Goal: Task Accomplishment & Management: Manage account settings

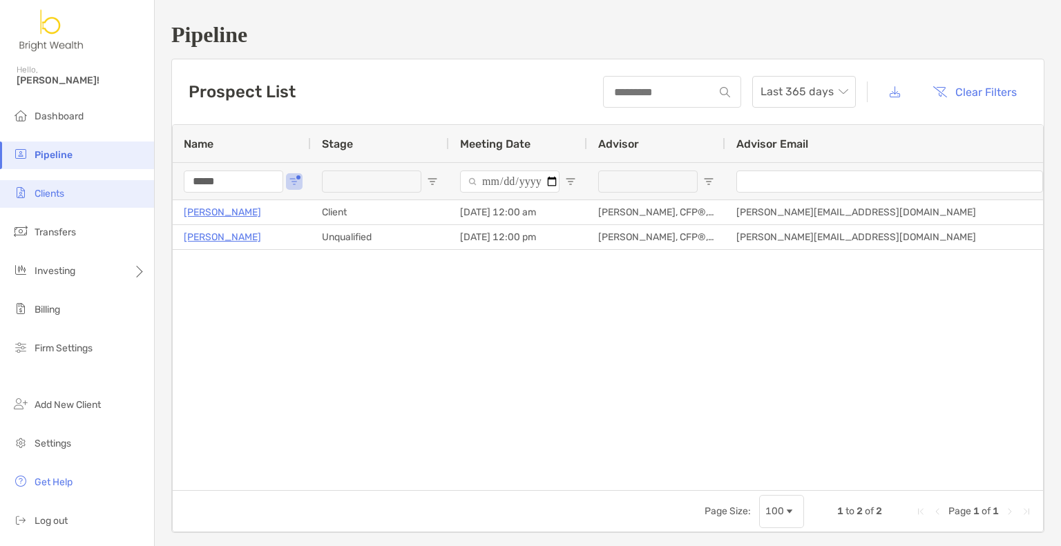
click at [75, 200] on li "Clients" at bounding box center [77, 194] width 154 height 28
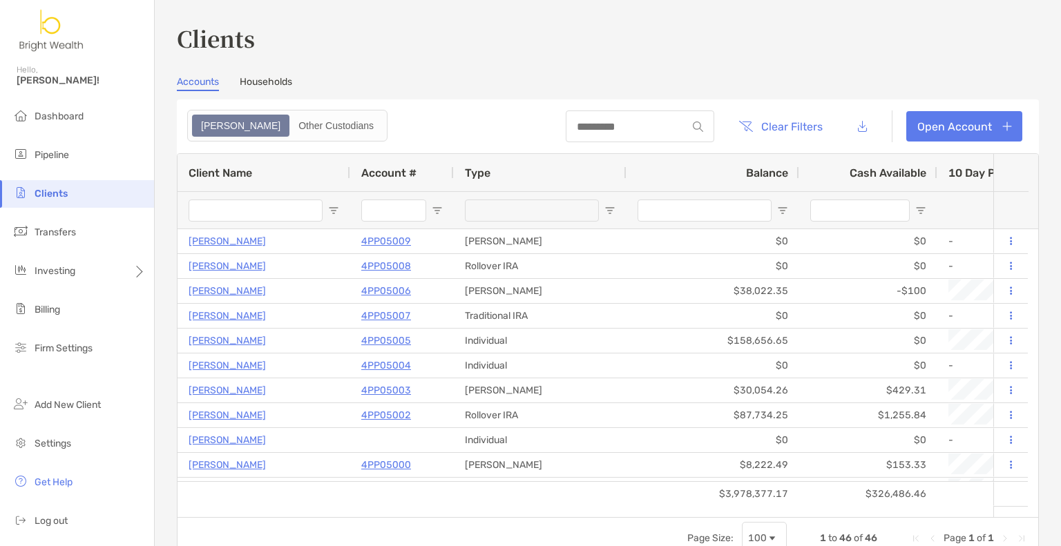
click at [300, 212] on input "Client Name Filter Input" at bounding box center [256, 211] width 134 height 22
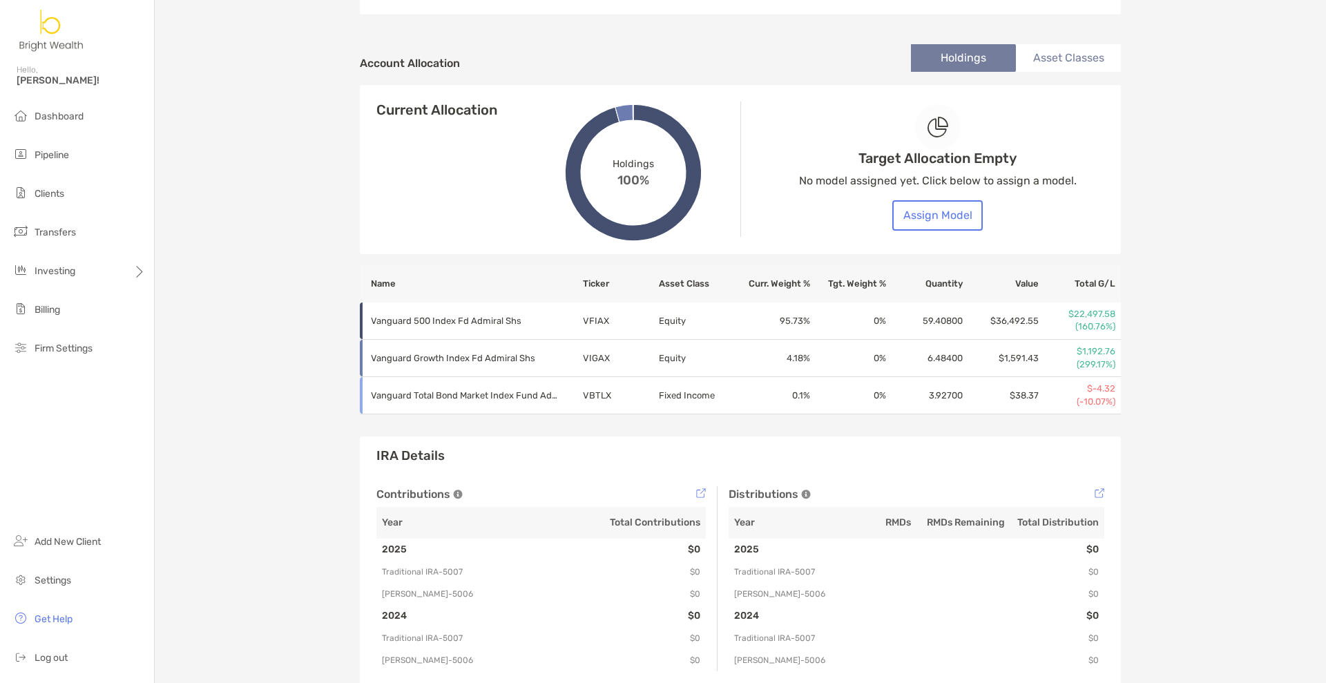
scroll to position [446, 0]
click at [954, 226] on button "Assign Model" at bounding box center [937, 216] width 90 height 30
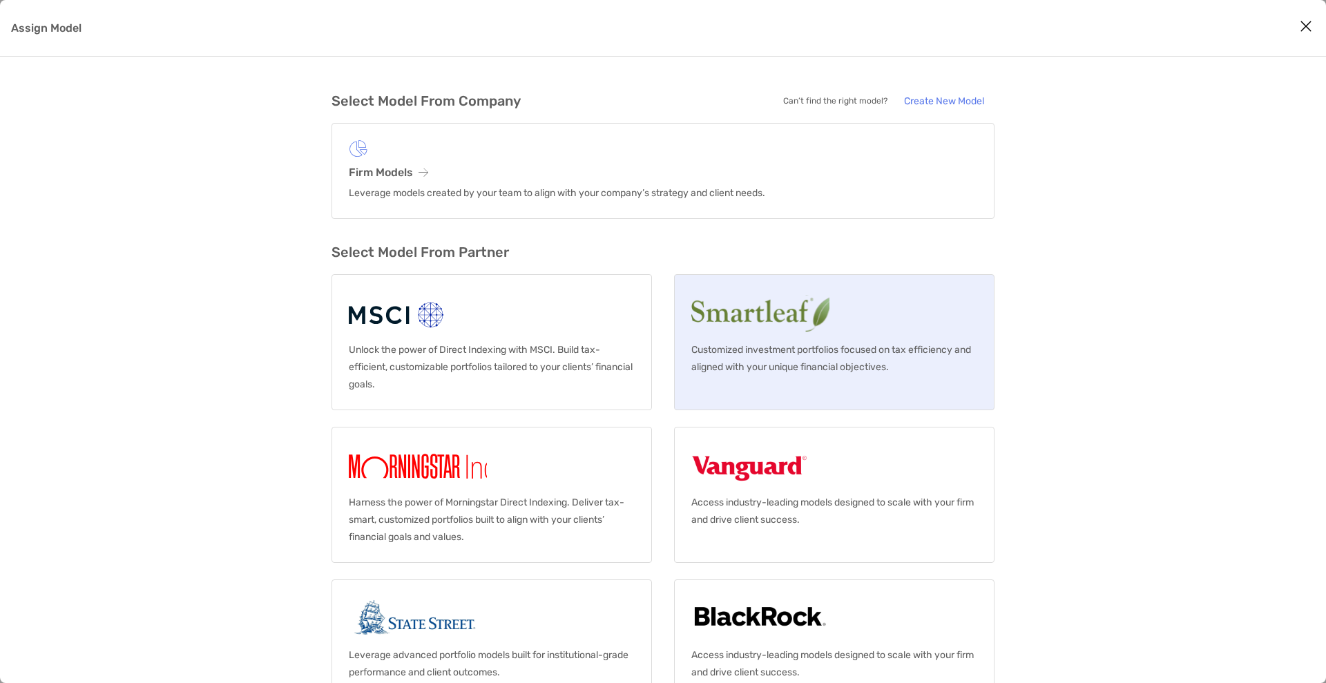
scroll to position [37, 0]
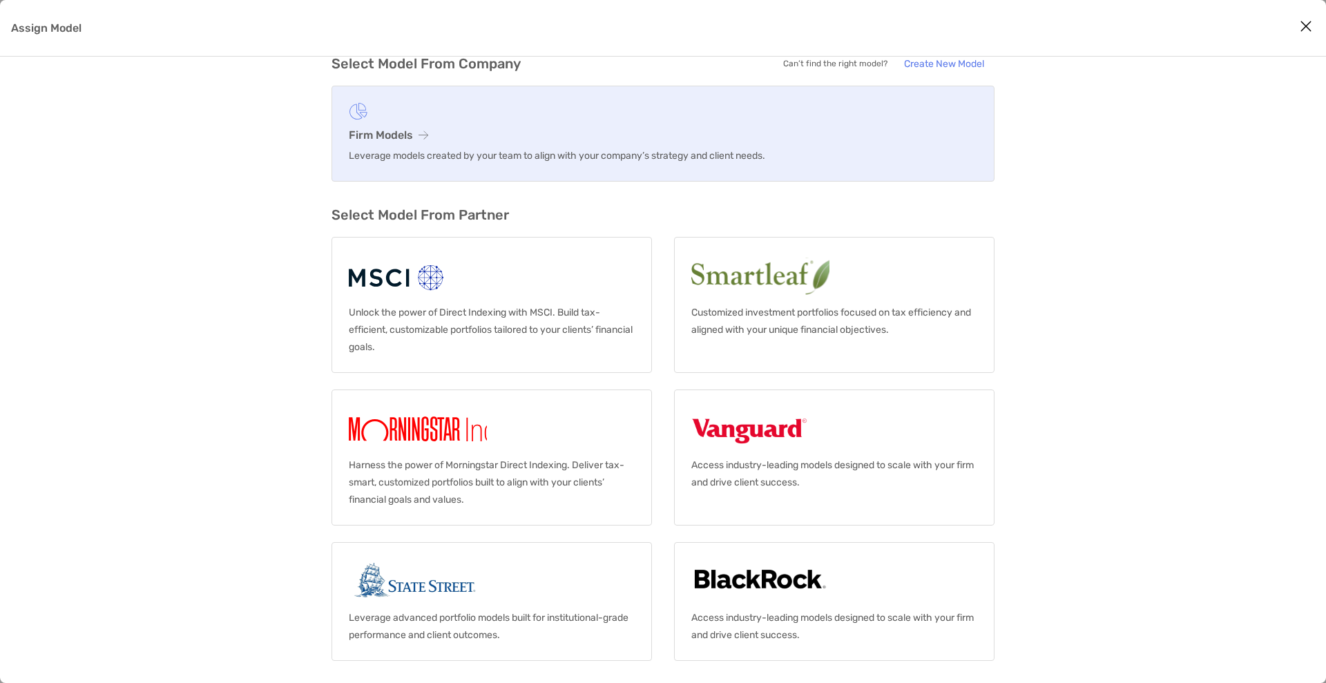
click at [376, 131] on h3 "Firm Models" at bounding box center [663, 134] width 628 height 13
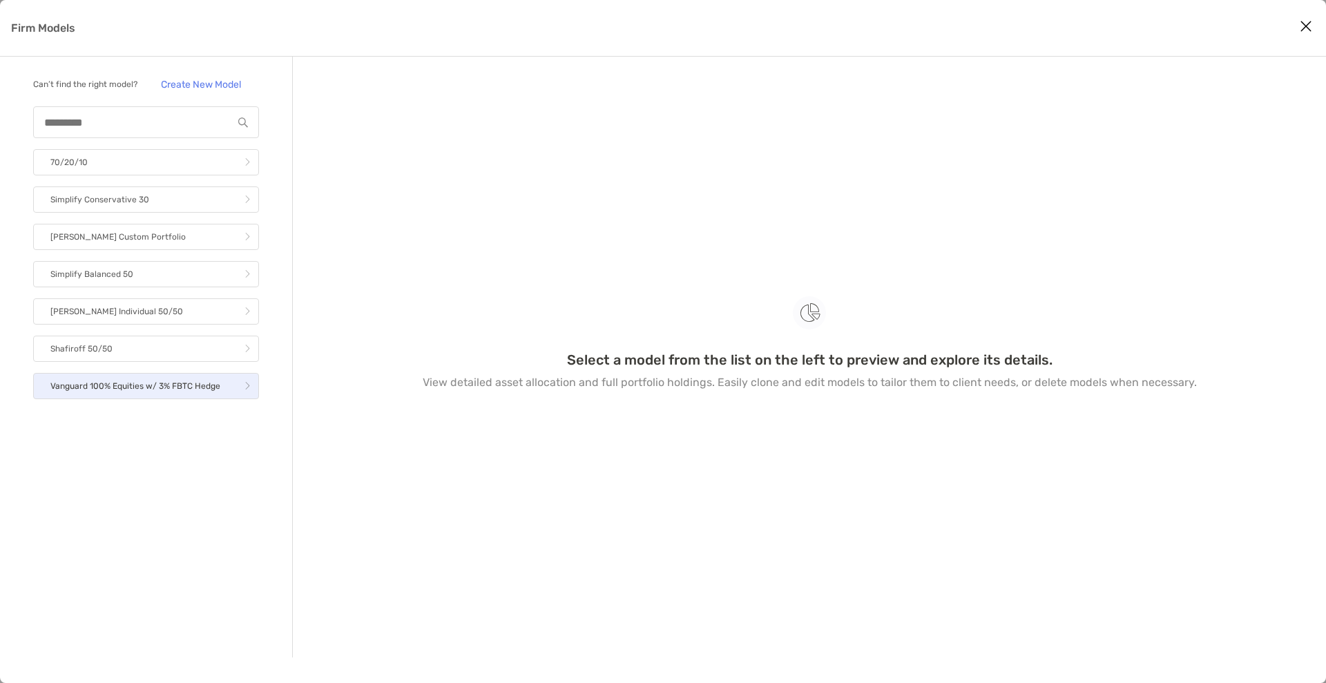
click at [183, 395] on link "Vanguard 100% Equities w/ 3% FBTC Hedge" at bounding box center [146, 386] width 226 height 26
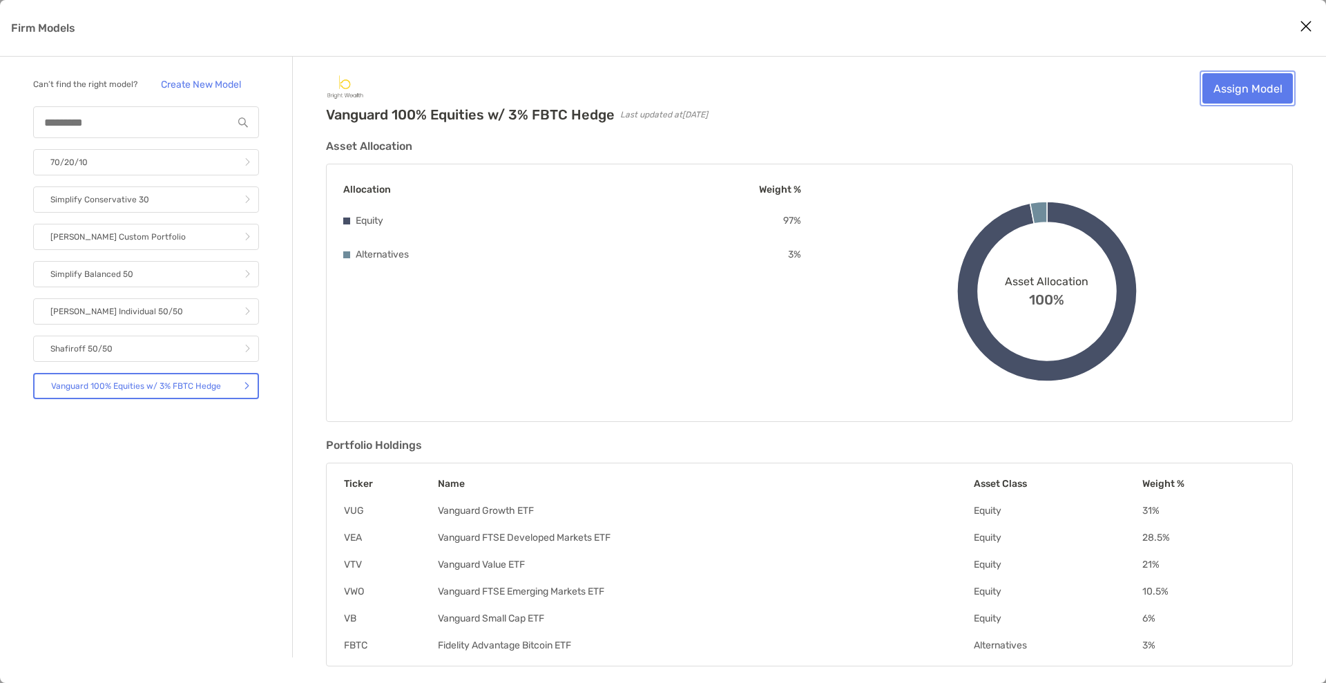
click at [1060, 93] on link "Assign Model" at bounding box center [1247, 88] width 90 height 30
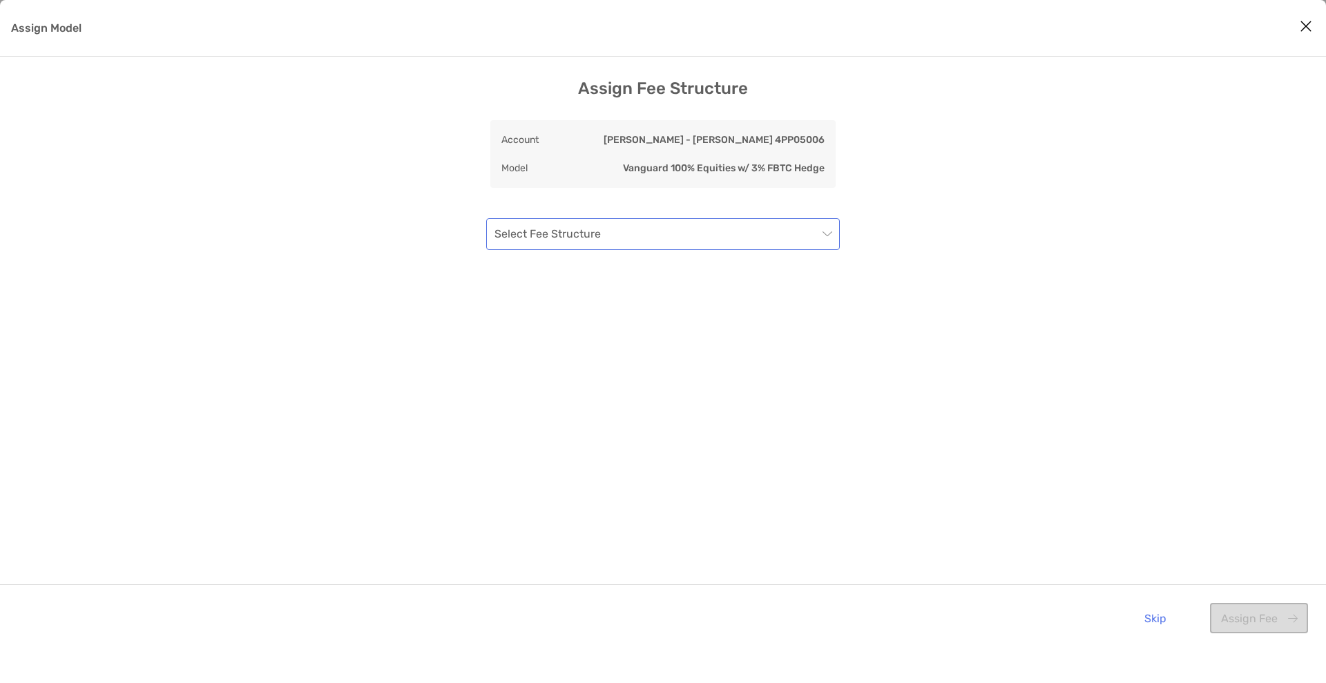
click at [820, 231] on span "Assign Model" at bounding box center [662, 234] width 337 height 30
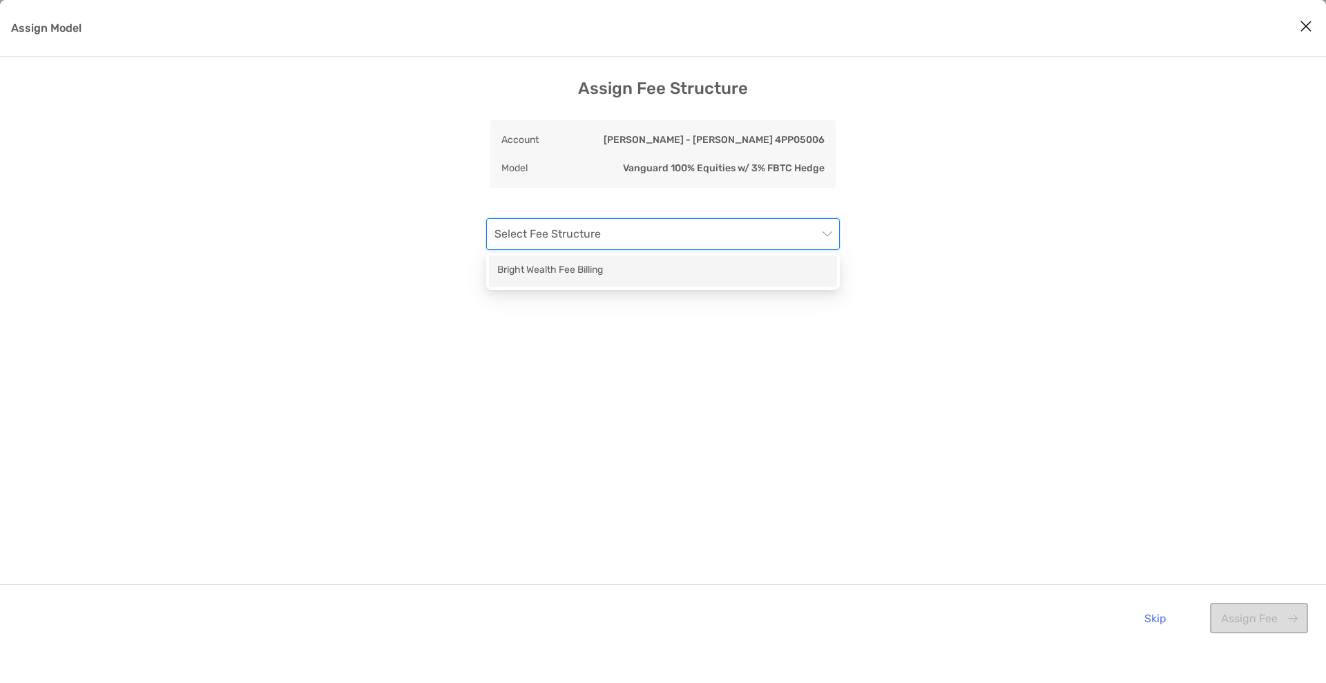
click at [782, 278] on div "Bright Wealth Fee Billing" at bounding box center [663, 270] width 332 height 17
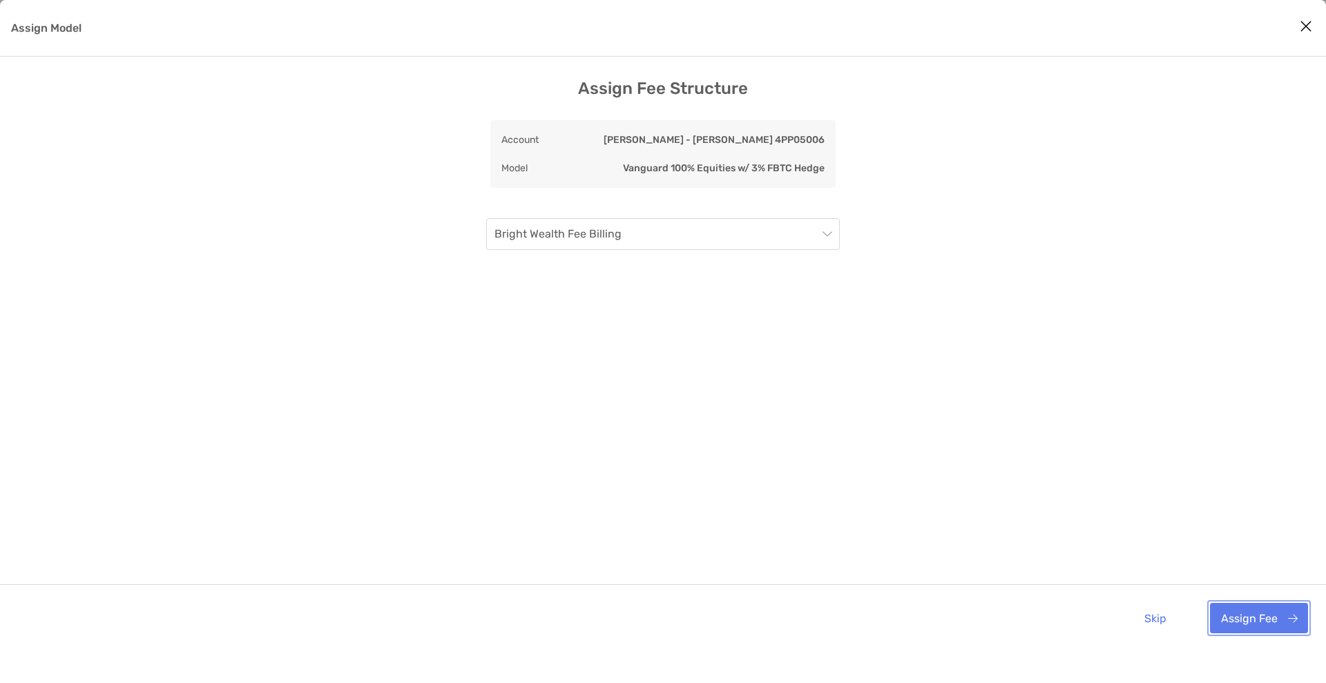
click at [1060, 546] on button "Assign Fee" at bounding box center [1259, 618] width 98 height 30
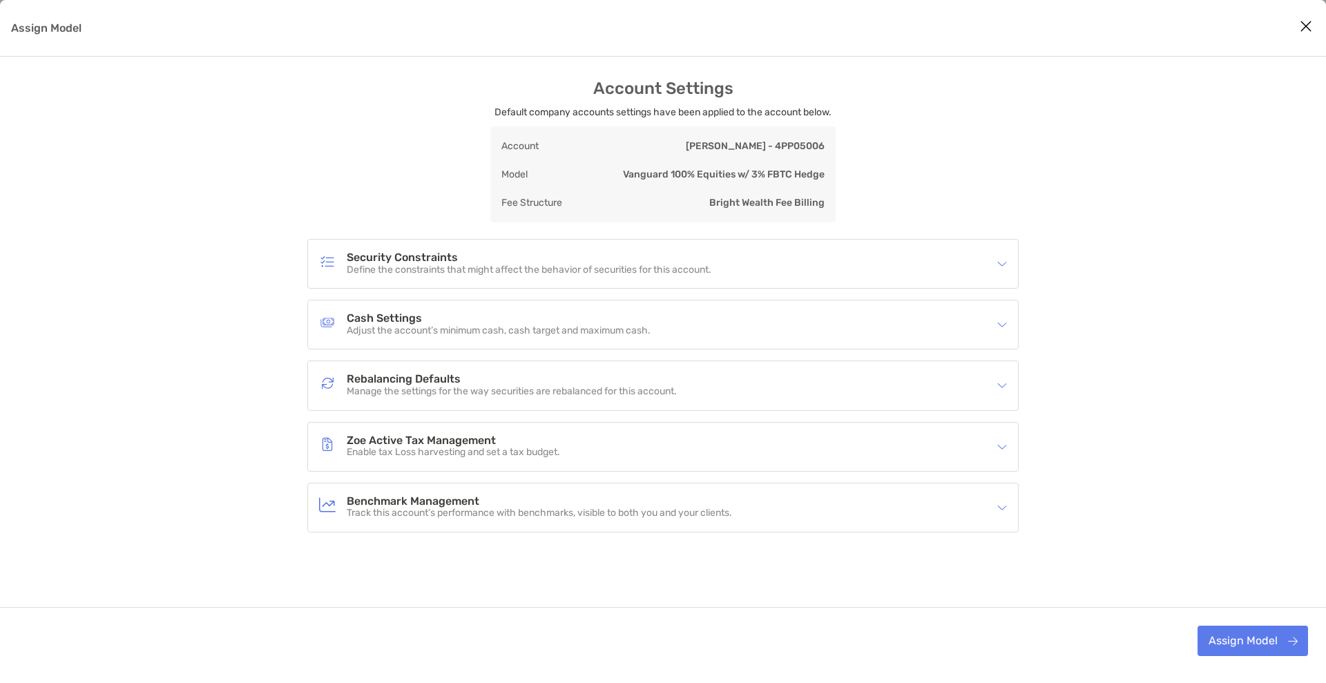
click at [613, 388] on p "Manage the settings for the way securities are rebalanced for this account." at bounding box center [512, 392] width 330 height 12
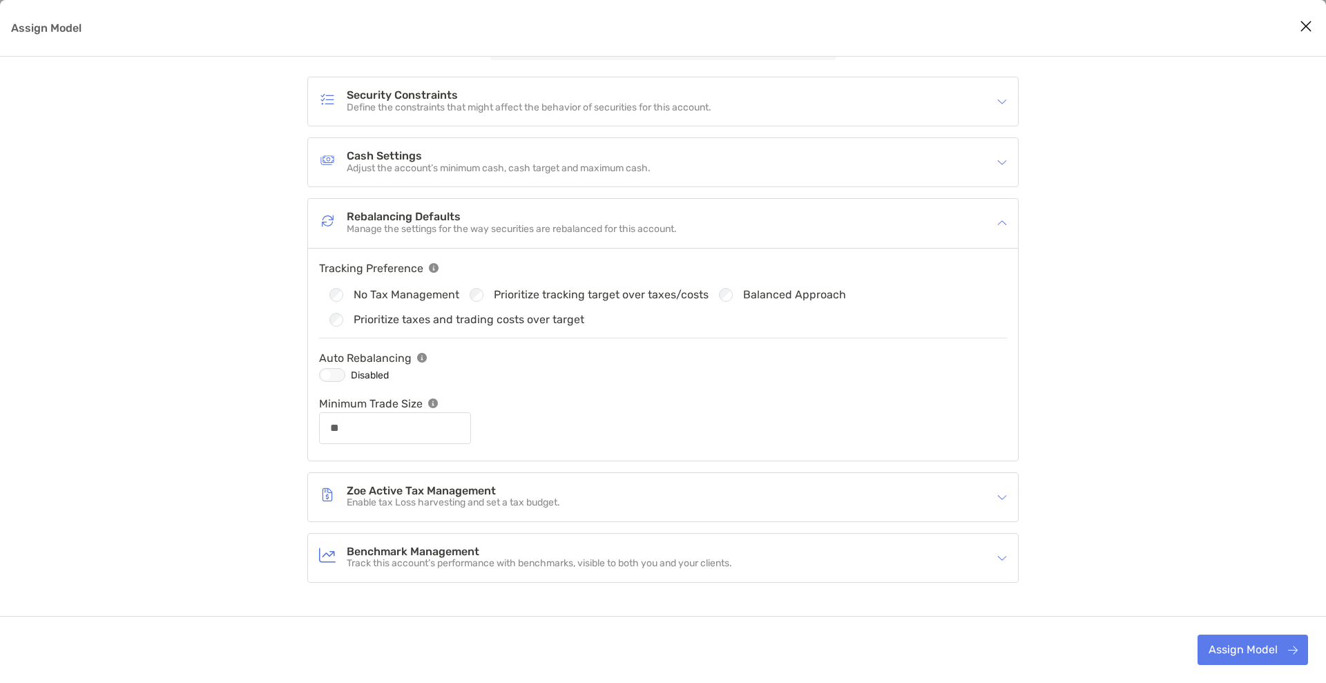
scroll to position [173, 0]
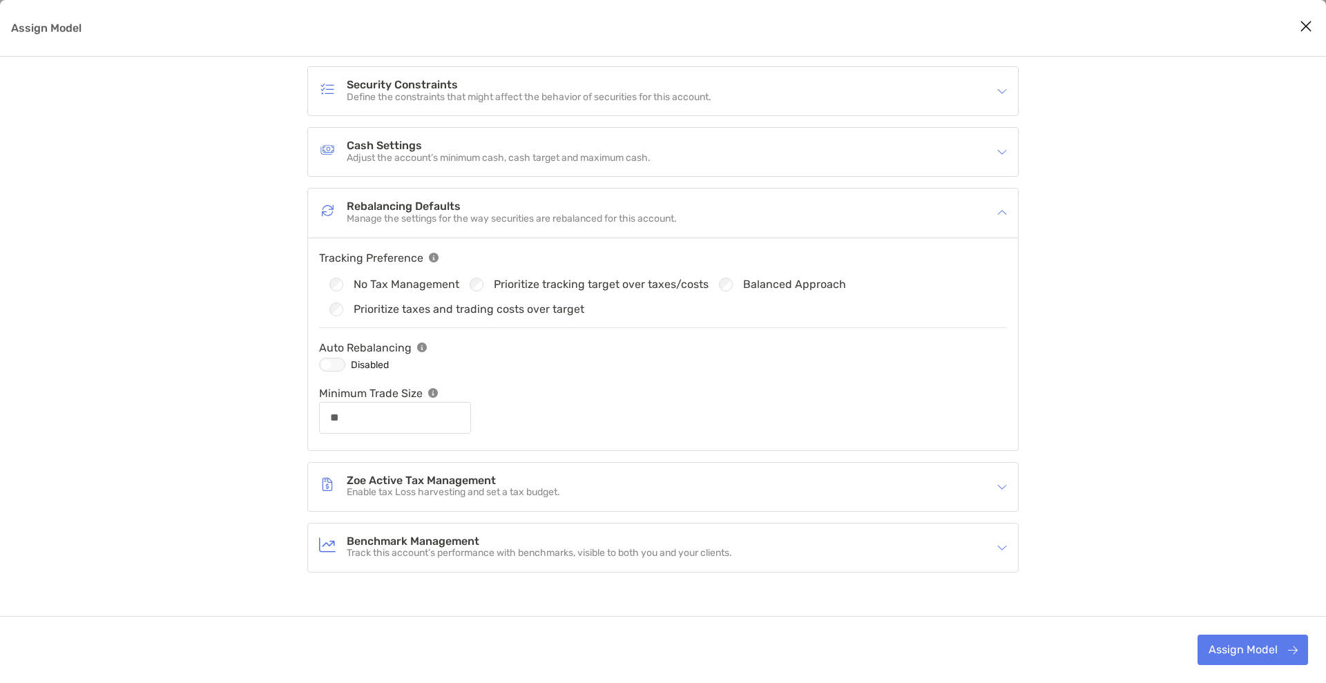
click at [657, 162] on div "Cash Settings Adjust the account’s minimum cash, cash target and maximum cash." at bounding box center [654, 152] width 670 height 32
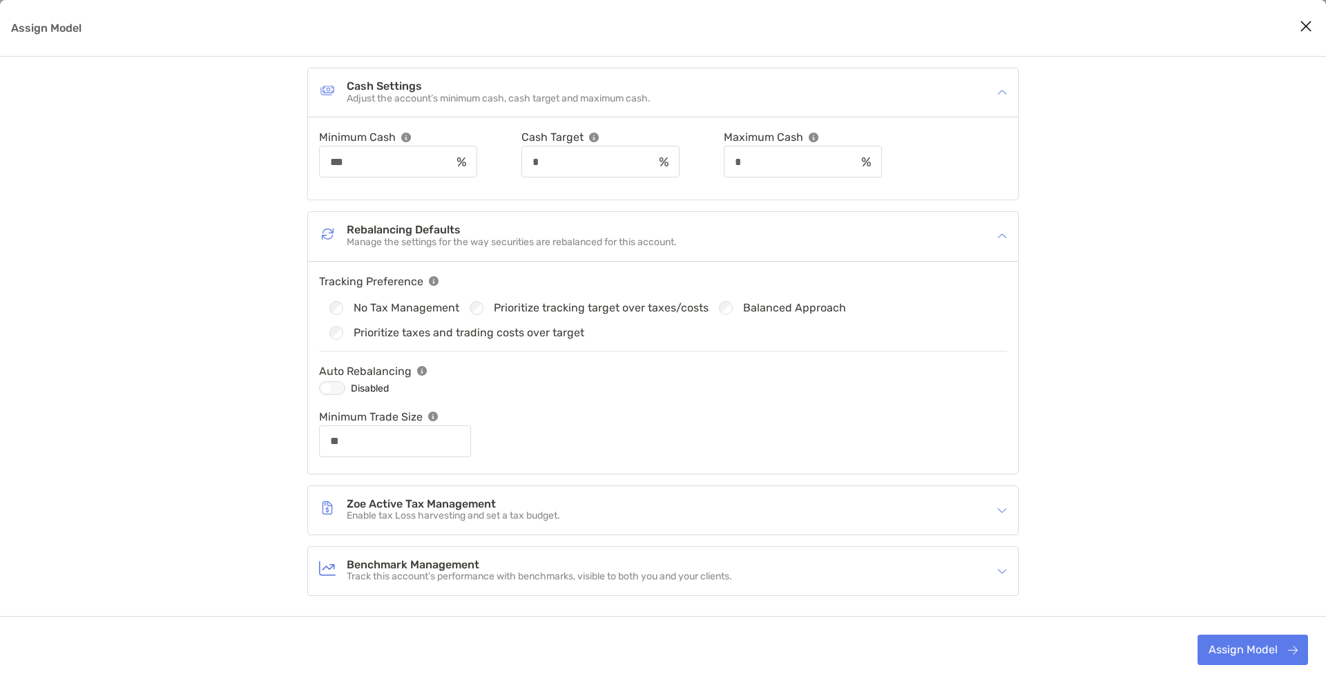
scroll to position [259, 0]
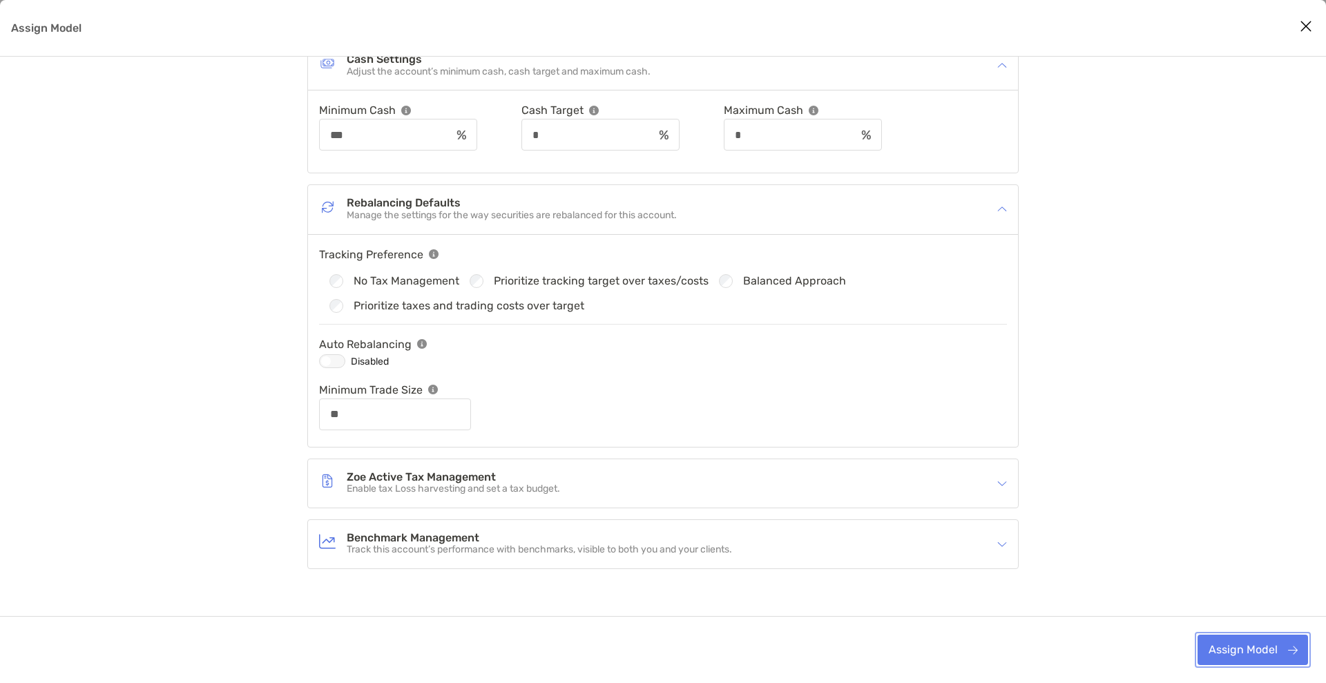
click at [1060, 546] on button "Assign Model" at bounding box center [1253, 650] width 111 height 30
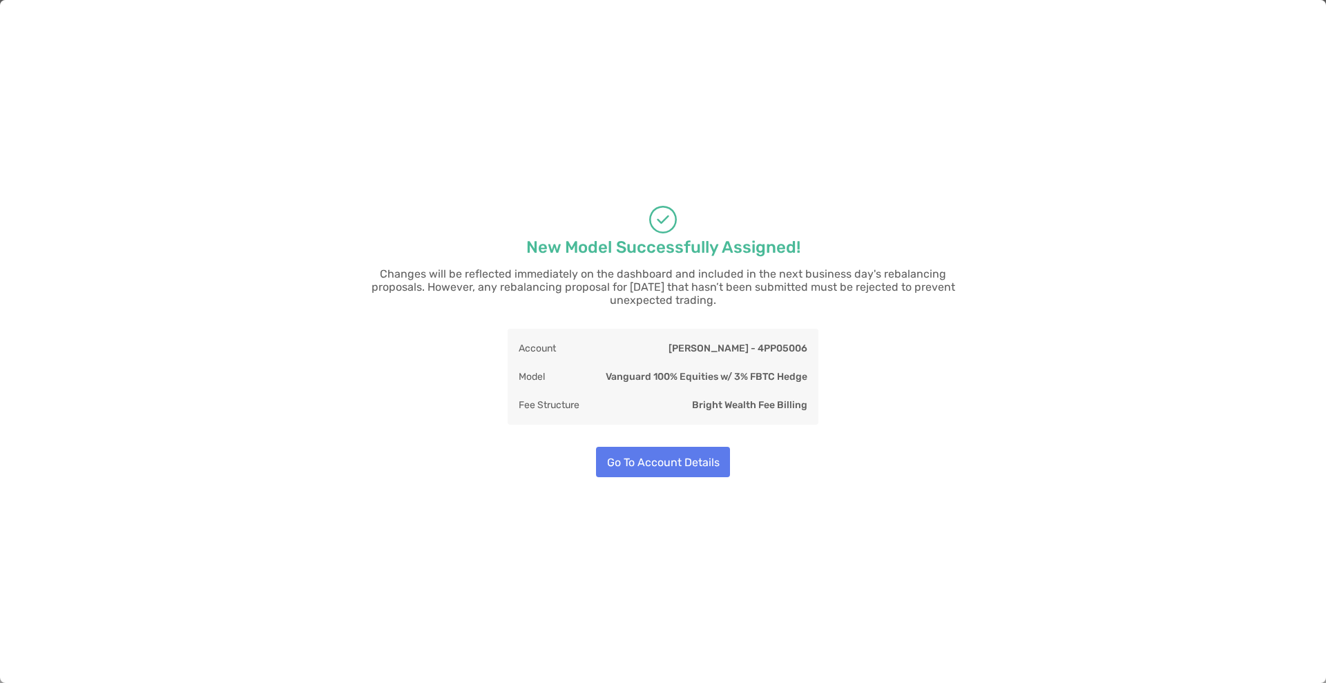
scroll to position [226, 0]
click at [696, 457] on button "Go To Account Details" at bounding box center [663, 462] width 134 height 30
type input "**"
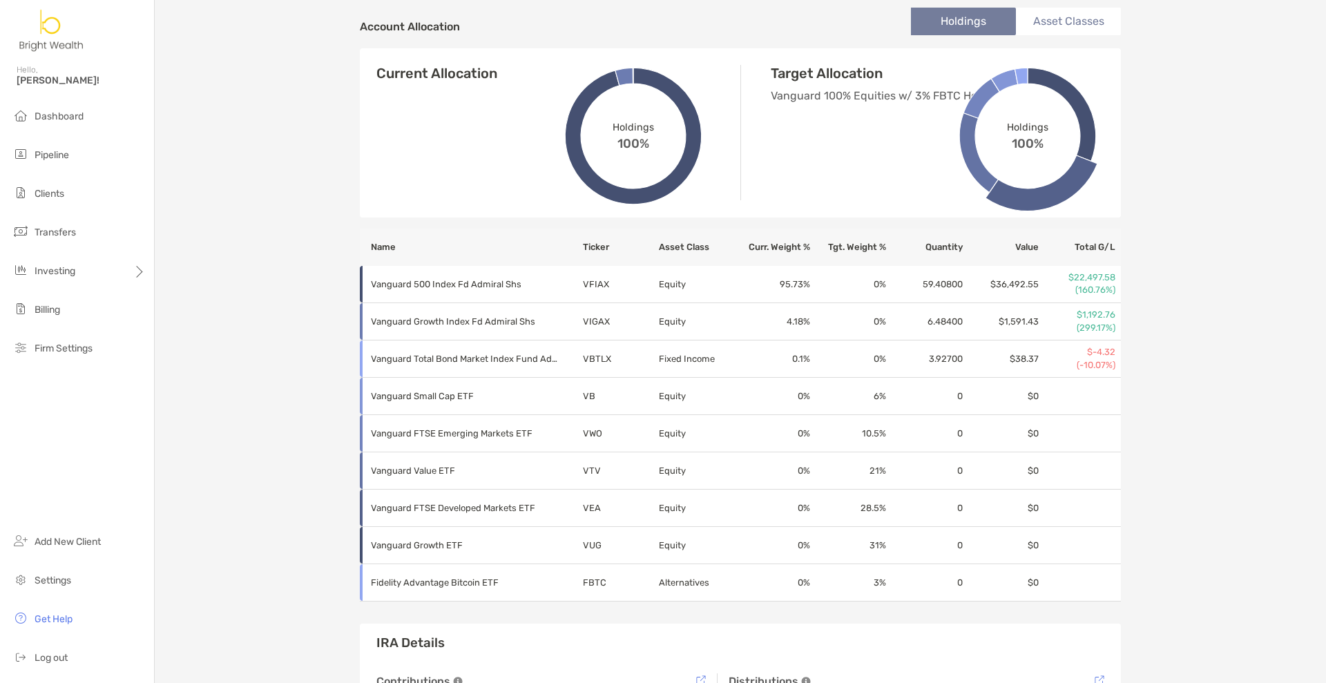
scroll to position [397, 0]
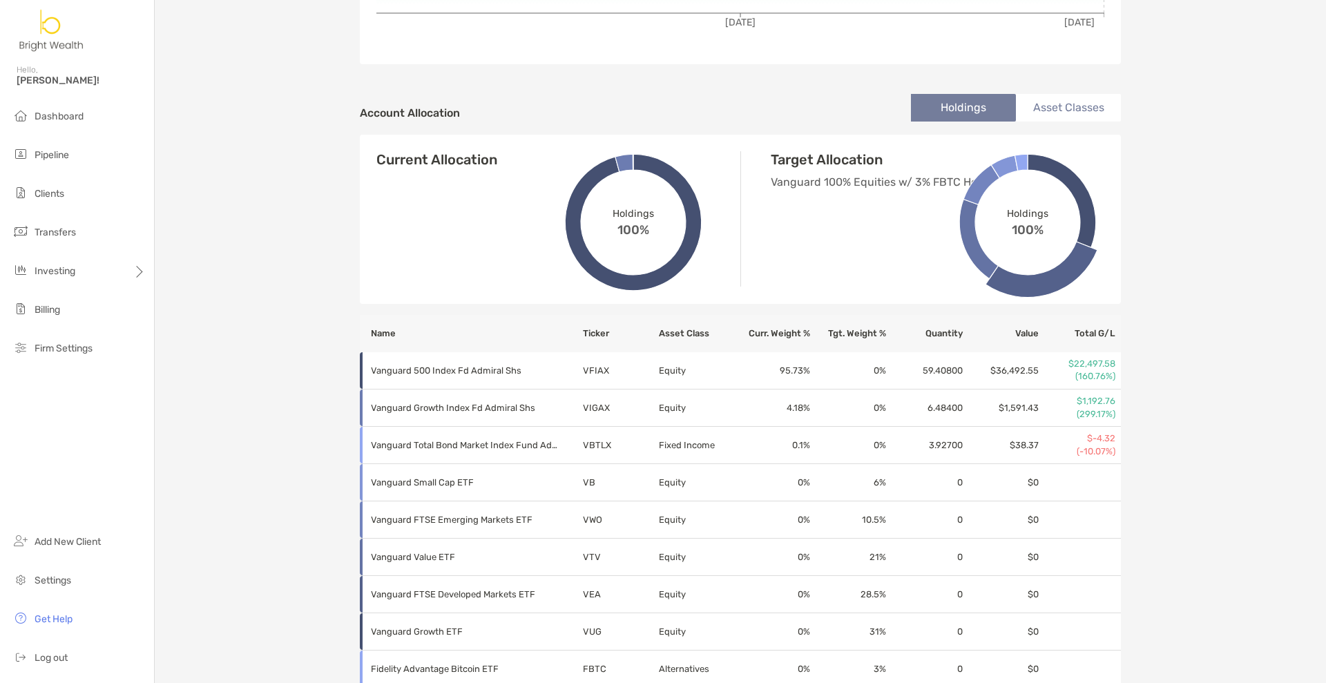
click at [1060, 100] on li "Asset Classes" at bounding box center [1068, 108] width 105 height 28
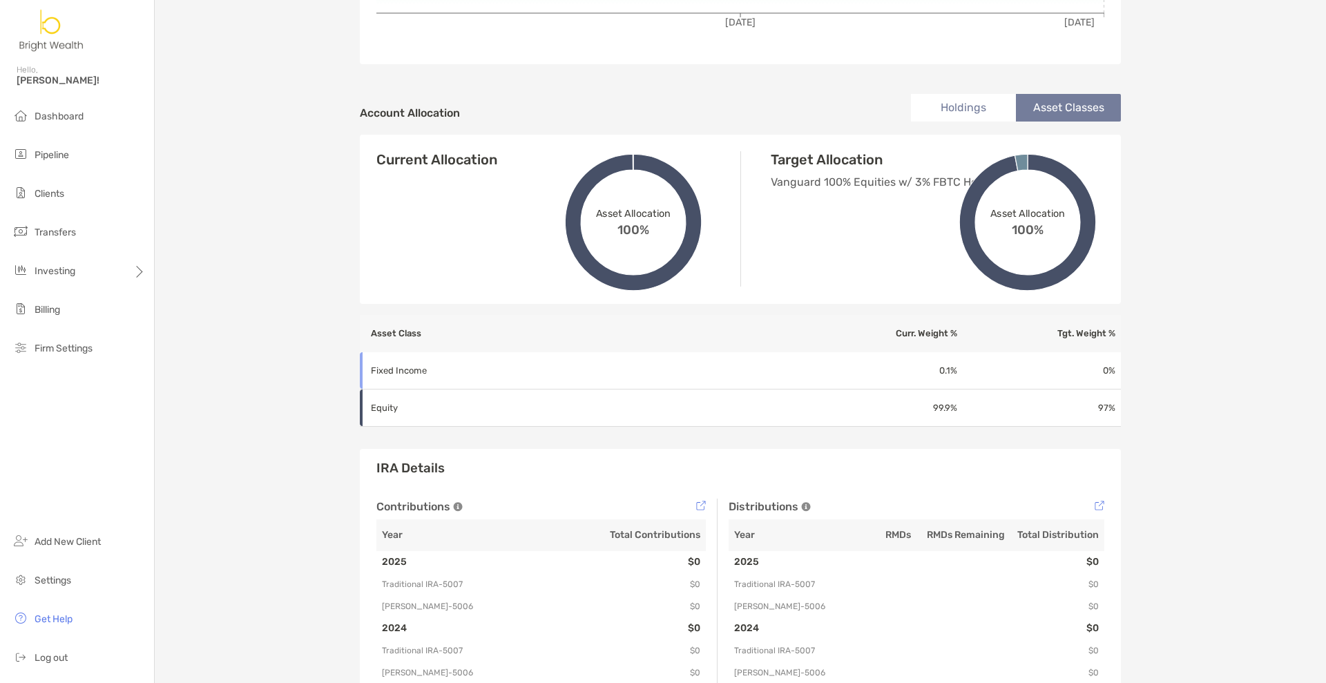
click at [964, 106] on li "Holdings" at bounding box center [963, 108] width 105 height 28
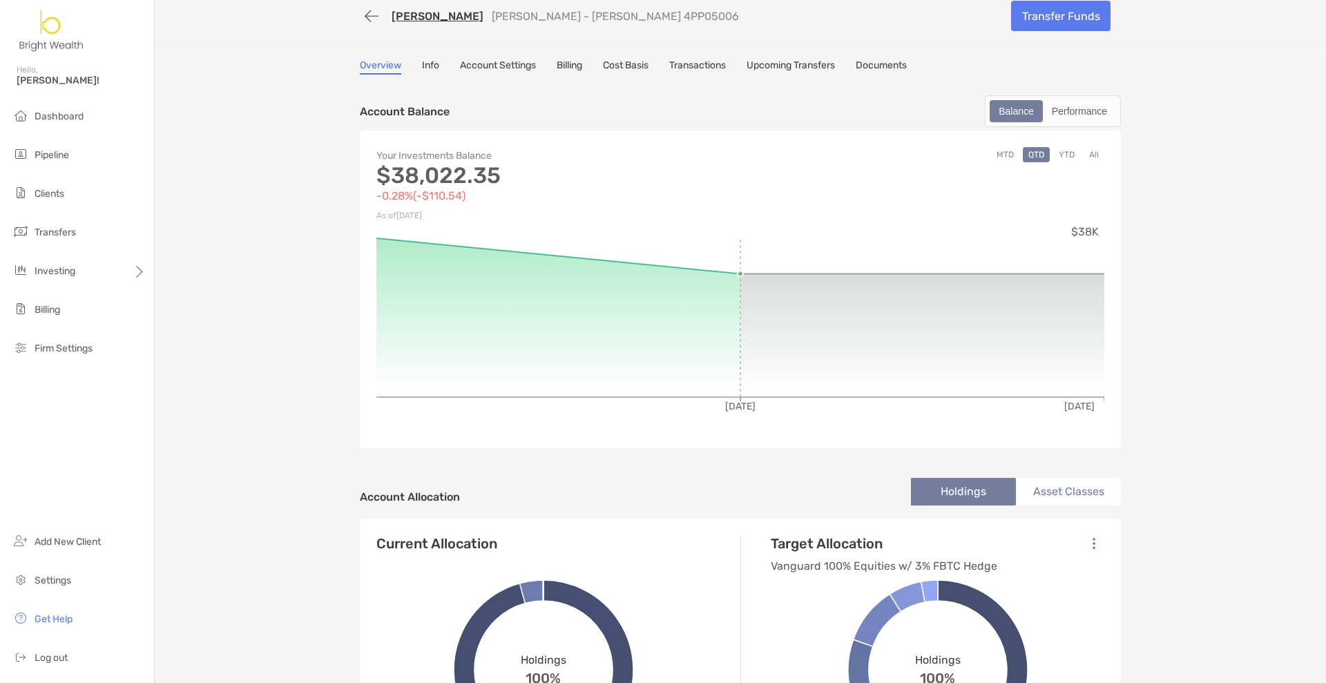
scroll to position [0, 0]
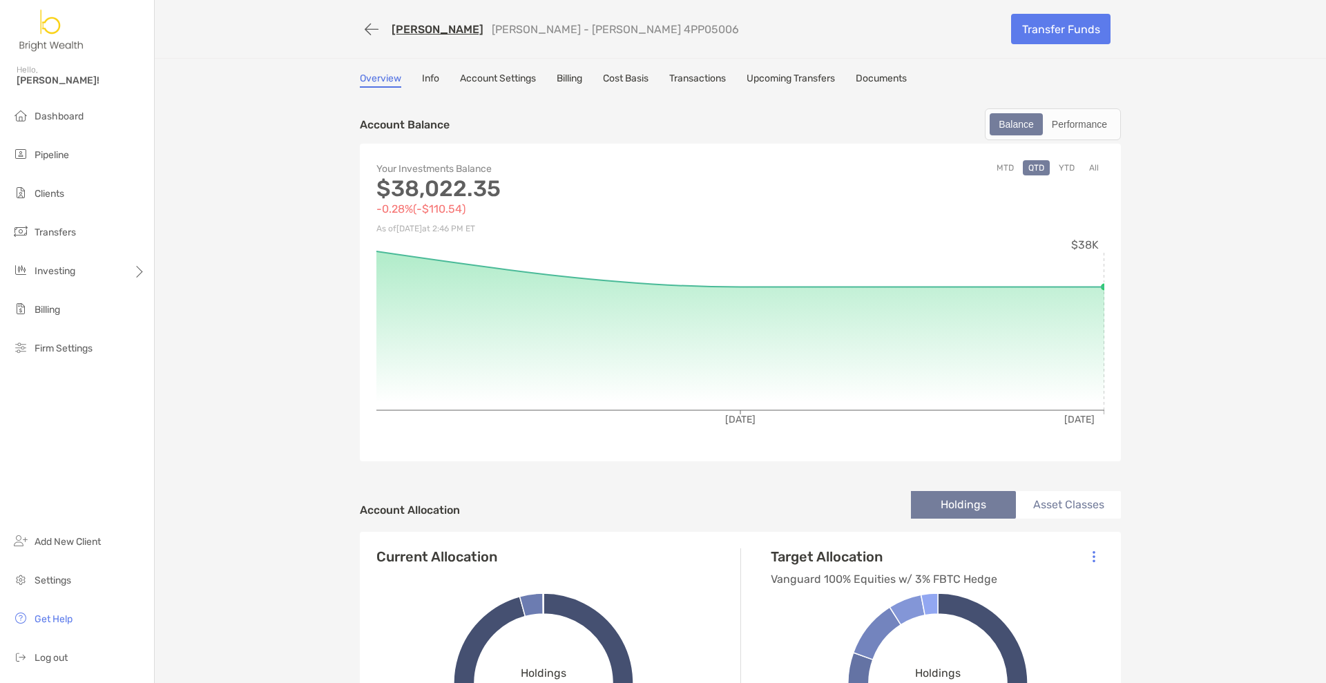
click at [562, 84] on link "Billing" at bounding box center [570, 80] width 26 height 15
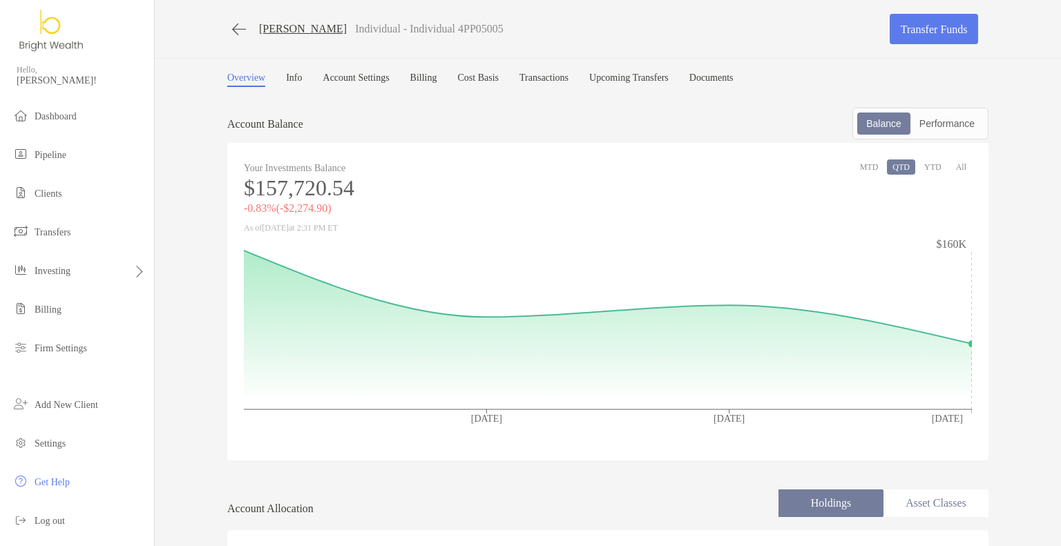
click at [557, 74] on link "Transactions" at bounding box center [543, 80] width 49 height 15
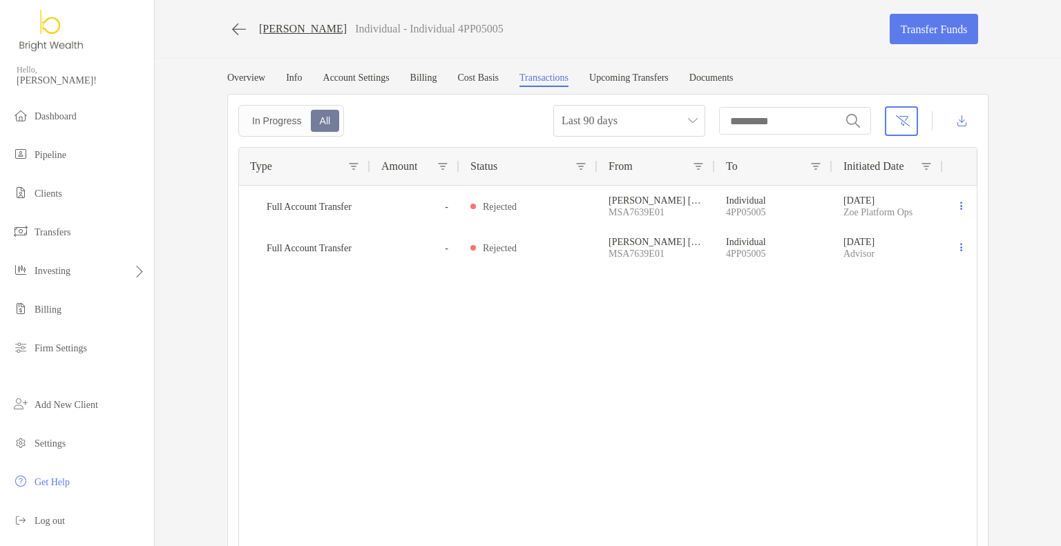
click at [295, 74] on link "Info" at bounding box center [294, 80] width 16 height 15
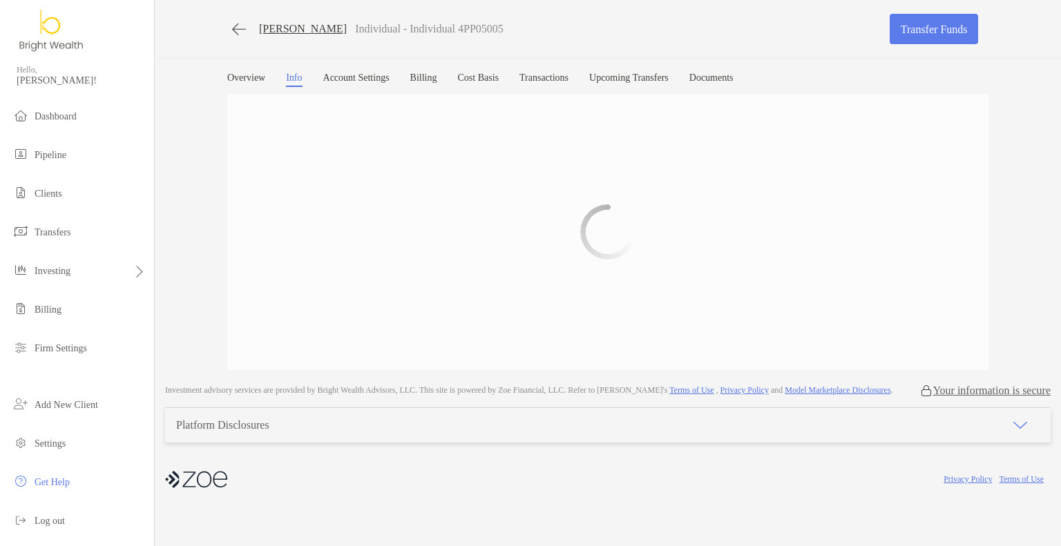
click at [235, 75] on link "Overview" at bounding box center [246, 80] width 38 height 15
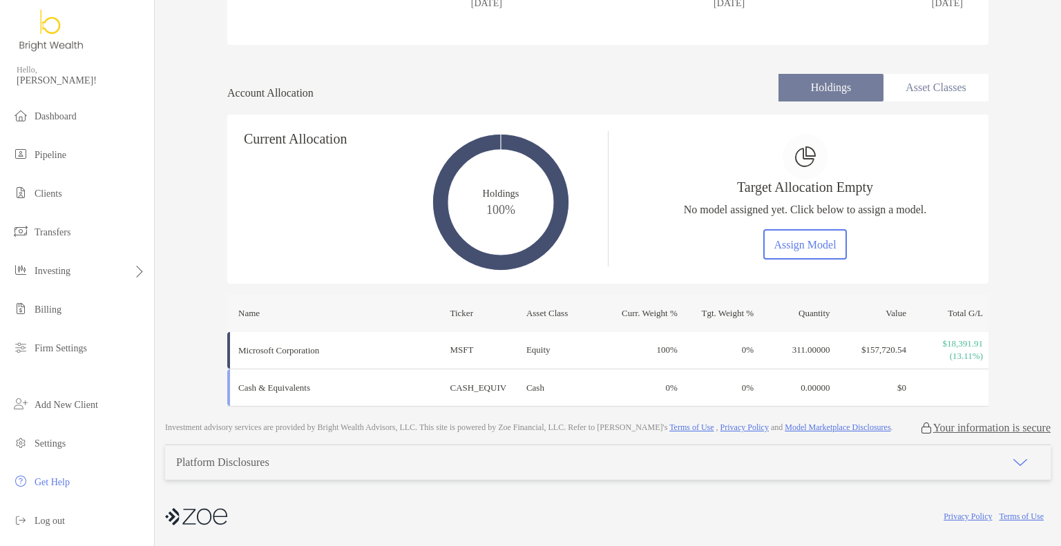
scroll to position [423, 0]
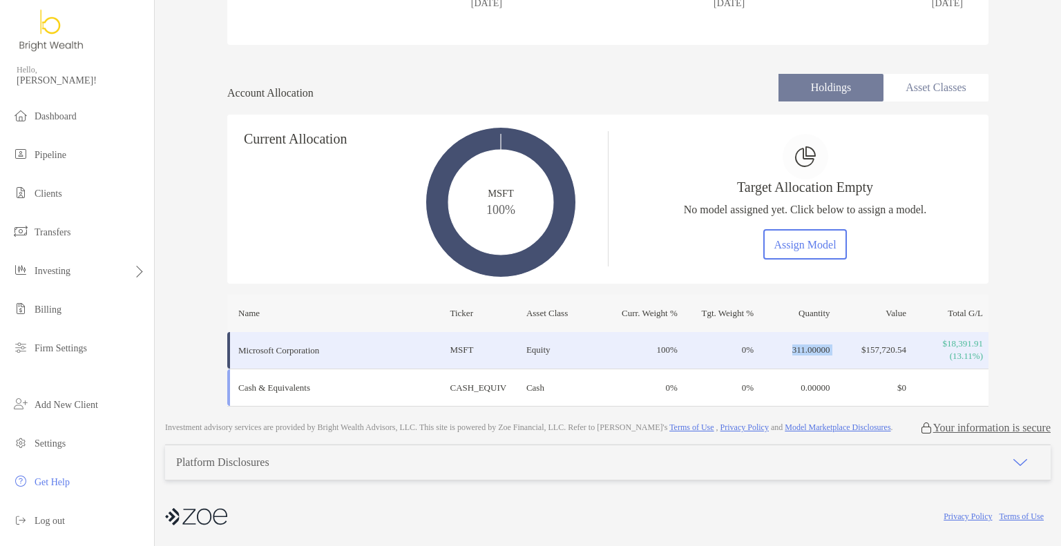
drag, startPoint x: 780, startPoint y: 347, endPoint x: 827, endPoint y: 345, distance: 47.0
click at [827, 345] on tr "Microsoft Corporation MSFT Equity 100 % 0 % 311.00000 $157,720.54 $18,391.91 (1…" at bounding box center [607, 350] width 761 height 37
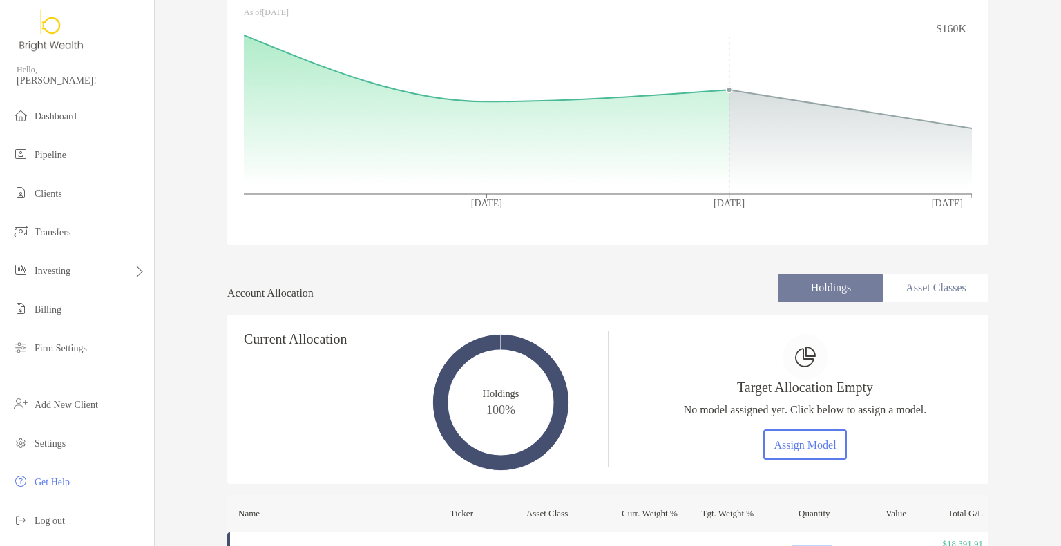
scroll to position [0, 0]
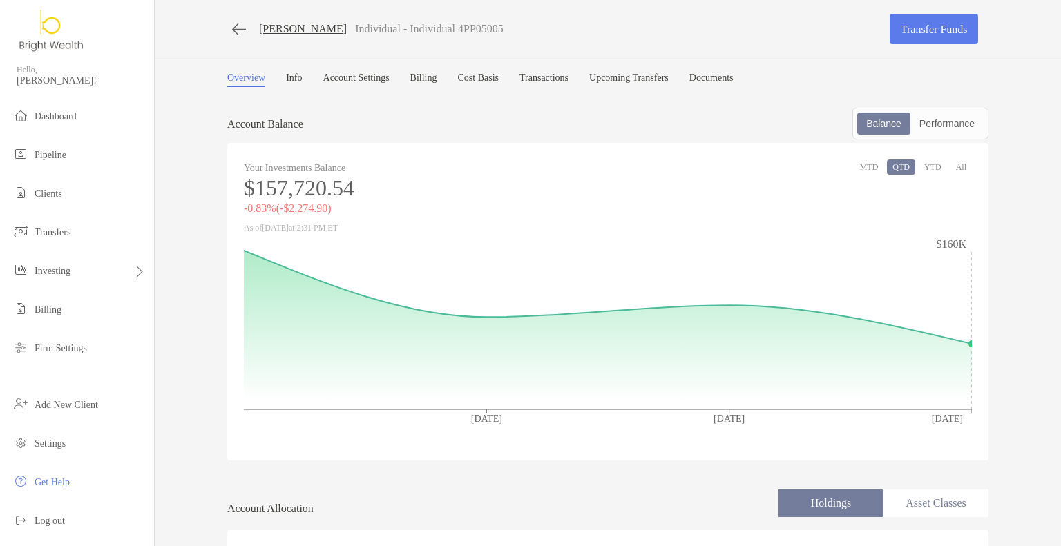
click at [486, 79] on link "Cost Basis" at bounding box center [477, 80] width 41 height 15
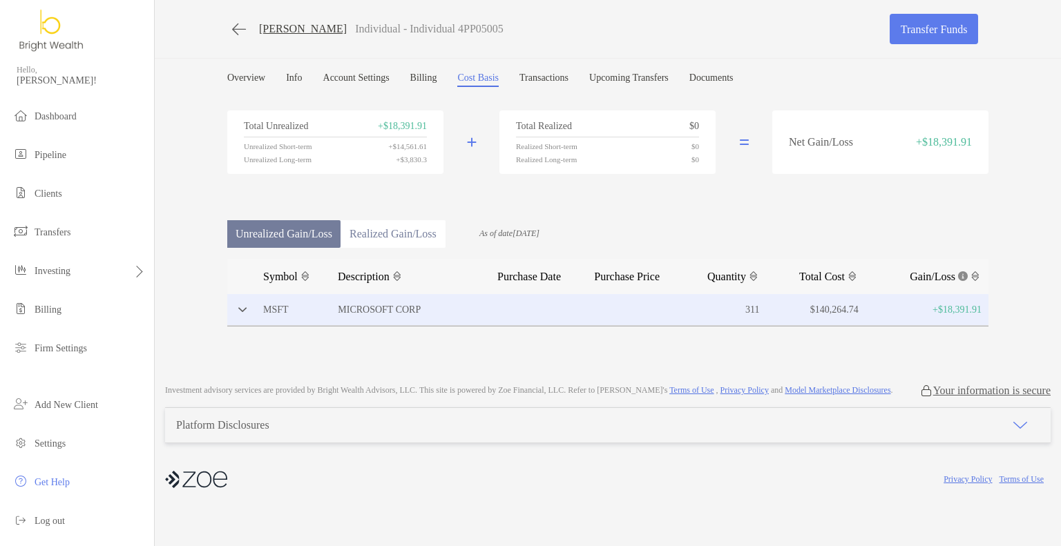
click at [243, 304] on div "MSFT MICROSOFT CORP 311 $140,264.74 +$18,391.91" at bounding box center [607, 310] width 761 height 32
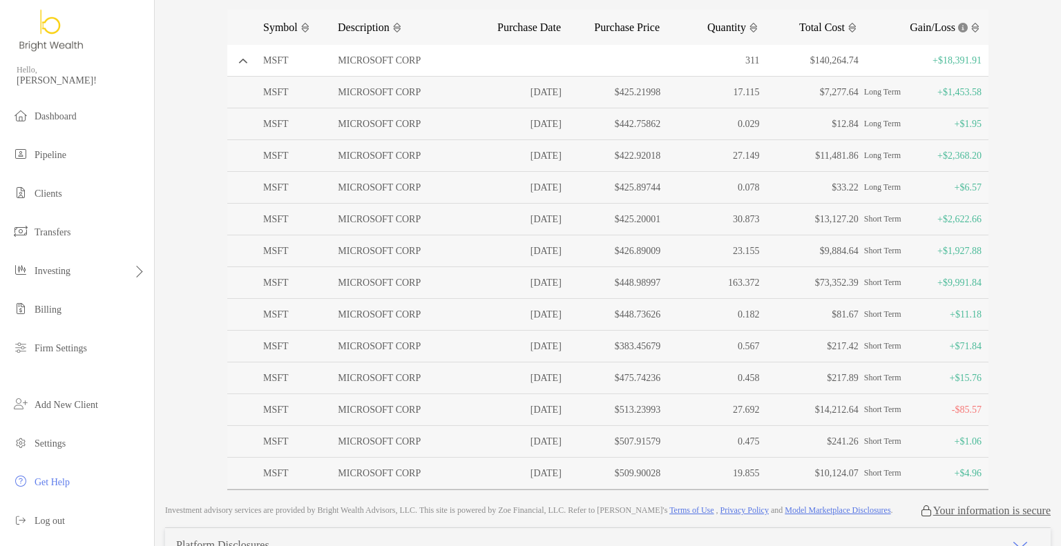
scroll to position [207, 0]
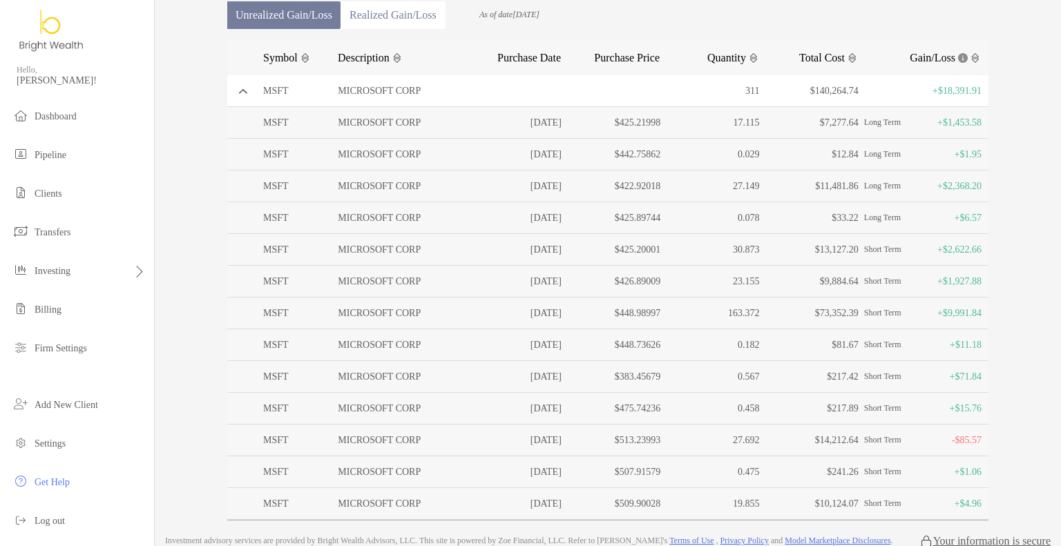
click at [749, 53] on img at bounding box center [754, 58] width 10 height 10
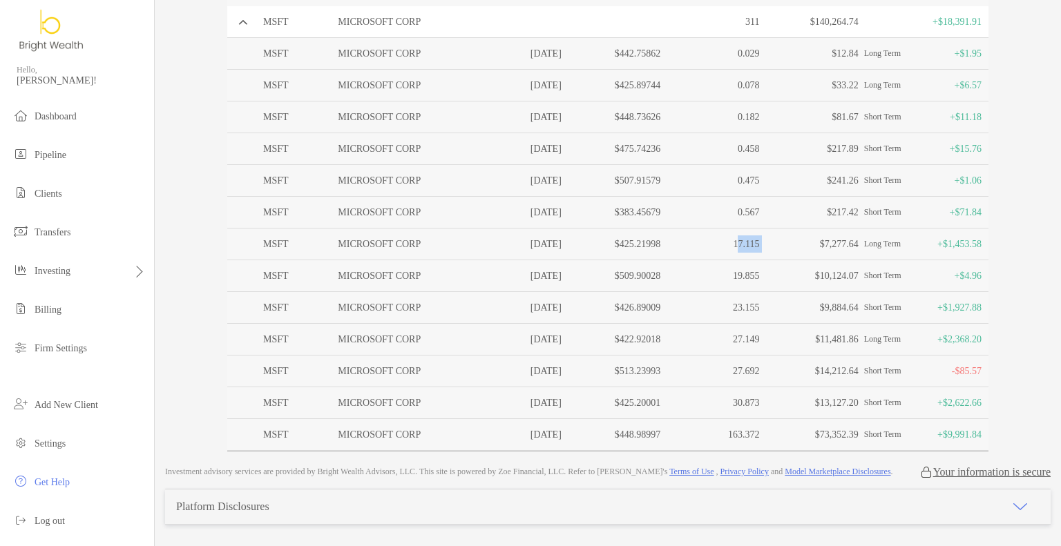
drag, startPoint x: 724, startPoint y: 245, endPoint x: 760, endPoint y: 247, distance: 35.2
click at [760, 247] on div "MSFT MICROSOFT CORP 03/15/2024 $425.21998 17.115 $7,277.64 Long Term +$1,453.58" at bounding box center [607, 245] width 761 height 32
drag, startPoint x: 727, startPoint y: 276, endPoint x: 758, endPoint y: 280, distance: 32.0
click at [758, 280] on div "MSFT MICROSOFT CORP 09/15/2025 $509.90028 19.855 $10,124.07 Short Term +$4.96" at bounding box center [607, 276] width 761 height 32
drag, startPoint x: 721, startPoint y: 245, endPoint x: 735, endPoint y: 244, distance: 13.9
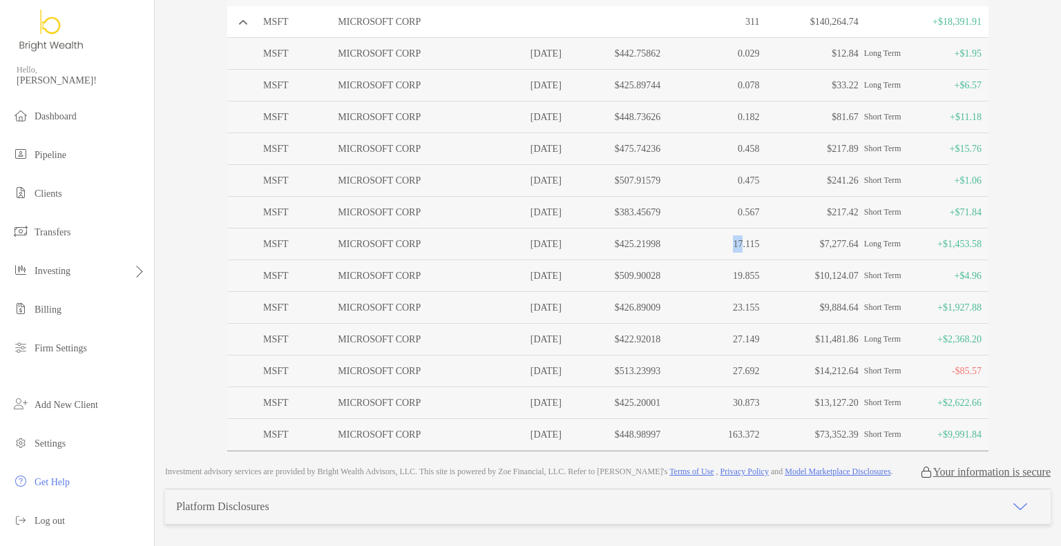
click at [735, 244] on p "17.115" at bounding box center [712, 244] width 93 height 17
click at [732, 276] on p "19.855" at bounding box center [712, 275] width 93 height 17
drag, startPoint x: 732, startPoint y: 272, endPoint x: 722, endPoint y: 270, distance: 9.9
click at [723, 270] on p "19.855" at bounding box center [712, 275] width 93 height 17
drag, startPoint x: 756, startPoint y: 243, endPoint x: 735, endPoint y: 244, distance: 20.7
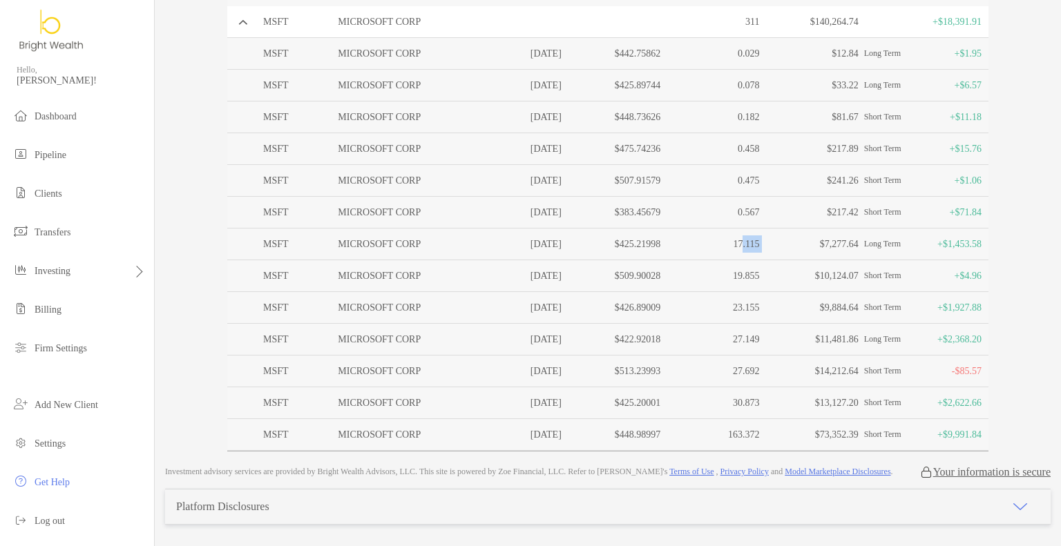
click at [735, 244] on div "MSFT MICROSOFT CORP 03/15/2024 $425.21998 17.115 $7,277.64 Long Term +$1,453.58" at bounding box center [607, 245] width 761 height 32
drag, startPoint x: 724, startPoint y: 303, endPoint x: 790, endPoint y: 306, distance: 66.4
click at [790, 306] on div "MSFT MICROSOFT CORP 11/15/2024 $426.89009 23.155 $9,884.64 Short Term +$1,927.88" at bounding box center [607, 308] width 761 height 32
click at [790, 307] on p "$9,884.64" at bounding box center [811, 307] width 93 height 17
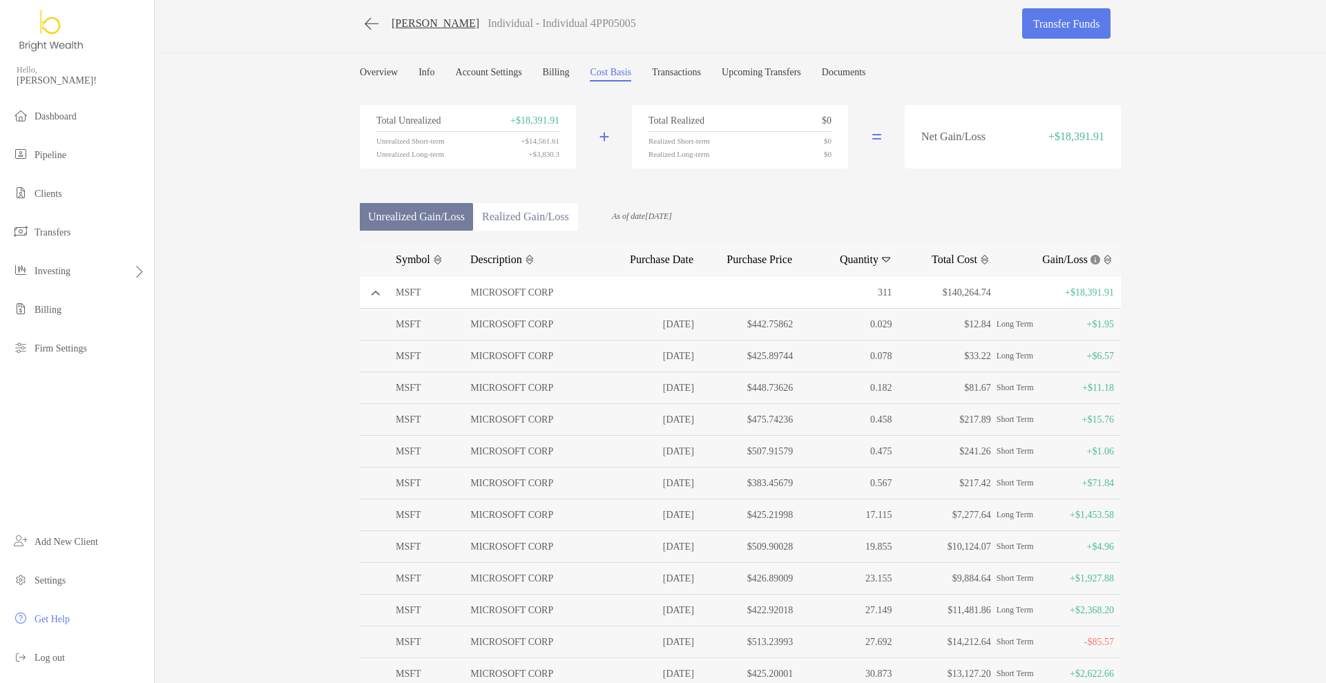
scroll to position [0, 0]
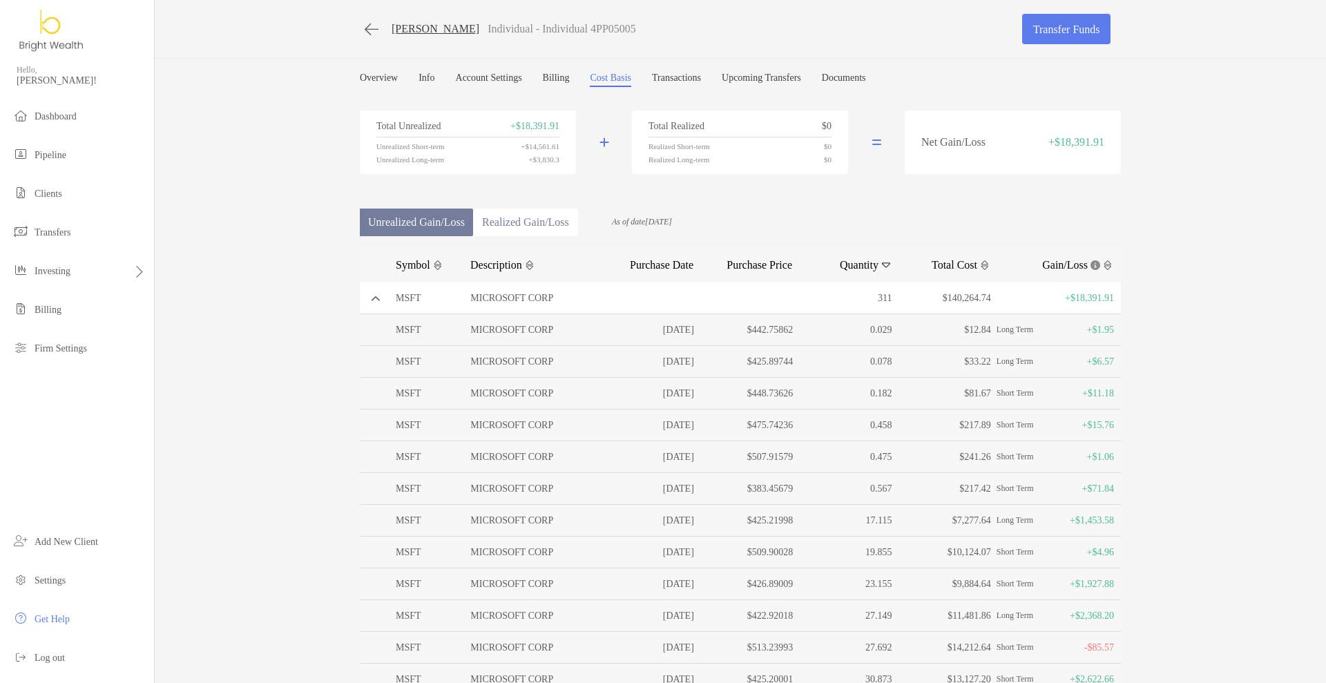
click at [582, 26] on p "Individual - Individual 4PP05005" at bounding box center [562, 29] width 148 height 12
copy p "4PP05005"
click at [1060, 311] on div "Lisa Twu Individual - Individual 4PP05005 Transfer Funds Overview Info Account …" at bounding box center [740, 364] width 1171 height 728
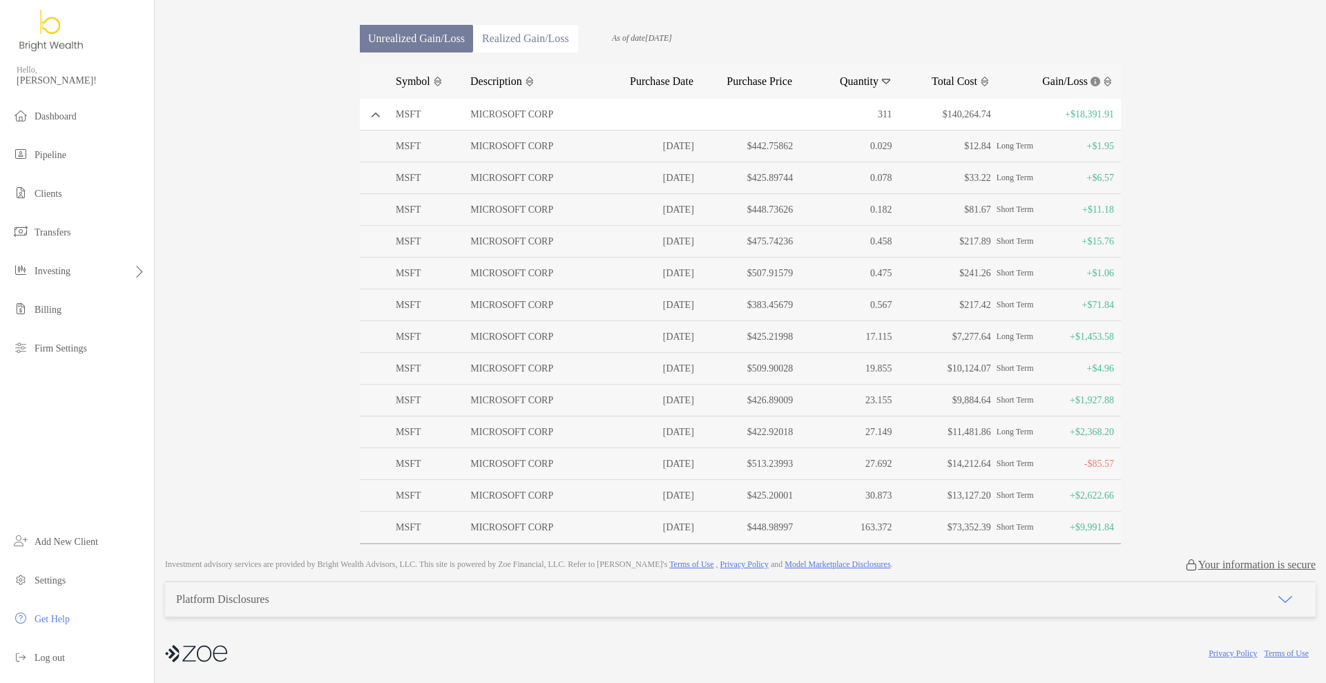
scroll to position [185, 0]
drag, startPoint x: 631, startPoint y: 150, endPoint x: 1021, endPoint y: 155, distance: 390.2
click at [1021, 155] on div "MSFT MICROSOFT CORP 06/14/2024 $442.75862 0.029 $12.84 Long Term +$1.95" at bounding box center [740, 147] width 761 height 32
drag, startPoint x: 995, startPoint y: 182, endPoint x: 1012, endPoint y: 180, distance: 17.5
click at [1012, 180] on span "Long Term" at bounding box center [1015, 177] width 37 height 17
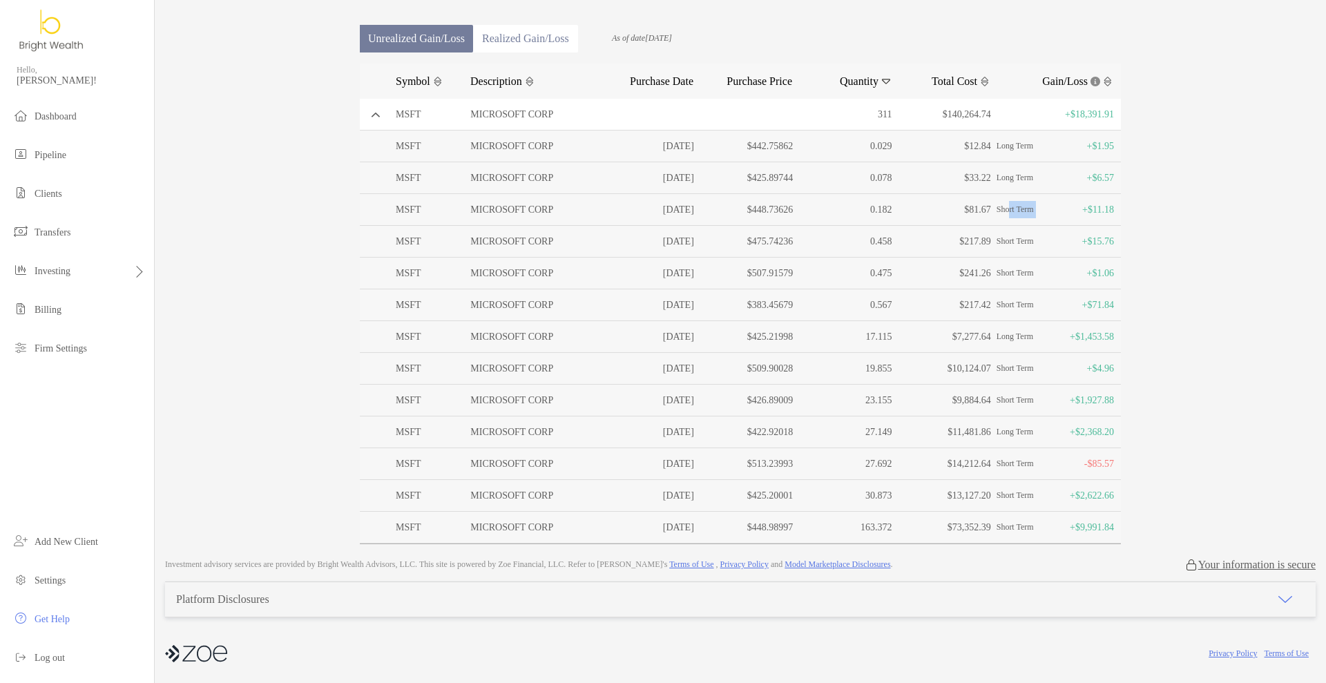
drag, startPoint x: 1003, startPoint y: 211, endPoint x: 1032, endPoint y: 211, distance: 29.7
click at [1032, 211] on p "Short Term +$11.18" at bounding box center [1055, 209] width 117 height 17
drag, startPoint x: 1003, startPoint y: 240, endPoint x: 1012, endPoint y: 242, distance: 8.4
click at [1012, 241] on span "Short Term" at bounding box center [1015, 241] width 37 height 17
drag, startPoint x: 1002, startPoint y: 275, endPoint x: 1017, endPoint y: 276, distance: 15.2
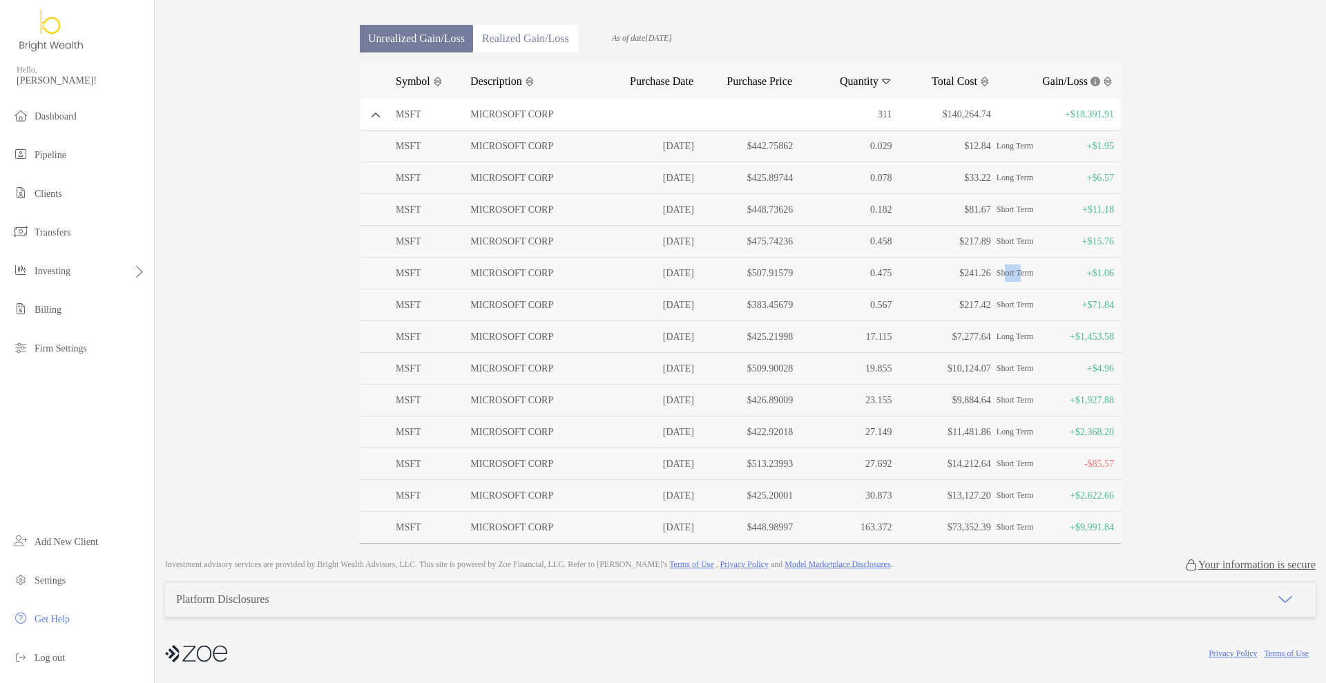
click at [1017, 276] on span "Short Term" at bounding box center [1015, 273] width 37 height 17
drag, startPoint x: 1001, startPoint y: 309, endPoint x: 1024, endPoint y: 314, distance: 23.5
click at [1024, 310] on span "Short Term" at bounding box center [1015, 304] width 37 height 17
drag, startPoint x: 477, startPoint y: 342, endPoint x: 1124, endPoint y: 338, distance: 646.4
click at [1060, 338] on div "Overview Info Account Settings Billing Cost Basis Transactions Upcoming Transfe…" at bounding box center [740, 216] width 789 height 655
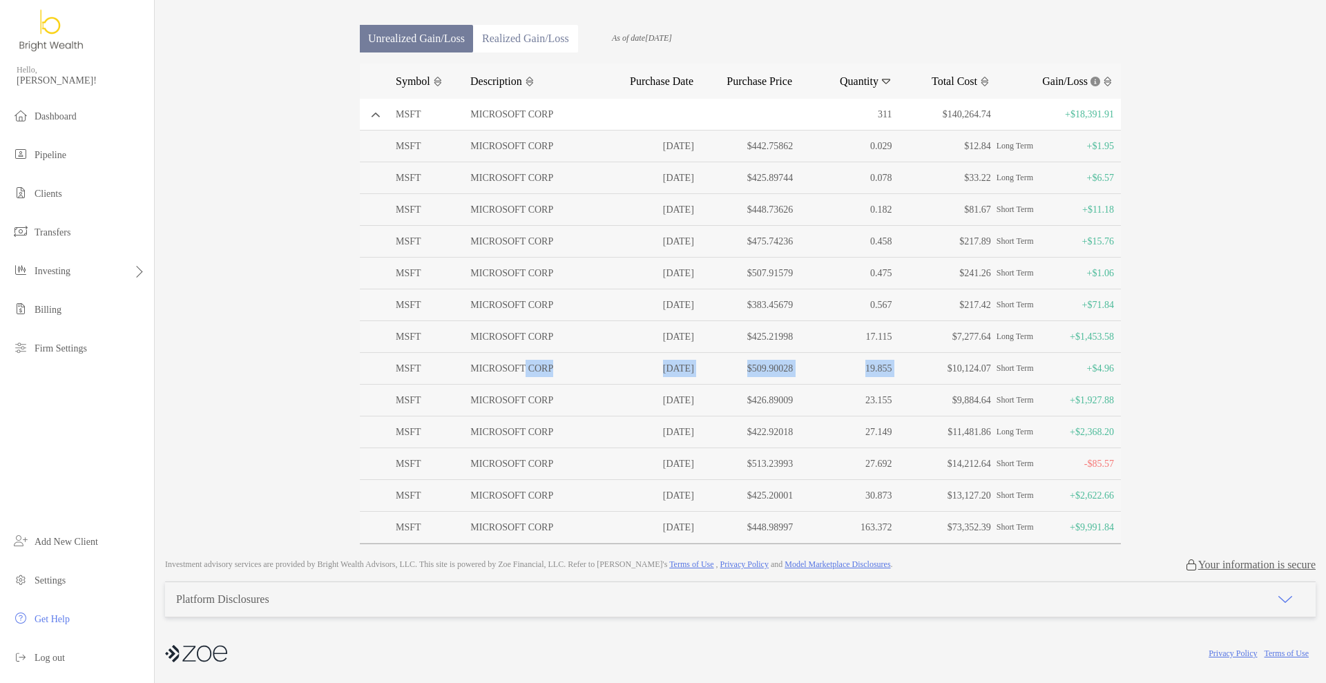
drag, startPoint x: 515, startPoint y: 369, endPoint x: 924, endPoint y: 363, distance: 408.9
click at [924, 363] on div "MSFT MICROSOFT CORP 09/15/2025 $509.90028 19.855 $10,124.07 Short Term +$4.96" at bounding box center [740, 369] width 761 height 32
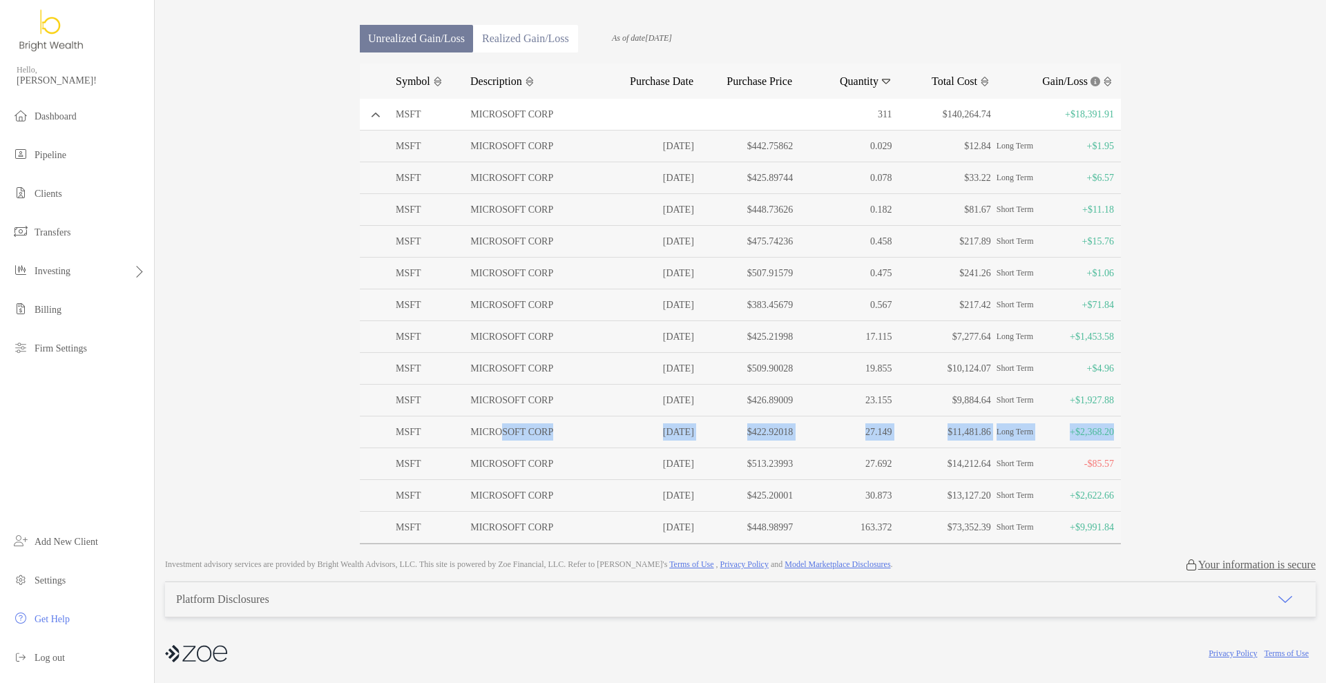
drag, startPoint x: 492, startPoint y: 435, endPoint x: 1130, endPoint y: 423, distance: 637.6
click at [1060, 423] on div "Lisa Twu Individual - Individual 4PP05005 Transfer Funds Overview Info Account …" at bounding box center [740, 180] width 1171 height 728
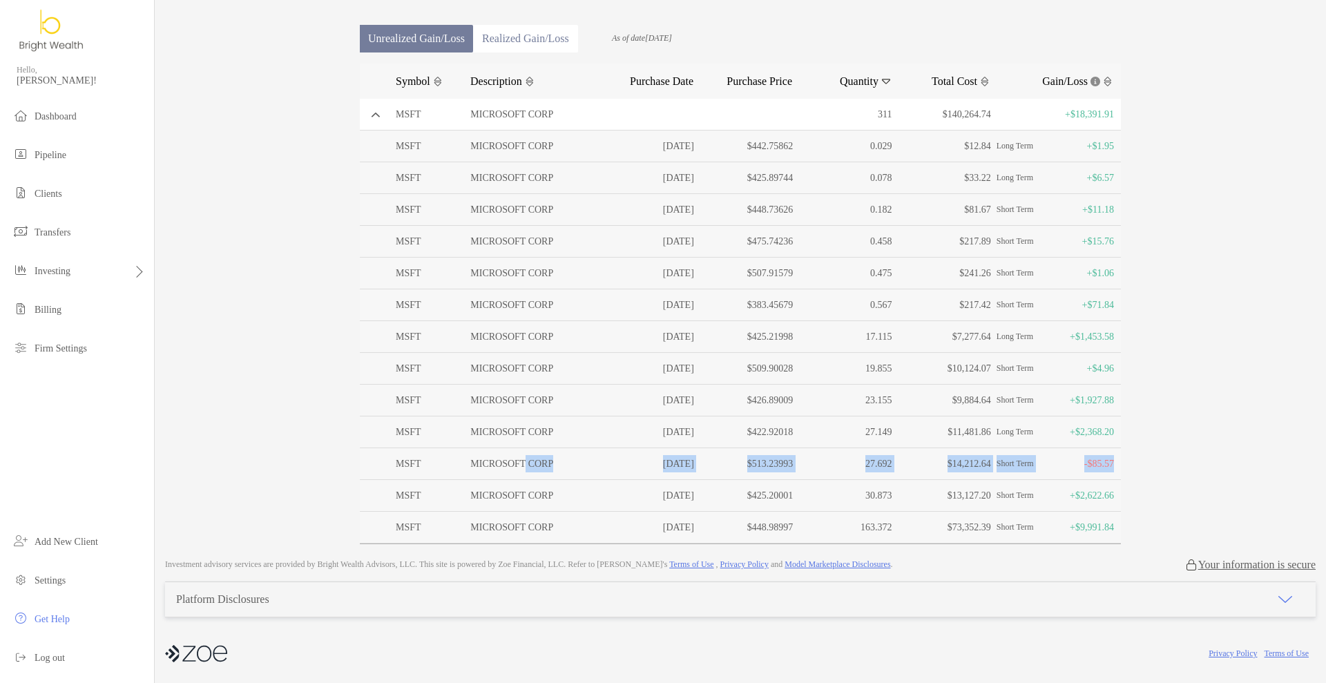
drag, startPoint x: 517, startPoint y: 464, endPoint x: 1108, endPoint y: 462, distance: 591.2
click at [1060, 462] on div "MSFT MICROSOFT CORP 07/31/2025 $513.23993 27.692 $14,212.64 Short Term -$85.57" at bounding box center [740, 464] width 761 height 32
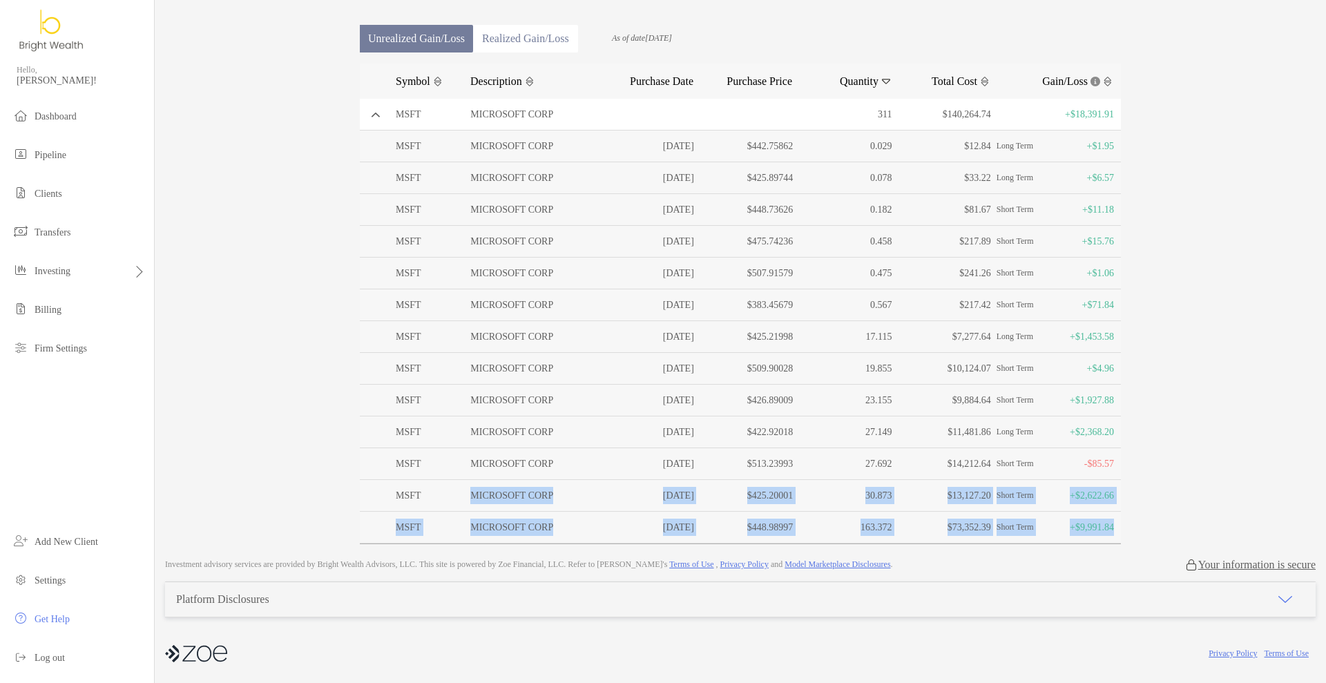
drag, startPoint x: 437, startPoint y: 492, endPoint x: 1123, endPoint y: 513, distance: 686.1
click at [1060, 513] on div "Overview Info Account Settings Billing Cost Basis Transactions Upcoming Transfe…" at bounding box center [740, 216] width 789 height 655
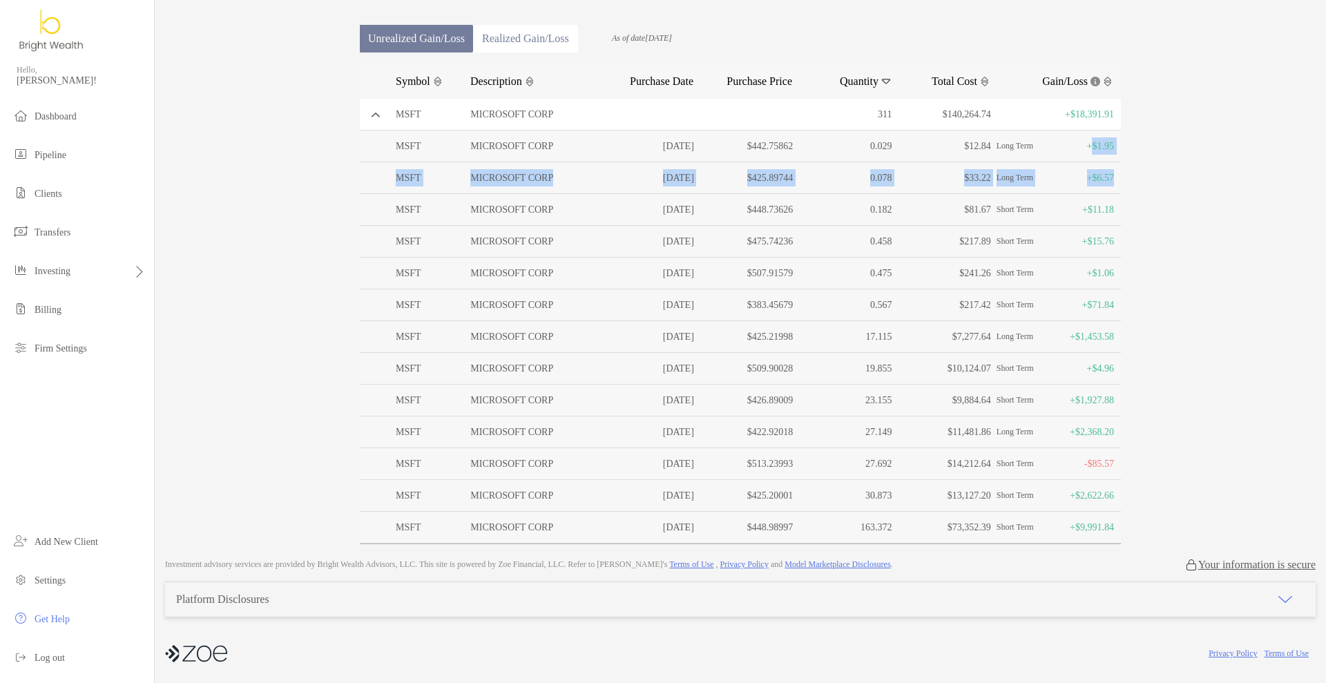
drag, startPoint x: 1086, startPoint y: 160, endPoint x: 1115, endPoint y: 171, distance: 31.3
click at [1060, 164] on div "MSFT MICROSOFT CORP 06/14/2024 $442.75862 0.029 $12.84 Long Term +$1.95 MSFT MI…" at bounding box center [740, 337] width 761 height 413
click at [1060, 180] on p "Long Term +$6.57" at bounding box center [1055, 177] width 117 height 17
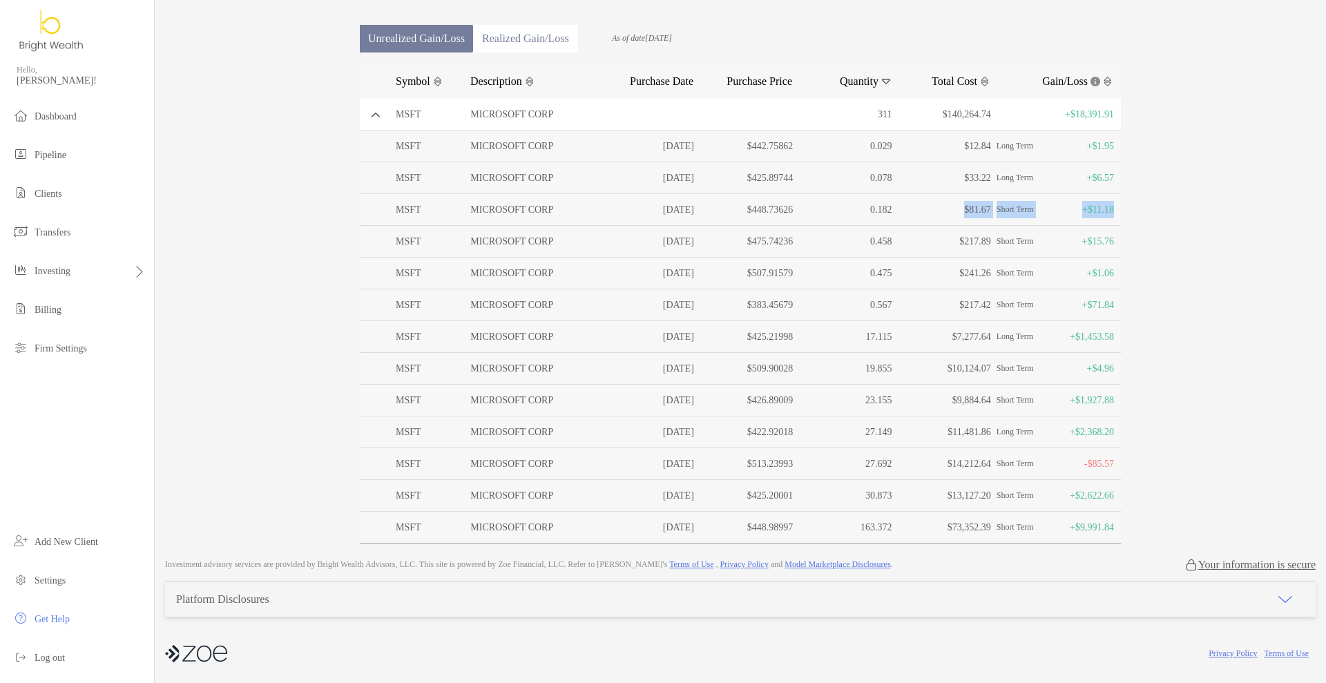
drag, startPoint x: 884, startPoint y: 215, endPoint x: 1109, endPoint y: 222, distance: 225.3
click at [1060, 222] on div "MSFT MICROSOFT CORP 12/13/2024 $448.73626 0.182 $81.67 Short Term +$11.18" at bounding box center [740, 210] width 761 height 32
drag, startPoint x: 954, startPoint y: 247, endPoint x: 1113, endPoint y: 248, distance: 158.9
click at [1060, 248] on div "MSFT MICROSOFT CORP 06/13/2025 $475.74236 0.458 $217.89 Short Term +$15.76" at bounding box center [740, 242] width 761 height 32
drag, startPoint x: 1009, startPoint y: 278, endPoint x: 1130, endPoint y: 278, distance: 120.9
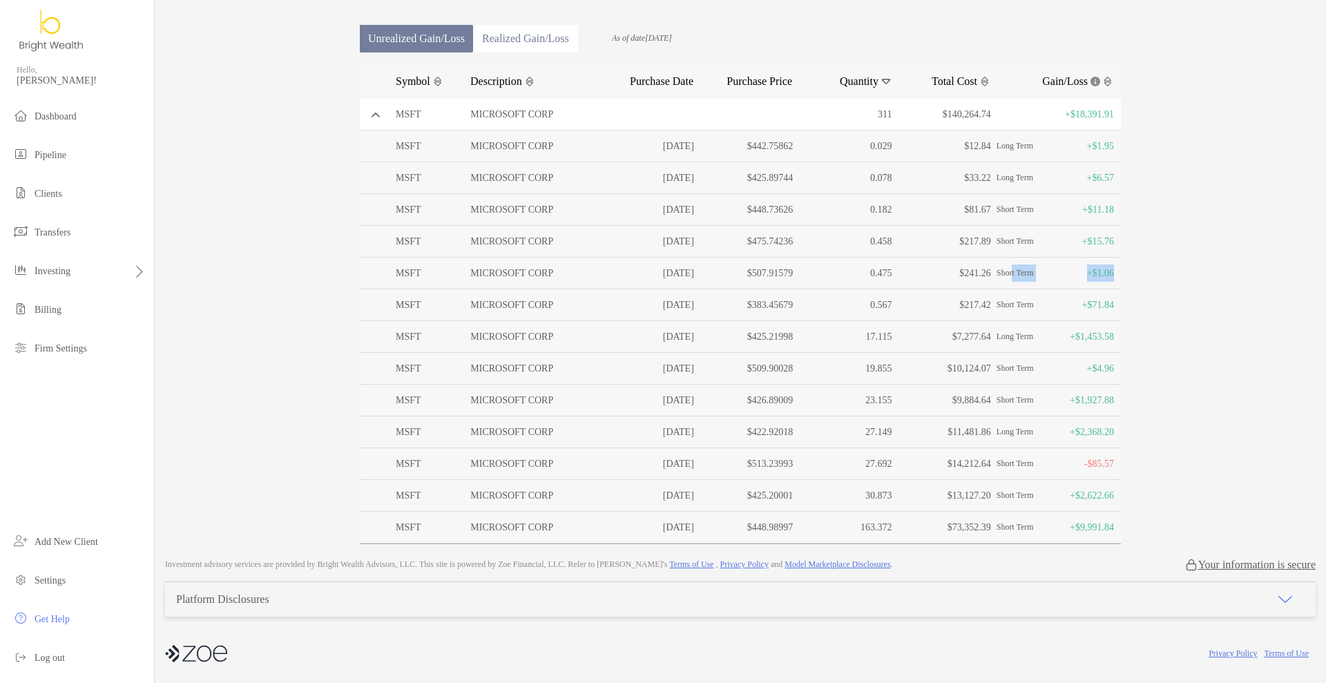
click at [1060, 278] on div "Lisa Twu Individual - Individual 4PP05005 Transfer Funds Overview Info Account …" at bounding box center [740, 180] width 1171 height 728
drag, startPoint x: 943, startPoint y: 306, endPoint x: 1122, endPoint y: 311, distance: 178.9
click at [1060, 311] on div "Overview Info Account Settings Billing Cost Basis Transactions Upcoming Transfe…" at bounding box center [740, 216] width 789 height 655
drag, startPoint x: 517, startPoint y: 339, endPoint x: 1115, endPoint y: 340, distance: 598.1
click at [1060, 340] on div "Overview Info Account Settings Billing Cost Basis Transactions Upcoming Transfe…" at bounding box center [740, 216] width 789 height 655
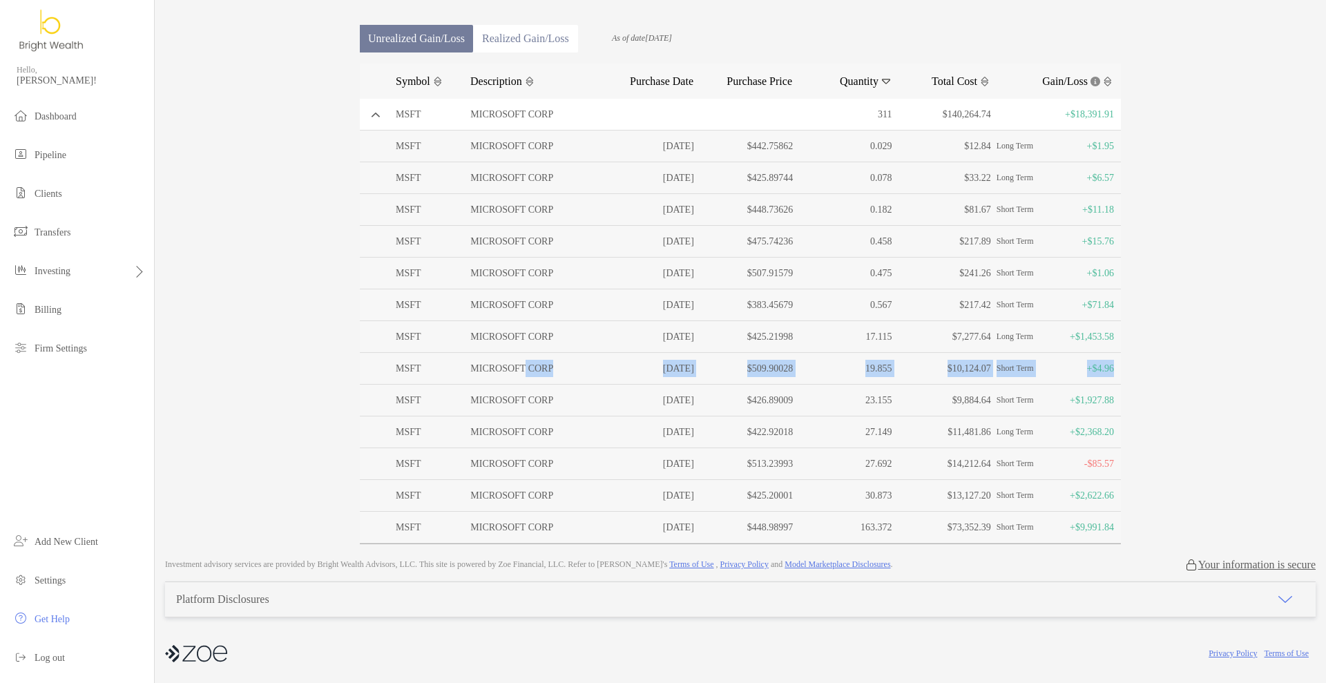
drag, startPoint x: 515, startPoint y: 367, endPoint x: 1108, endPoint y: 376, distance: 593.3
click at [1060, 376] on div "MSFT MICROSOFT CORP 09/15/2025 $509.90028 19.855 $10,124.07 Short Term +$4.96" at bounding box center [740, 369] width 761 height 32
click at [934, 338] on p "$7,277.64" at bounding box center [943, 336] width 93 height 17
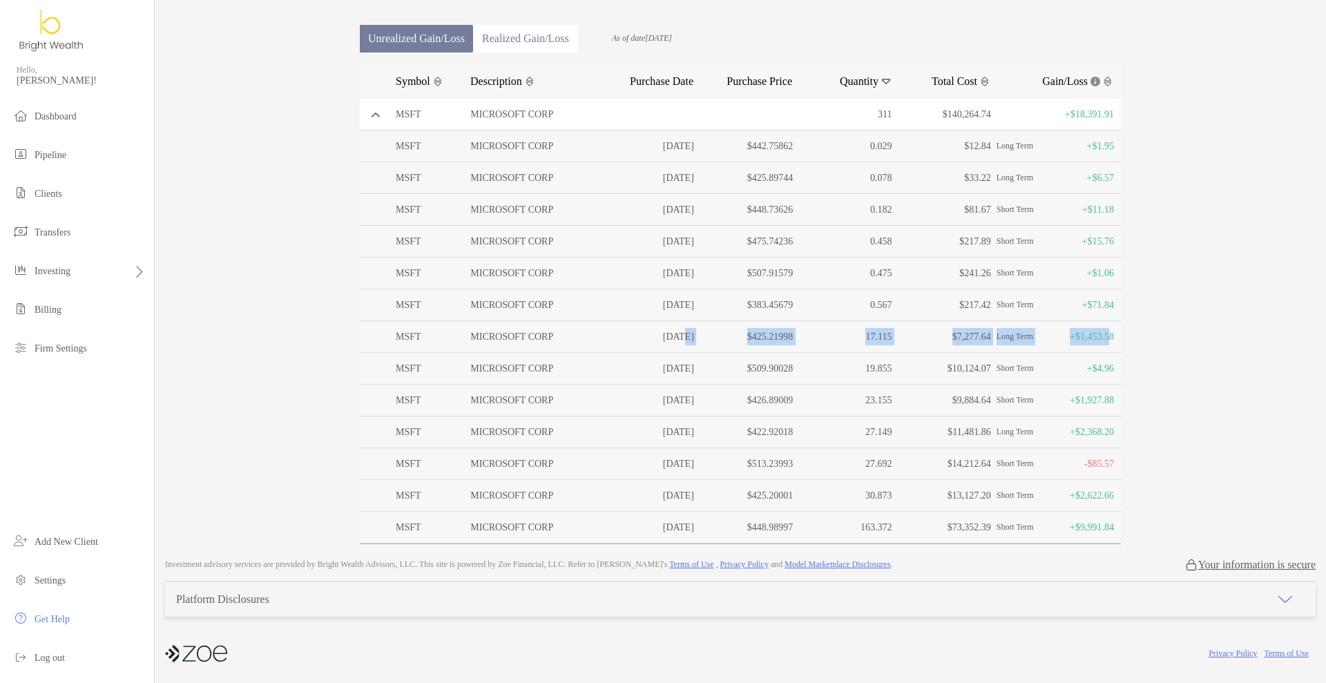
drag, startPoint x: 651, startPoint y: 337, endPoint x: 1099, endPoint y: 342, distance: 448.2
click at [1060, 342] on div "MSFT MICROSOFT CORP 03/15/2024 $425.21998 17.115 $7,277.64 Long Term +$1,453.58" at bounding box center [740, 337] width 761 height 32
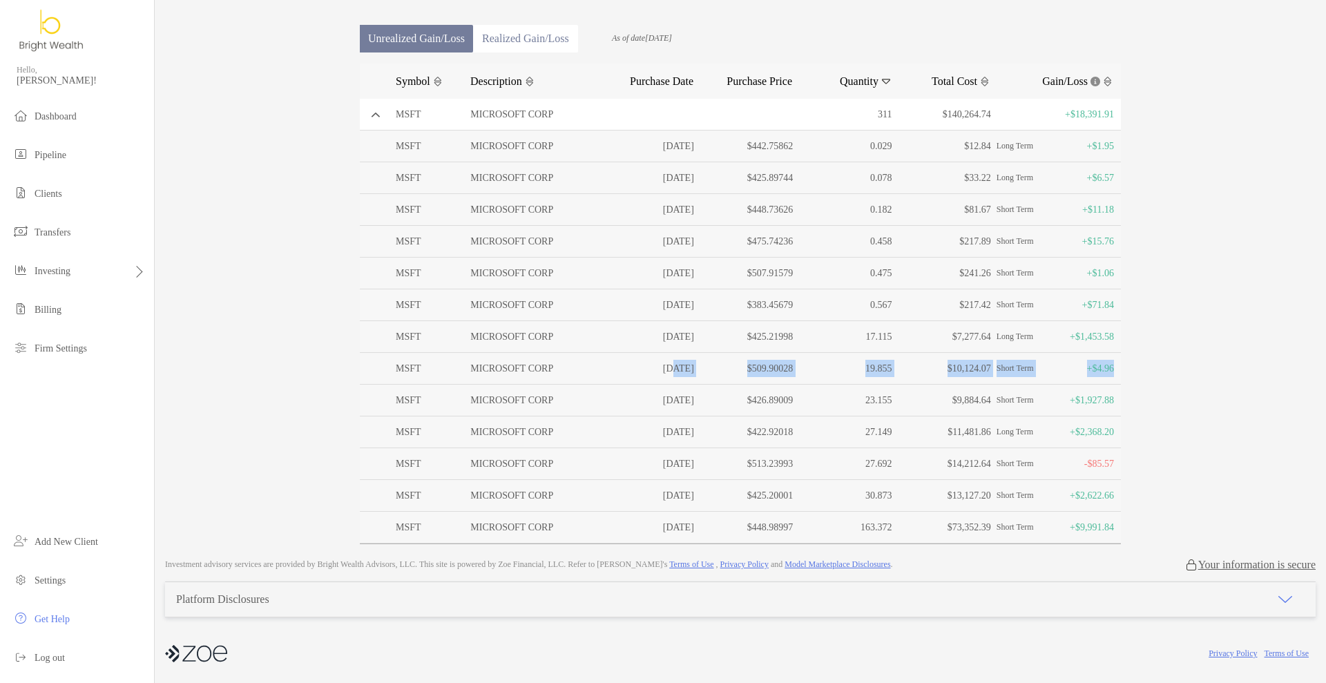
drag, startPoint x: 640, startPoint y: 367, endPoint x: 1118, endPoint y: 376, distance: 478.7
click at [1060, 376] on div "Overview Info Account Settings Billing Cost Basis Transactions Upcoming Transfe…" at bounding box center [740, 216] width 789 height 655
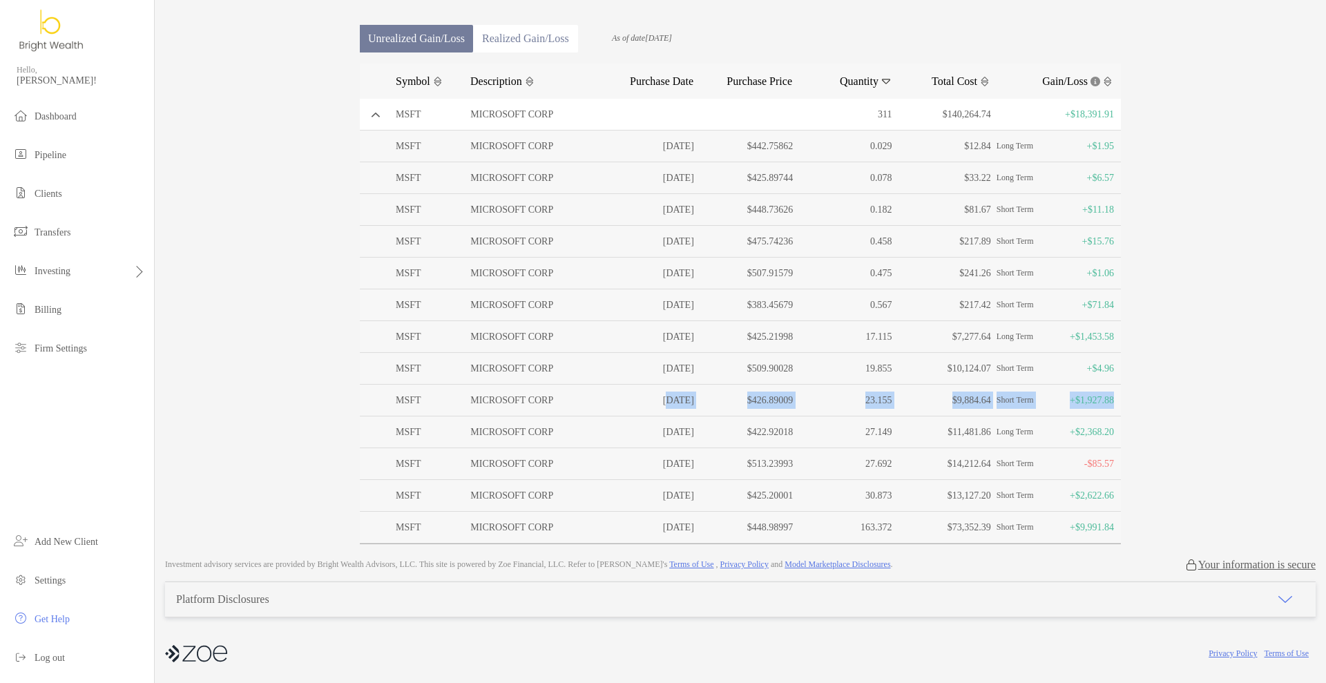
drag, startPoint x: 638, startPoint y: 404, endPoint x: 1107, endPoint y: 407, distance: 468.9
click at [1060, 407] on div "MSFT MICROSOFT CORP 11/15/2024 $426.89009 23.155 $9,884.64 Short Term +$1,927.88" at bounding box center [740, 401] width 761 height 32
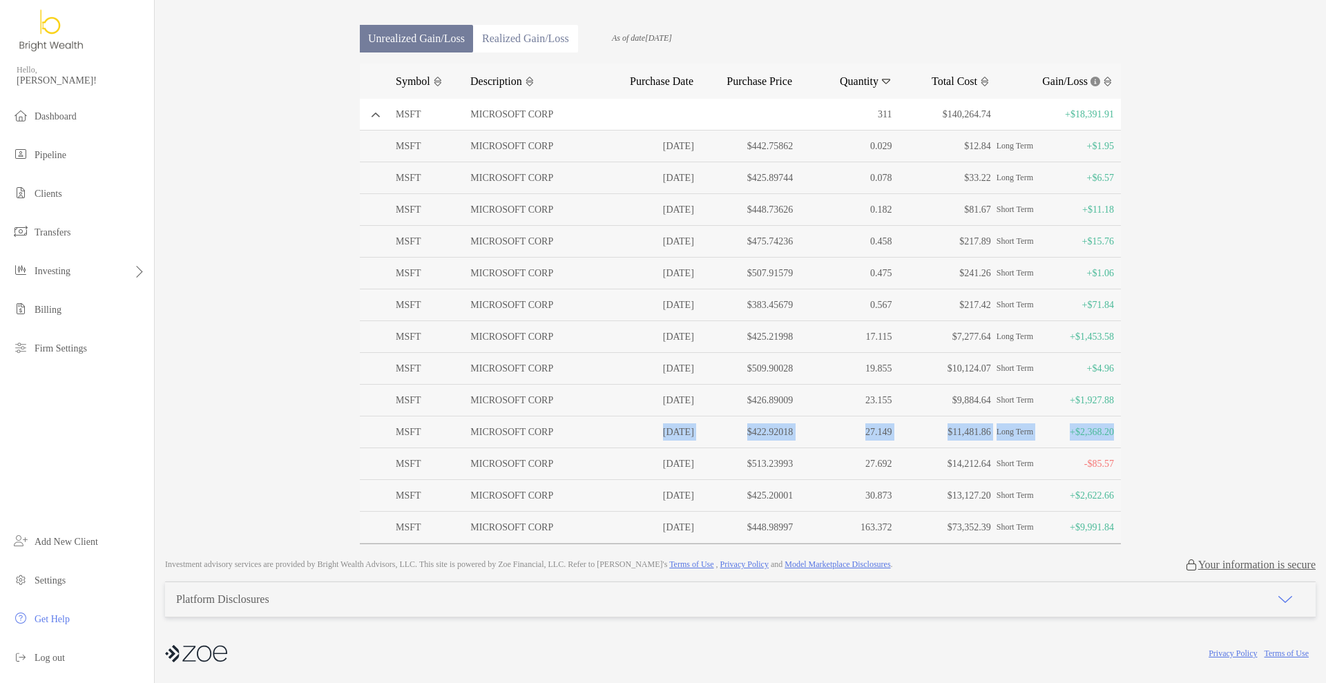
drag, startPoint x: 633, startPoint y: 429, endPoint x: 1111, endPoint y: 430, distance: 477.9
click at [1060, 430] on div "MSFT MICROSOFT CORP 07/31/2024 $422.92018 27.149 $11,481.86 Long Term +$2,368.20" at bounding box center [740, 432] width 761 height 32
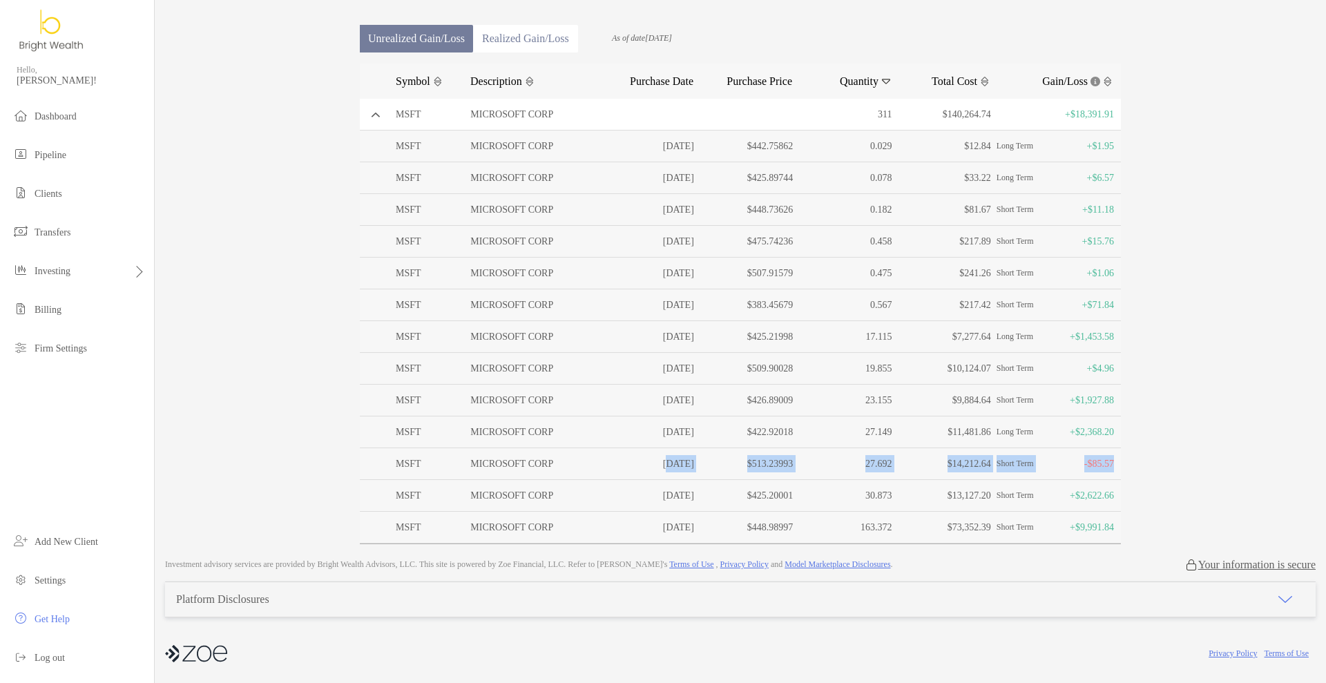
drag, startPoint x: 635, startPoint y: 459, endPoint x: 1108, endPoint y: 469, distance: 473.9
click at [1060, 469] on div "MSFT MICROSOFT CORP 07/31/2025 $513.23993 27.692 $14,212.64 Short Term -$85.57" at bounding box center [740, 464] width 761 height 32
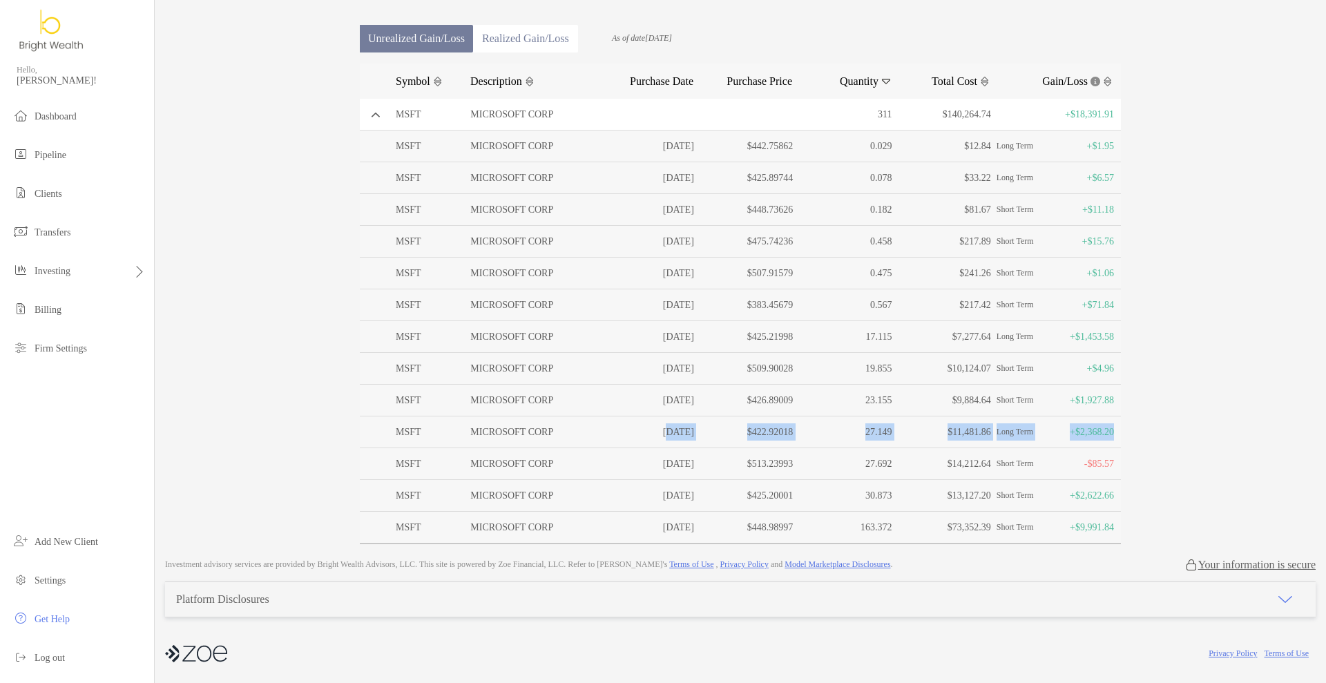
drag, startPoint x: 635, startPoint y: 427, endPoint x: 1120, endPoint y: 439, distance: 485.7
click at [1060, 439] on div "Overview Info Account Settings Billing Cost Basis Transactions Upcoming Transfe…" at bounding box center [740, 216] width 789 height 655
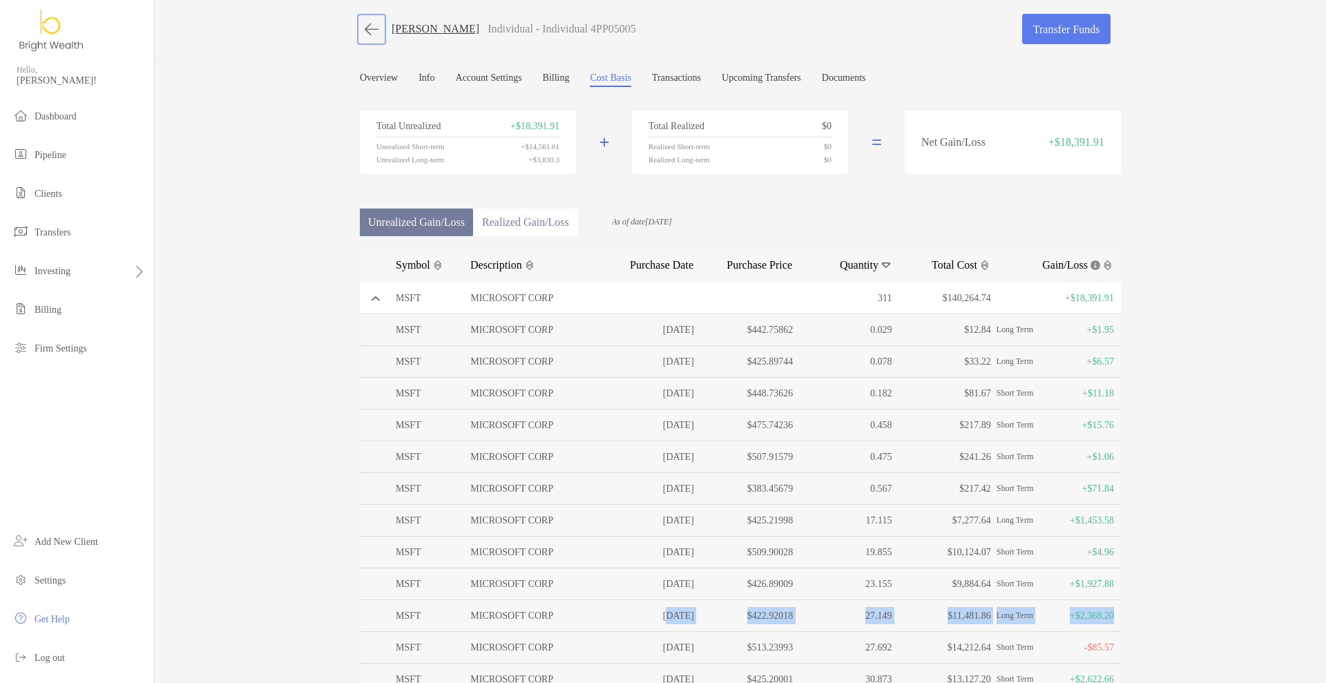
drag, startPoint x: 371, startPoint y: 36, endPoint x: 391, endPoint y: 50, distance: 24.3
click at [371, 36] on button "button" at bounding box center [371, 30] width 23 height 26
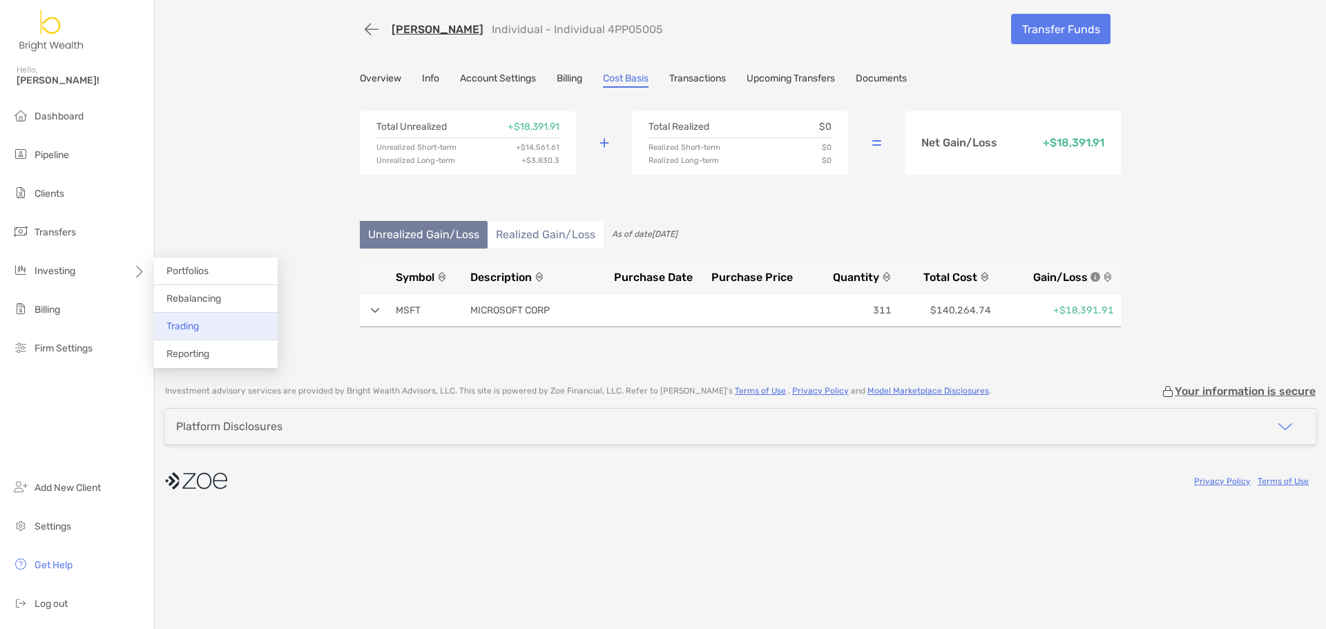
click at [197, 329] on span "Trading" at bounding box center [182, 326] width 32 height 12
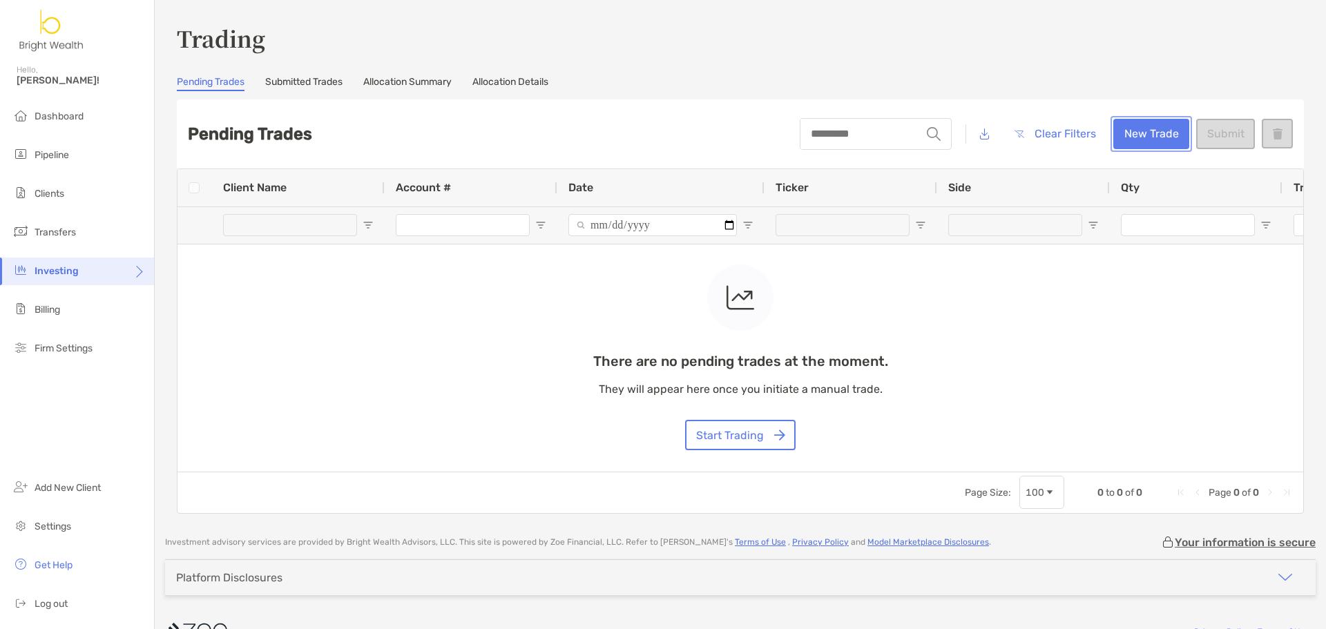
click at [1114, 141] on button "New Trade" at bounding box center [1151, 134] width 76 height 30
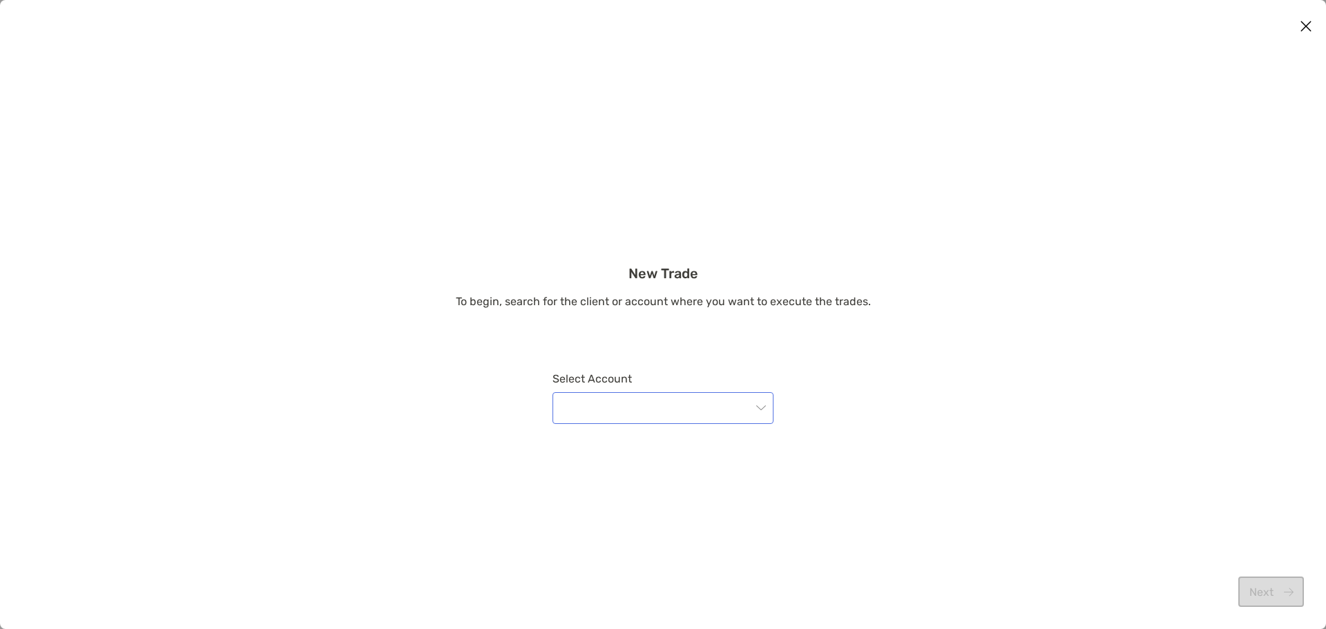
click at [695, 413] on input "modal" at bounding box center [656, 408] width 191 height 30
type input "*"
type input "****"
click at [701, 436] on div "4PP05005 - [PERSON_NAME]" at bounding box center [662, 446] width 215 height 32
click at [1260, 591] on button "Next" at bounding box center [1271, 592] width 66 height 30
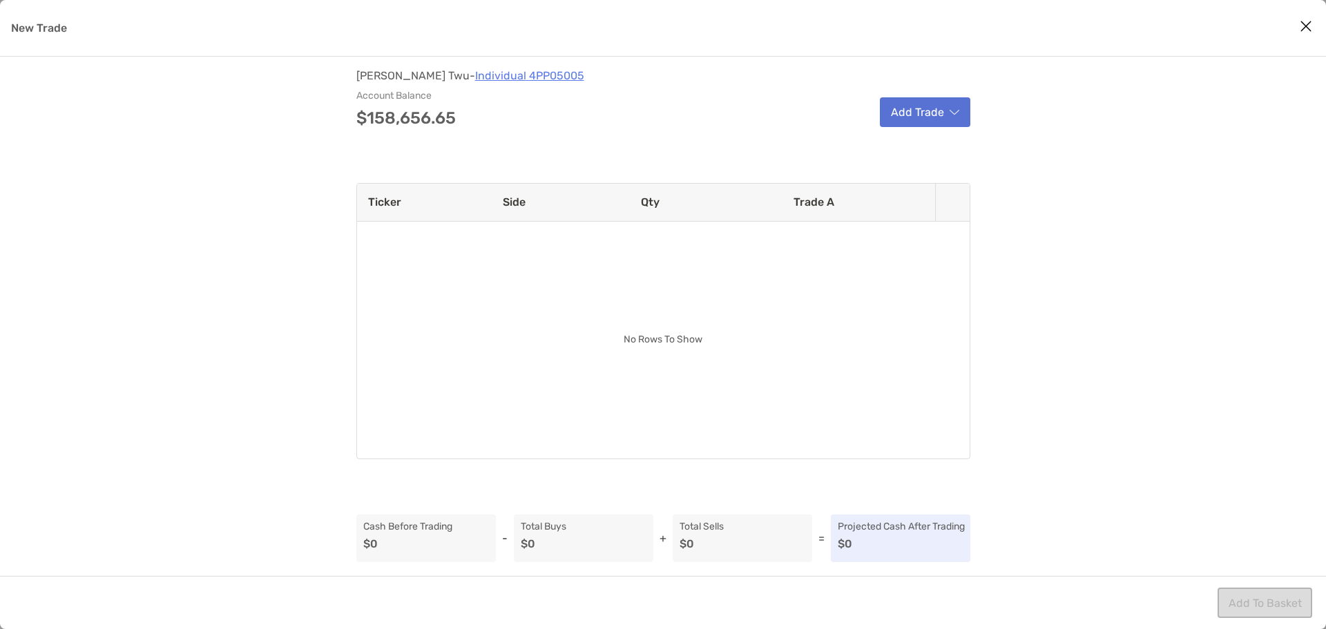
click at [925, 113] on button "Add Trade" at bounding box center [925, 112] width 90 height 30
click at [919, 153] on div "Sell" at bounding box center [963, 148] width 163 height 35
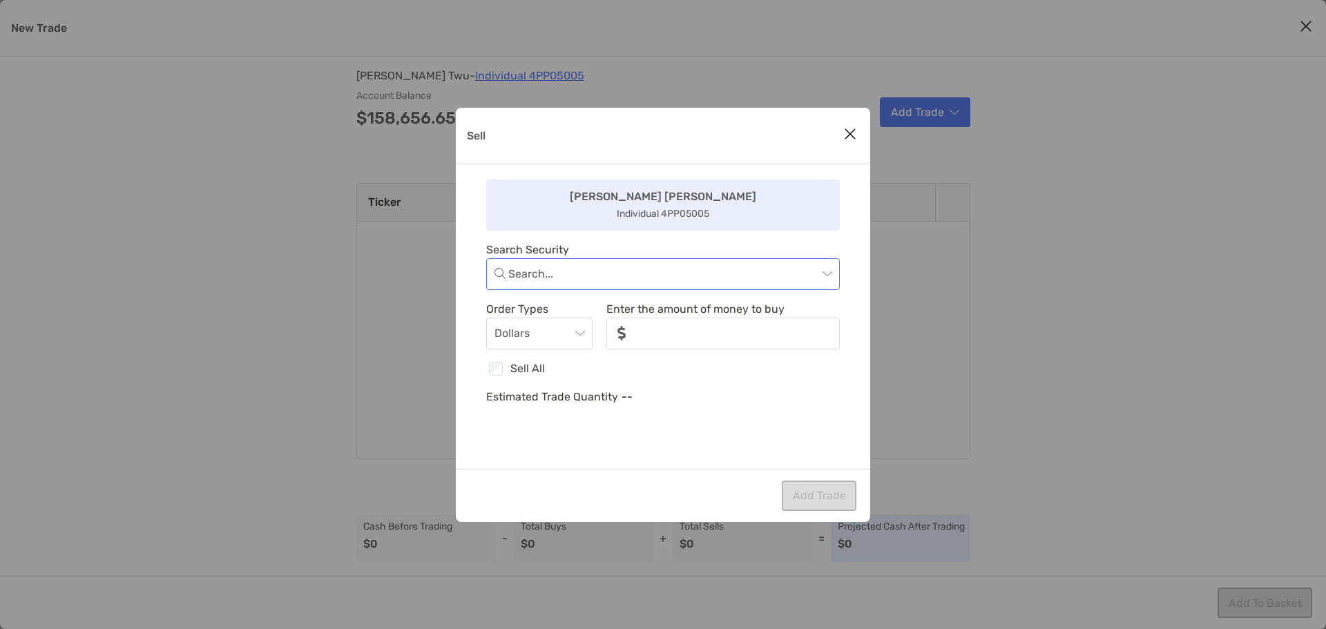
click at [599, 271] on input "Sell" at bounding box center [662, 274] width 309 height 30
click at [592, 312] on div "MSFT - Microsoft Corporation" at bounding box center [663, 310] width 332 height 17
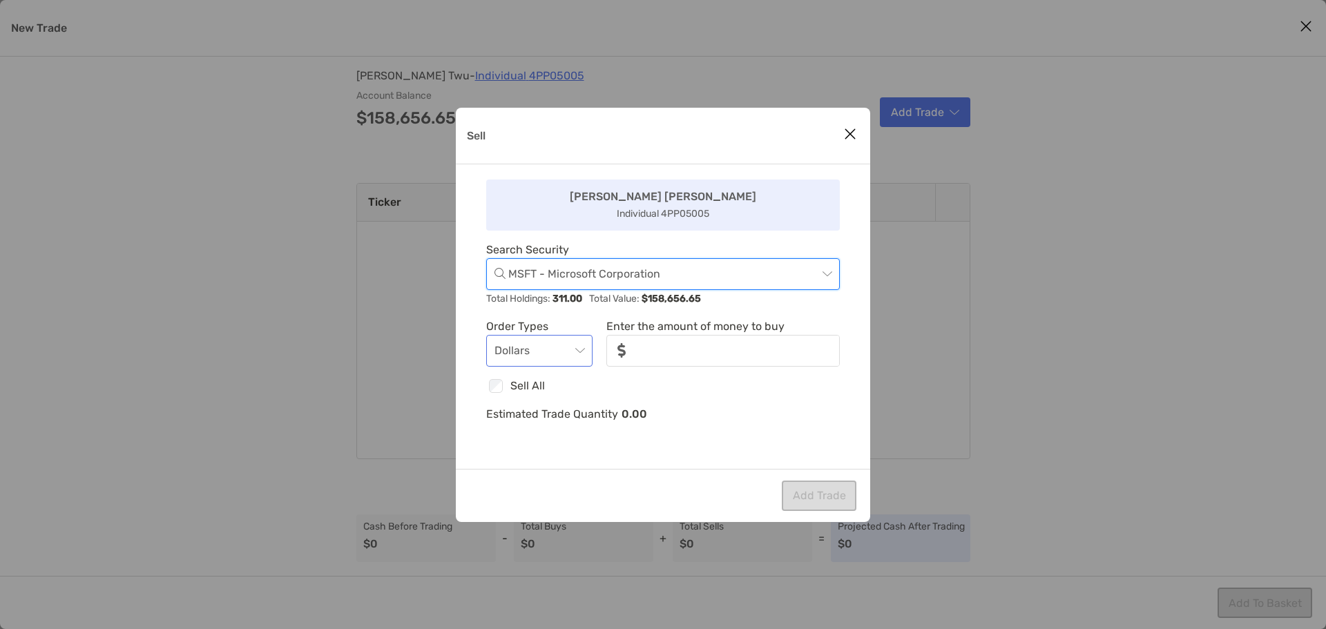
click at [570, 348] on span "Dollars" at bounding box center [539, 351] width 90 height 30
click at [553, 423] on div "Quantity" at bounding box center [539, 426] width 84 height 17
click at [681, 356] on input "noSymbolCurrency" at bounding box center [723, 350] width 231 height 29
click at [645, 357] on input "noSymbolCurrency" at bounding box center [723, 350] width 231 height 29
click at [846, 431] on div "[PERSON_NAME] [PERSON_NAME] Individual 4PP05005 Search Security MSFT - Microsof…" at bounding box center [663, 316] width 414 height 305
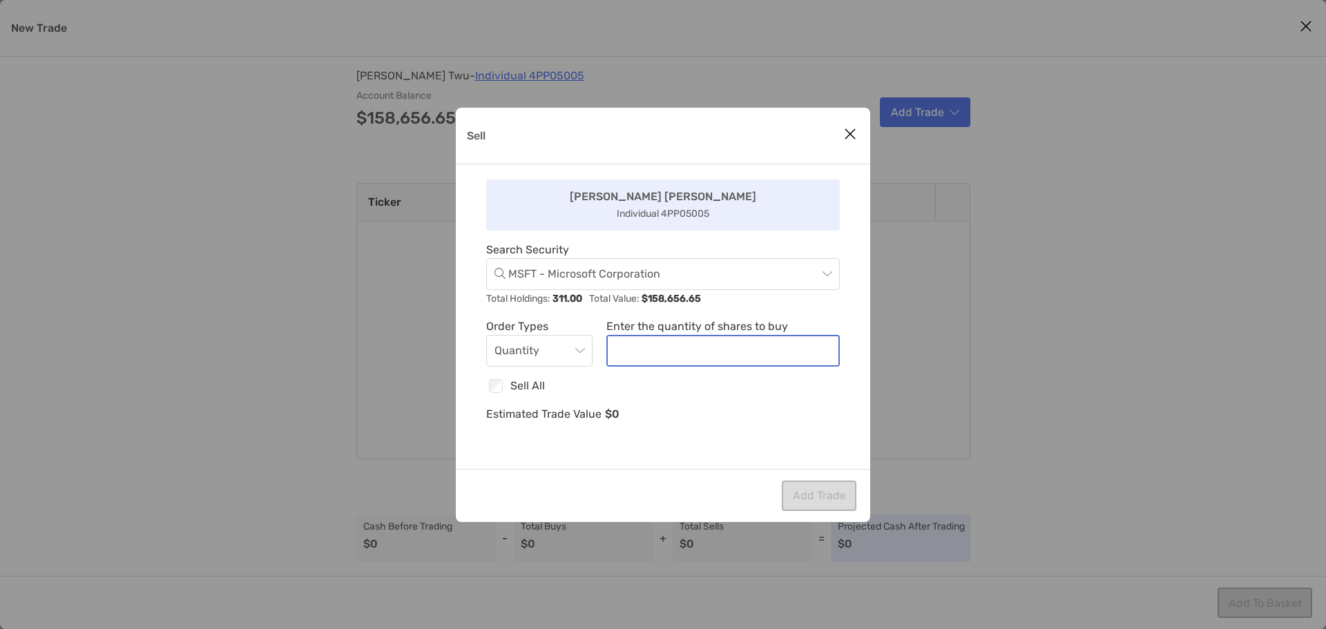
click at [691, 355] on input "noSymbolCurrency" at bounding box center [723, 350] width 231 height 29
type input "***"
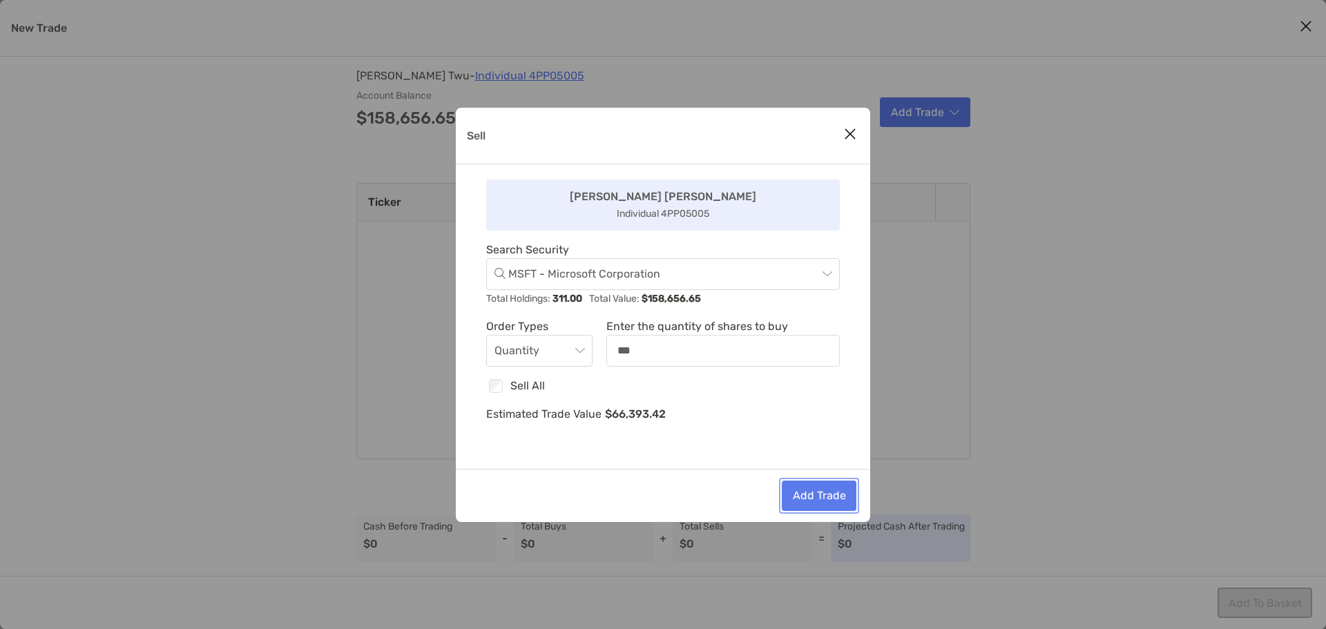
click at [813, 495] on button "Add Trade" at bounding box center [819, 496] width 75 height 30
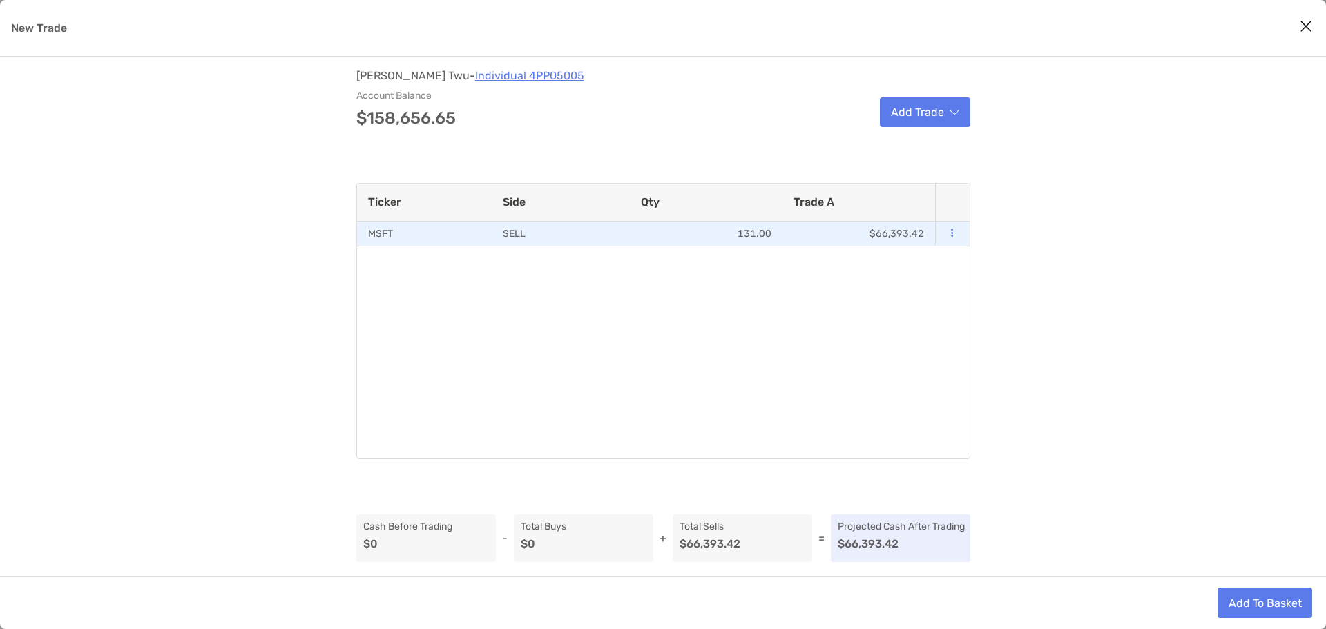
click at [951, 229] on icon "modal" at bounding box center [952, 233] width 2 height 9
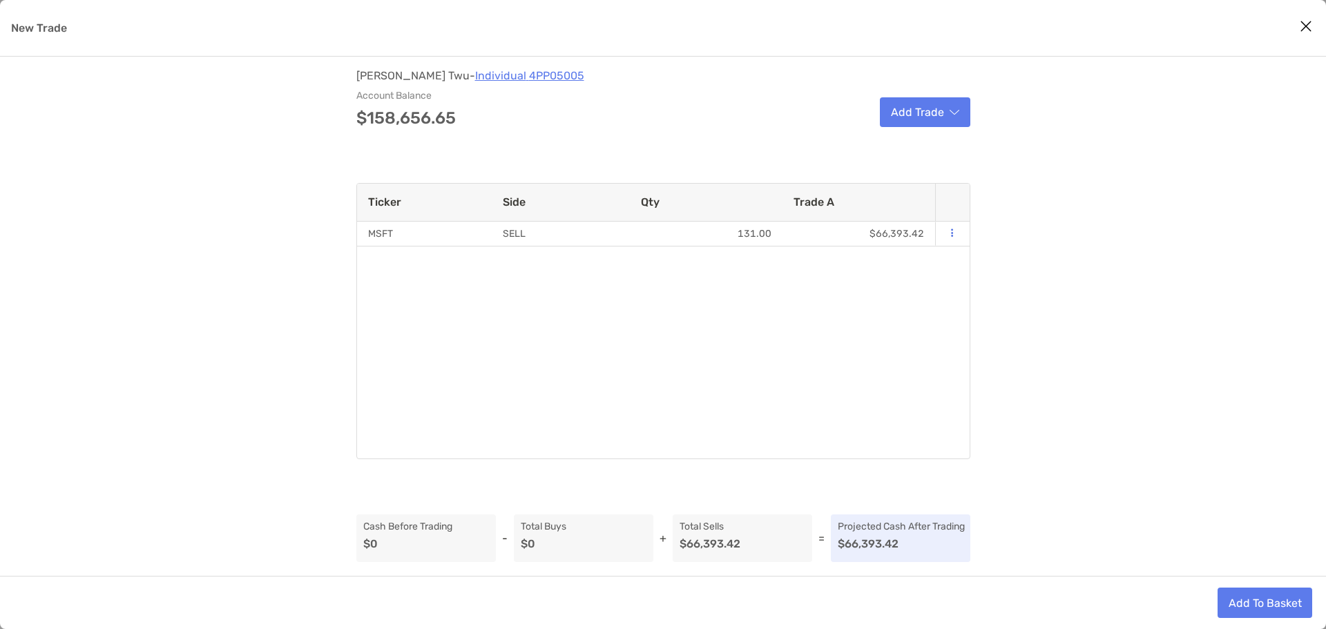
click at [802, 292] on div "MSFT SELL 131.00 $66,393.42" at bounding box center [646, 340] width 578 height 237
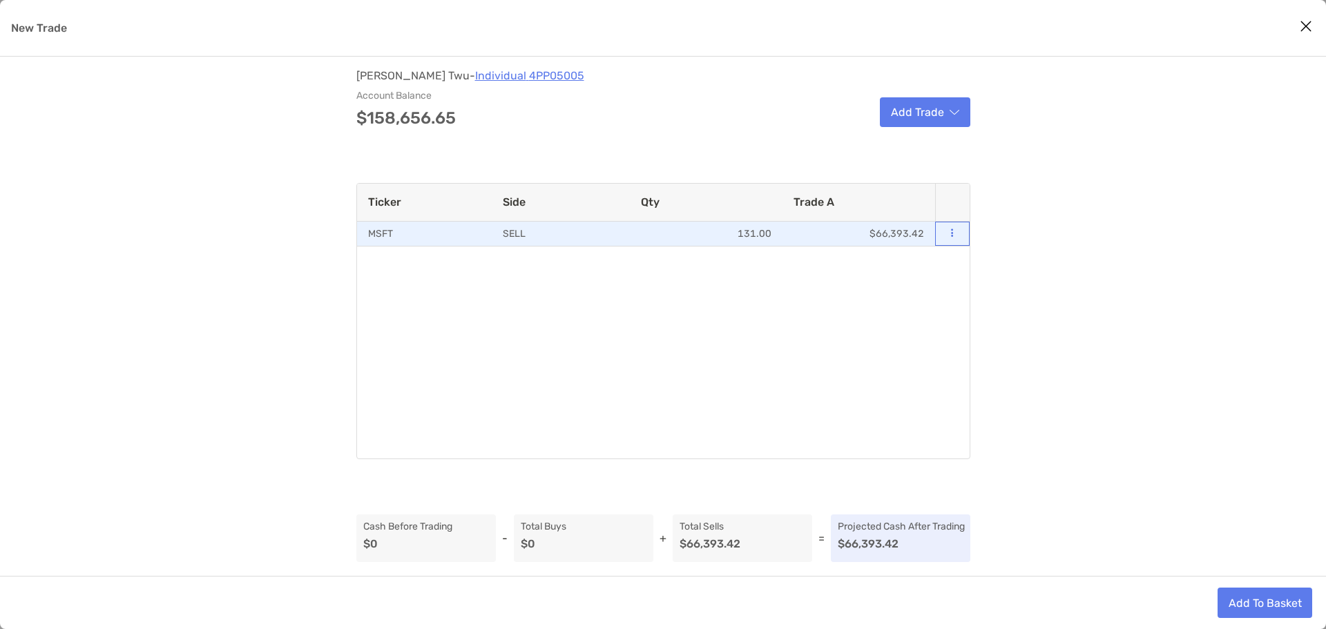
click at [956, 234] on button "modal" at bounding box center [952, 234] width 12 height 14
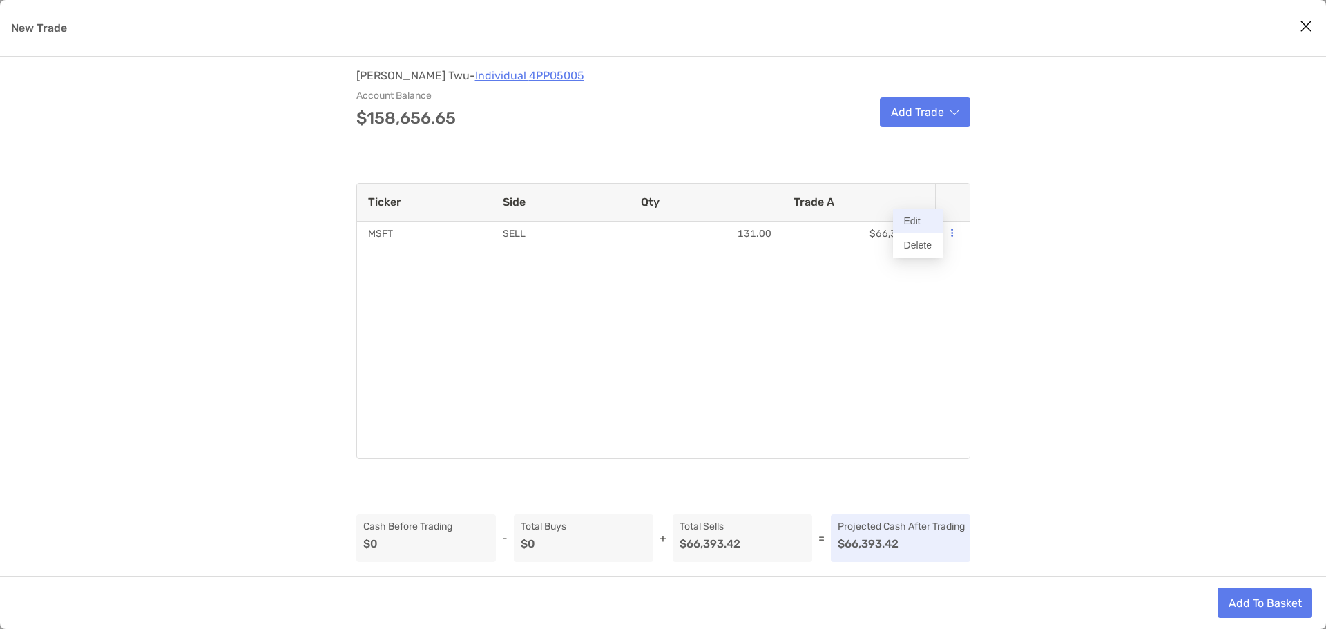
click at [915, 221] on button "Edit" at bounding box center [918, 221] width 50 height 24
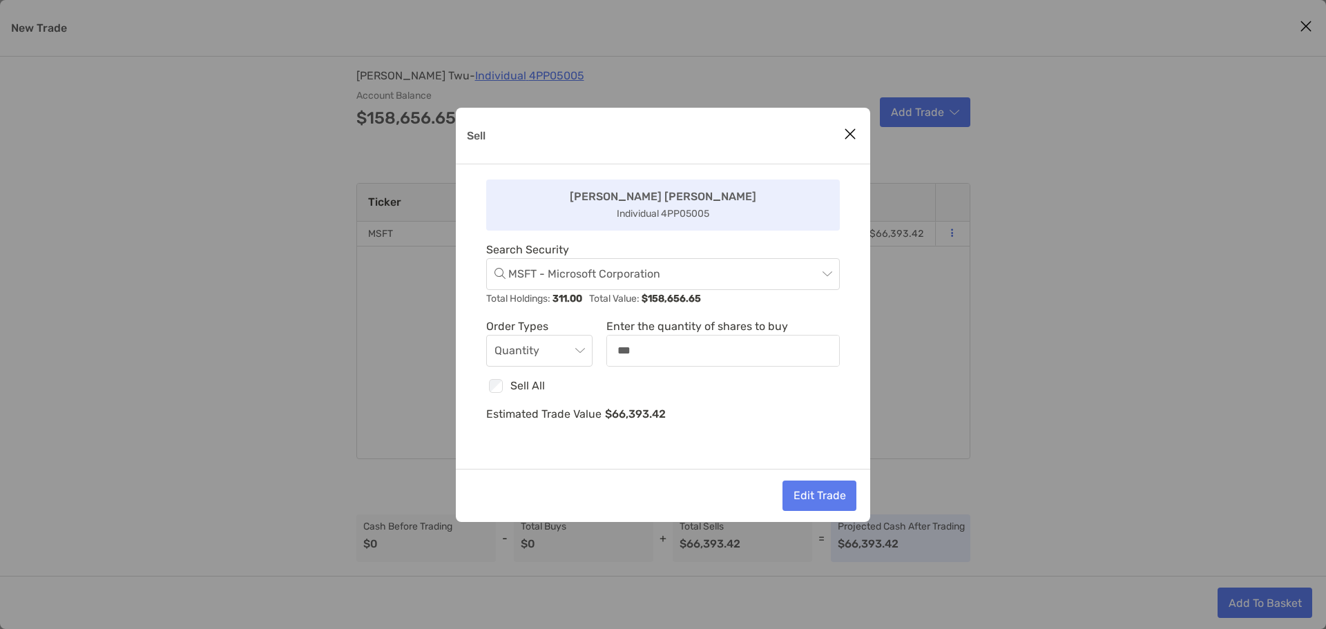
click at [850, 127] on icon "Close modal" at bounding box center [850, 134] width 12 height 17
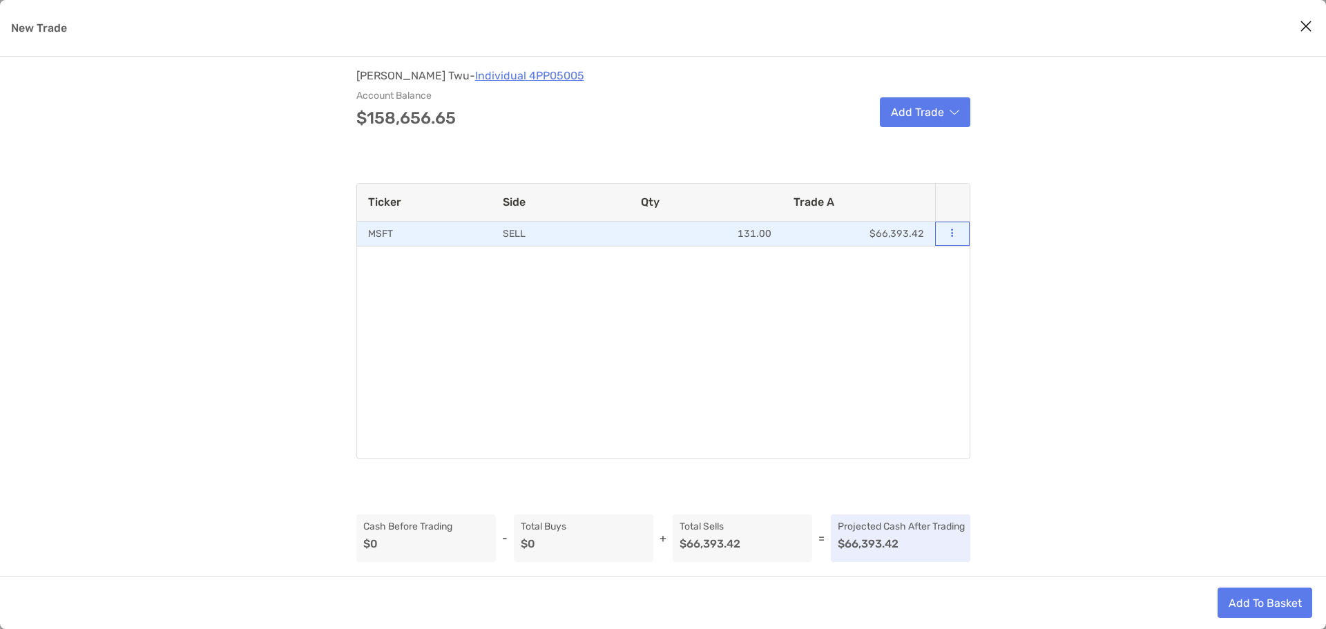
click at [952, 236] on icon "modal" at bounding box center [952, 233] width 2 height 9
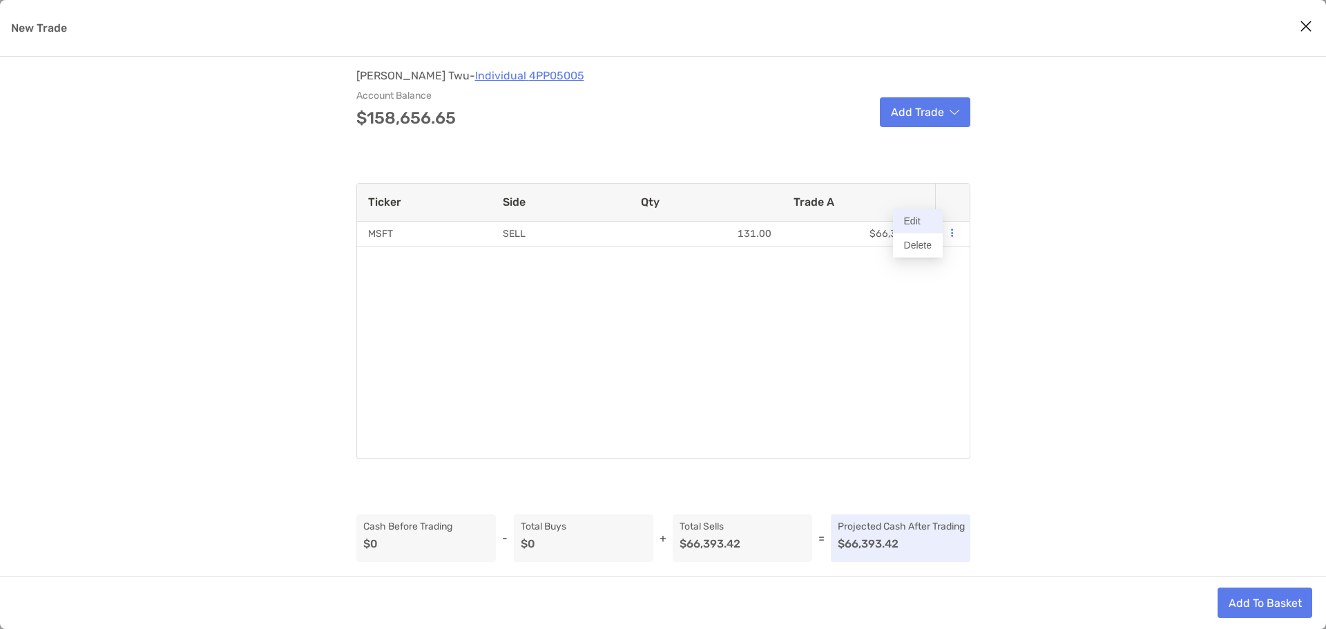
click at [901, 221] on button "Edit" at bounding box center [918, 221] width 50 height 24
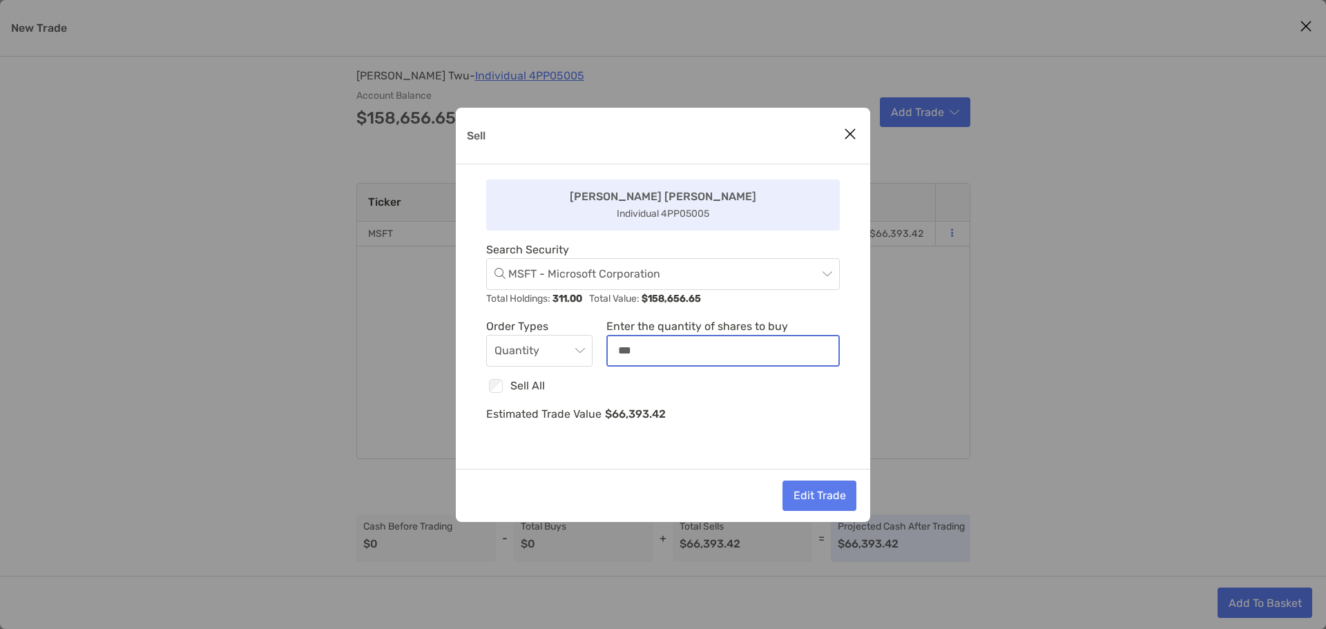
drag, startPoint x: 678, startPoint y: 352, endPoint x: 595, endPoint y: 351, distance: 83.6
click at [595, 351] on div "Order Types Quantity Enter the quantity of shares to buy noSymbolCurrency" at bounding box center [663, 342] width 354 height 49
click at [691, 351] on input "noSymbolCurrency" at bounding box center [723, 350] width 231 height 29
drag, startPoint x: 686, startPoint y: 354, endPoint x: 462, endPoint y: 329, distance: 225.1
click at [487, 332] on div "Order Types Quantity Enter the quantity of shares to buy noSymbolCurrency" at bounding box center [663, 342] width 354 height 49
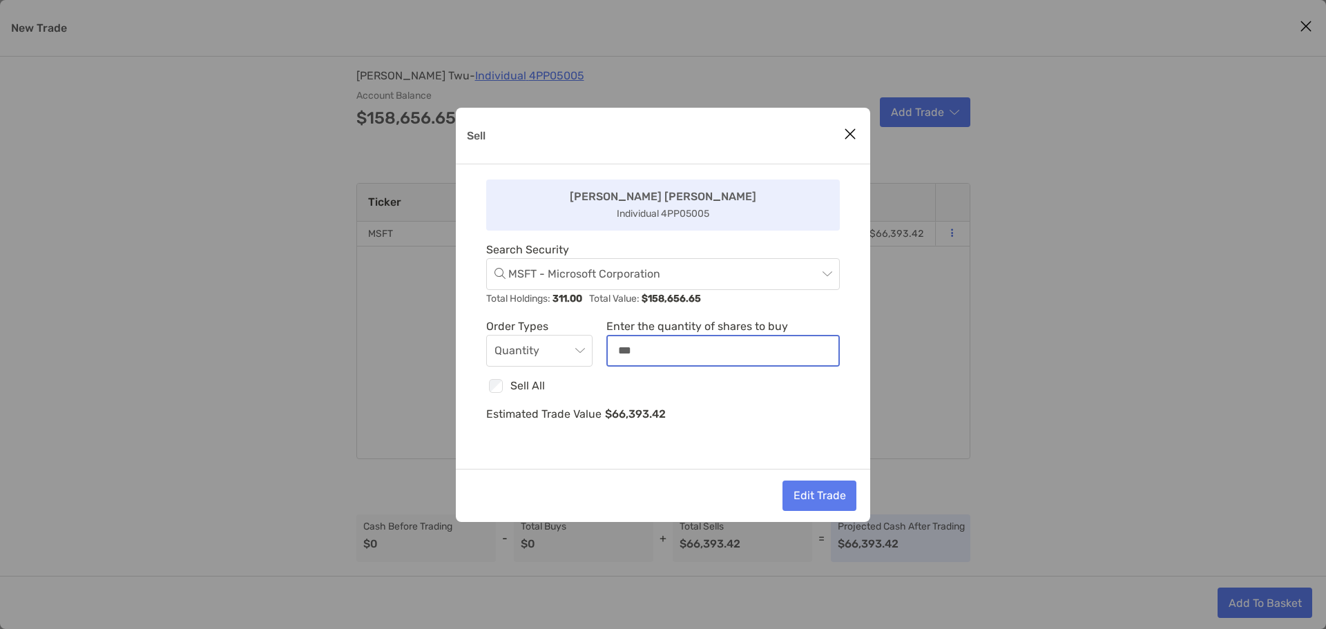
click at [648, 349] on input "noSymbolCurrency" at bounding box center [723, 350] width 231 height 29
drag, startPoint x: 649, startPoint y: 353, endPoint x: 592, endPoint y: 354, distance: 56.6
click at [592, 354] on div "Order Types Quantity Enter the quantity of shares to buy noSymbolCurrency" at bounding box center [663, 342] width 354 height 49
type input "**"
click at [819, 493] on button "Edit Trade" at bounding box center [819, 496] width 74 height 30
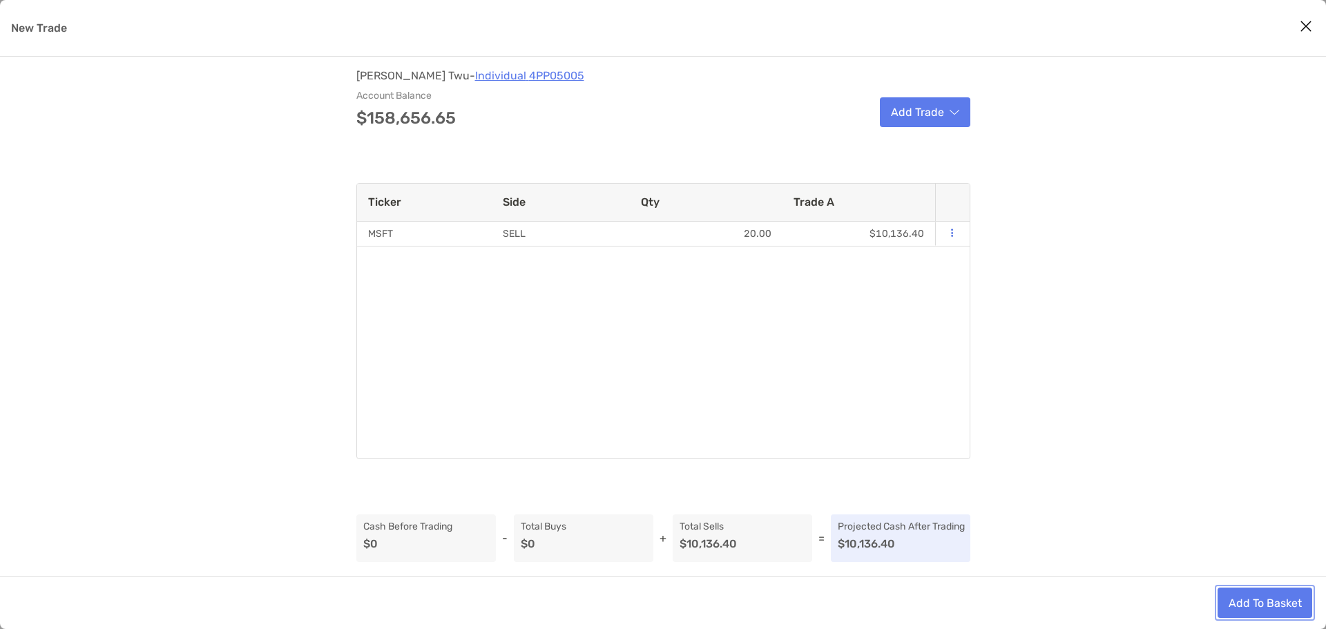
click at [1237, 606] on button "Add To Basket" at bounding box center [1265, 603] width 95 height 30
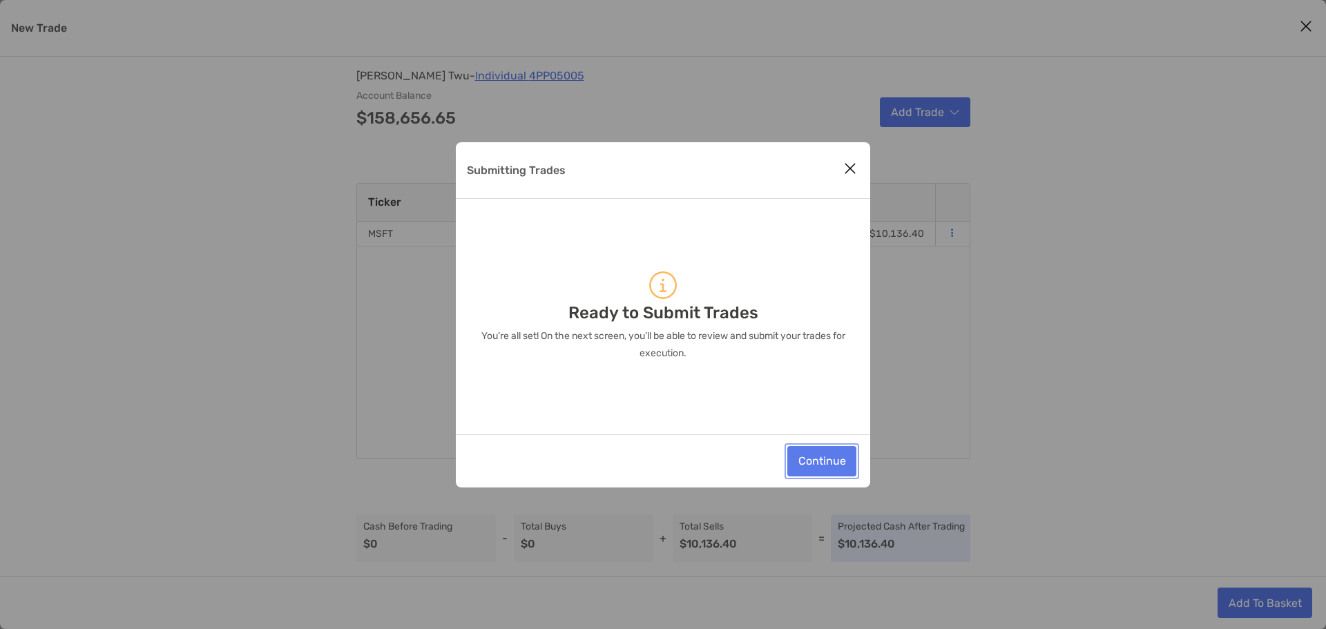
click at [801, 461] on button "Continue" at bounding box center [821, 461] width 69 height 30
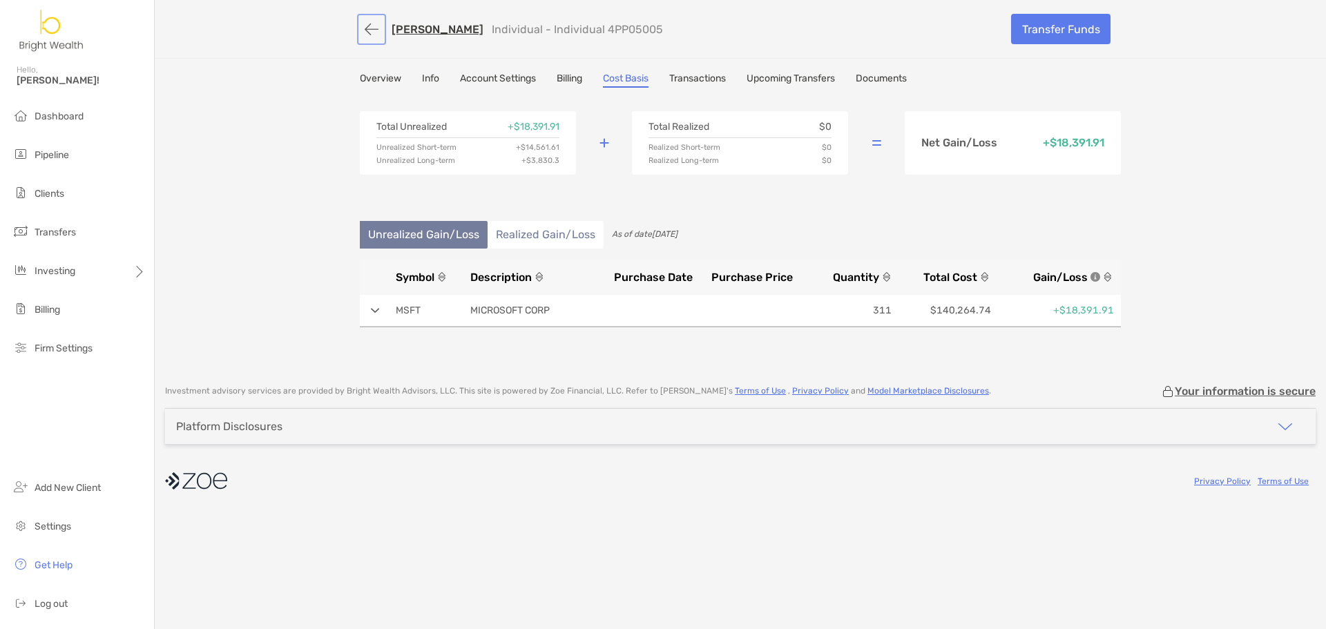
click at [378, 30] on button "button" at bounding box center [371, 30] width 23 height 26
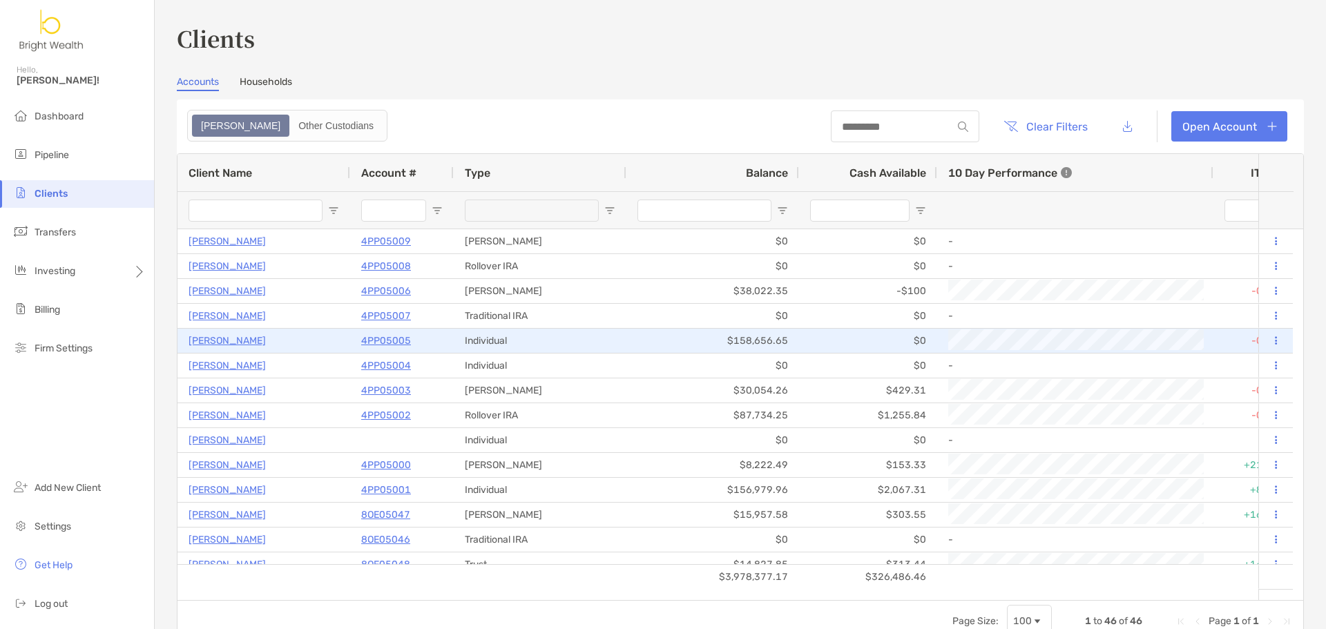
click at [383, 338] on p "4PP05005" at bounding box center [386, 340] width 50 height 17
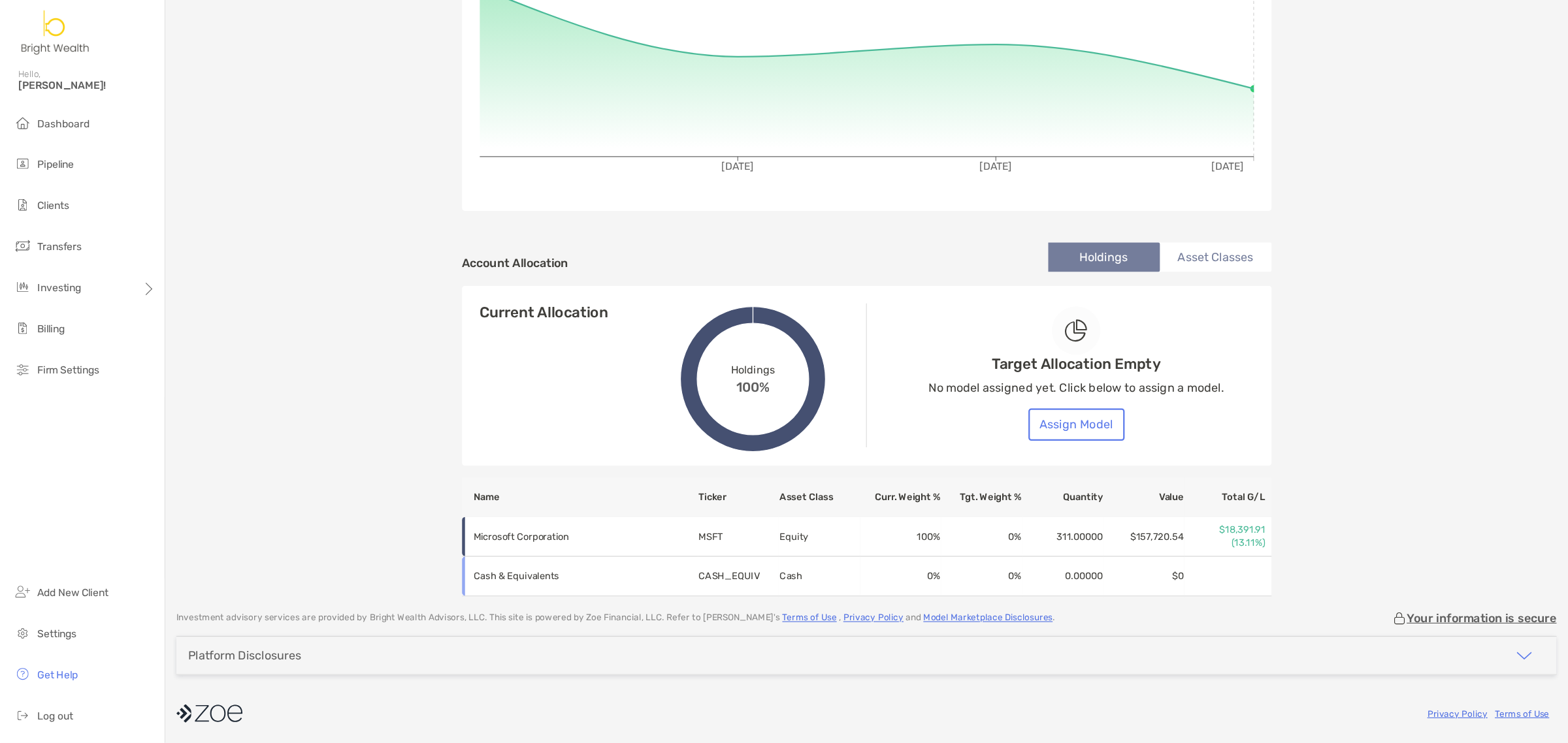
scroll to position [166, 0]
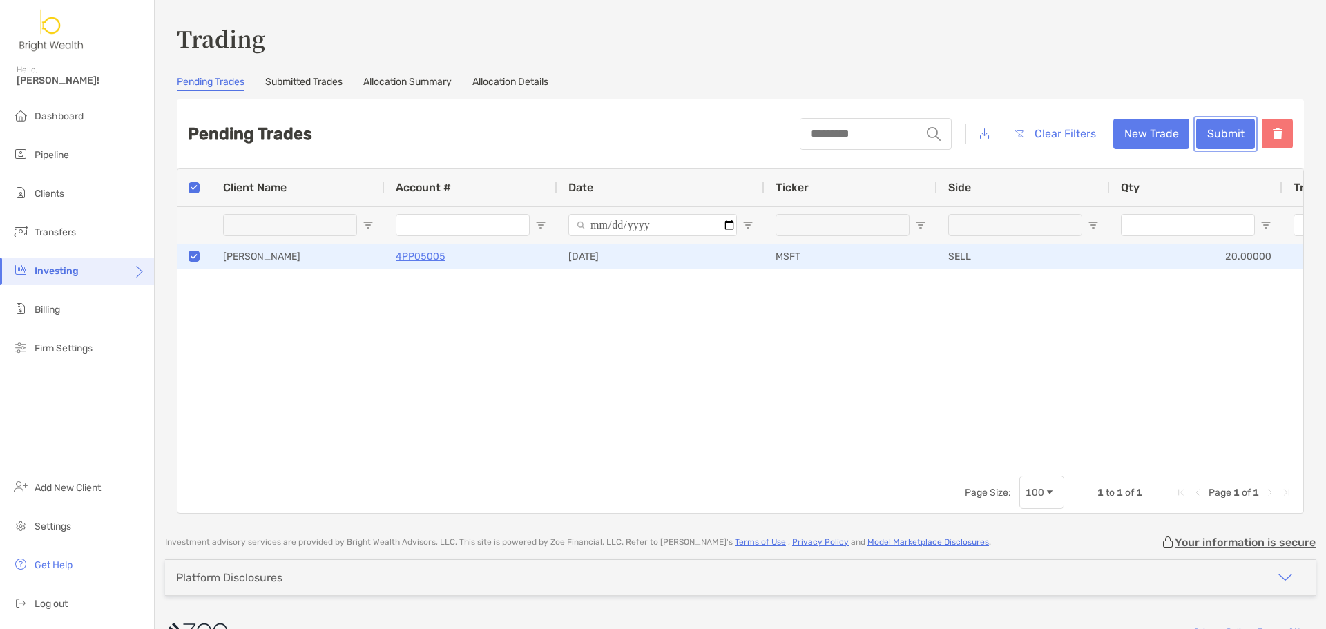
click at [1215, 137] on button "Submit" at bounding box center [1225, 134] width 59 height 30
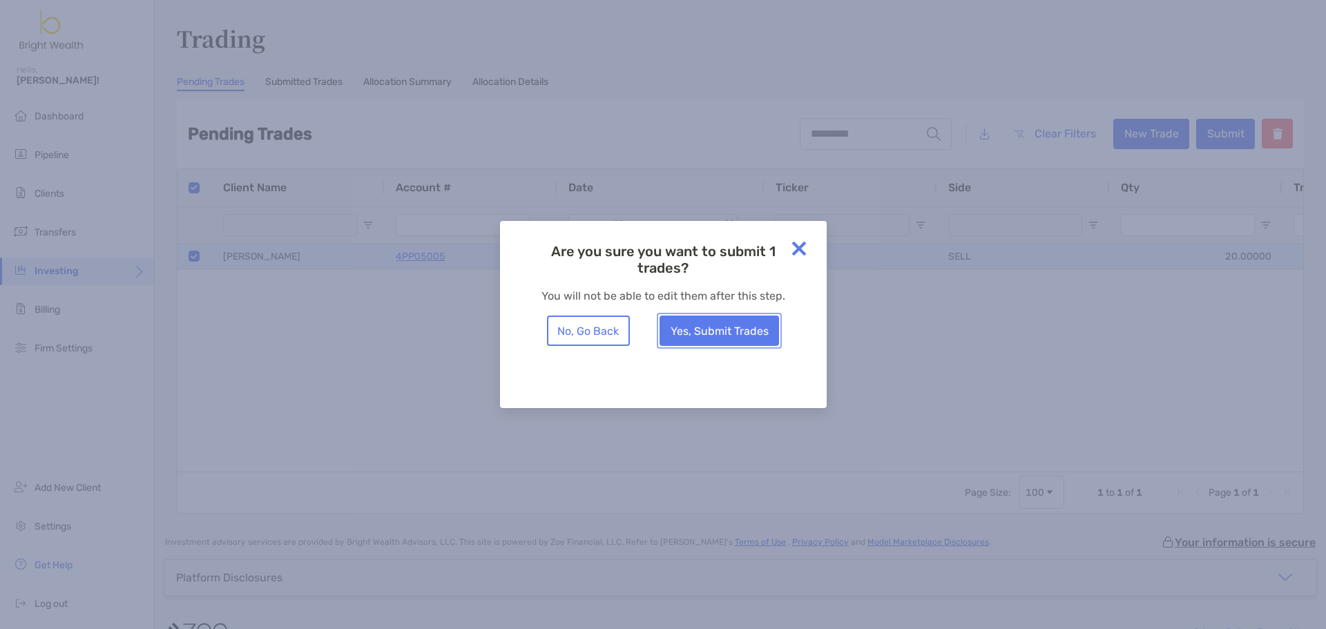
click at [744, 341] on button "Yes, Submit Trades" at bounding box center [719, 331] width 119 height 30
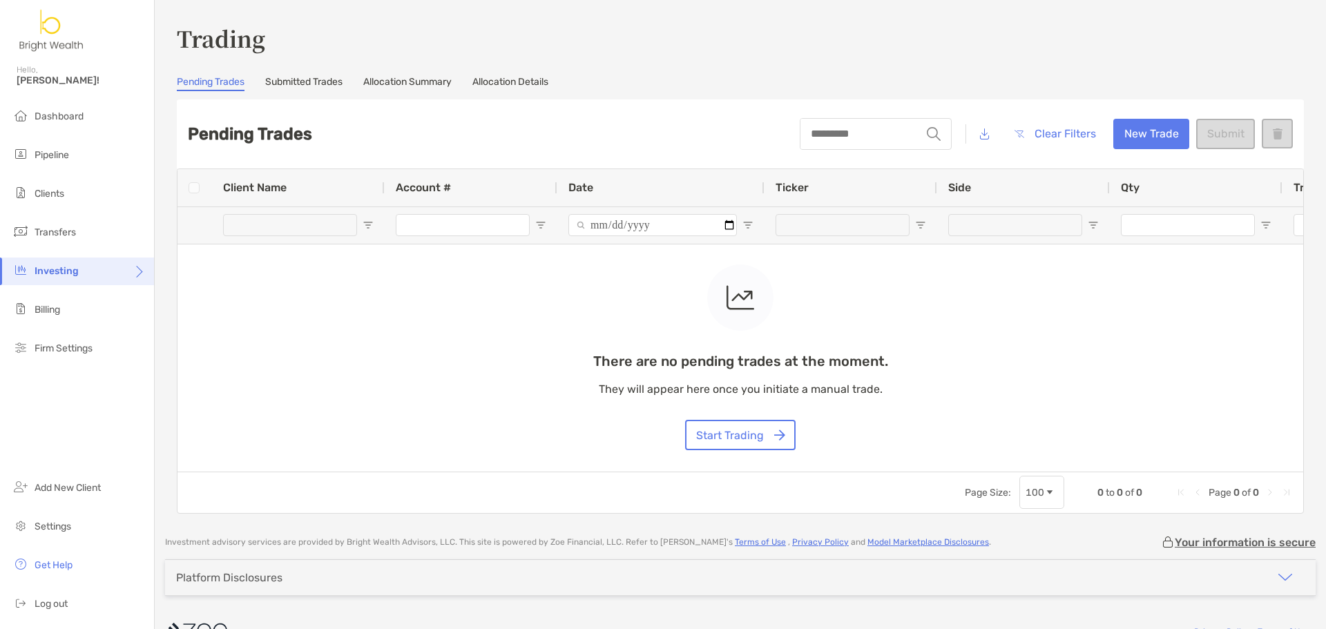
click at [1068, 468] on div "There are no pending trades at the moment. They will appear here once you initi…" at bounding box center [740, 320] width 1126 height 302
click at [1073, 463] on div "There are no pending trades at the moment. They will appear here once you initi…" at bounding box center [740, 320] width 1126 height 302
click at [1074, 464] on div "There are no pending trades at the moment. They will appear here once you initi…" at bounding box center [740, 320] width 1126 height 302
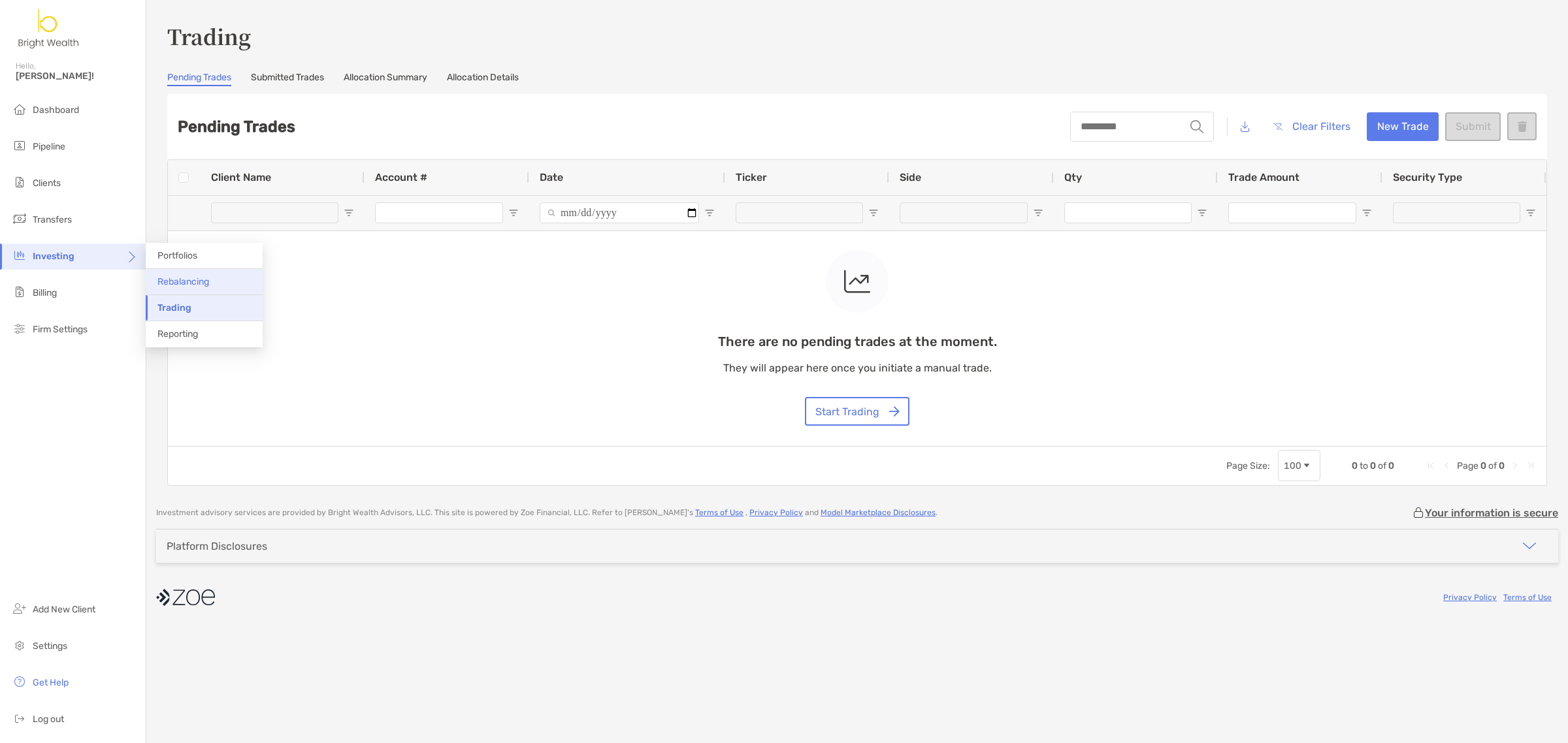
click at [190, 271] on li "Rebalancing" at bounding box center [204, 283] width 117 height 26
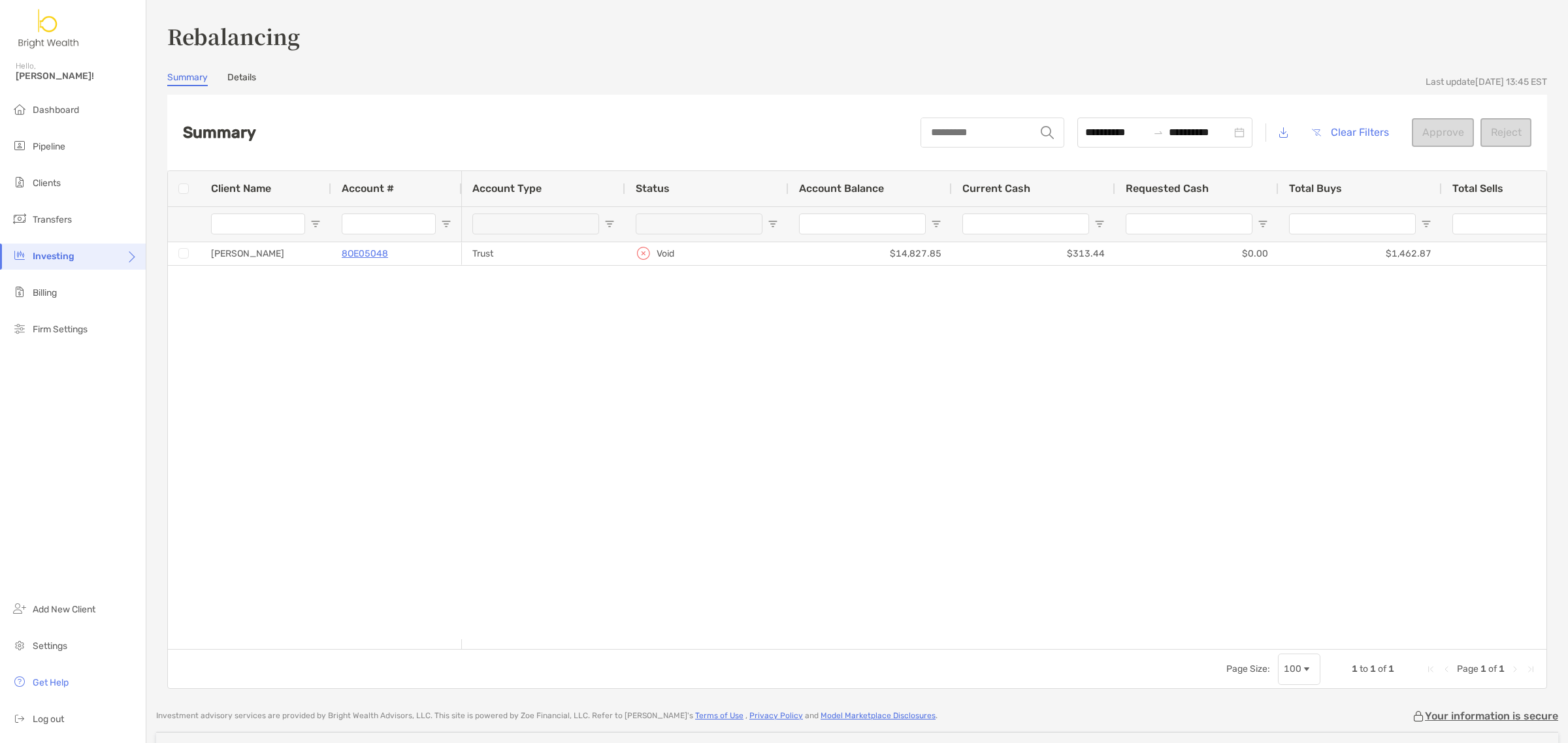
click at [379, 229] on input "Account # Filter Input" at bounding box center [388, 224] width 94 height 21
click at [393, 230] on input "Account # Filter Input" at bounding box center [388, 224] width 94 height 21
type input "********"
click at [1215, 337] on div at bounding box center [1003, 441] width 1084 height 398
click at [400, 225] on input "********" at bounding box center [388, 224] width 94 height 21
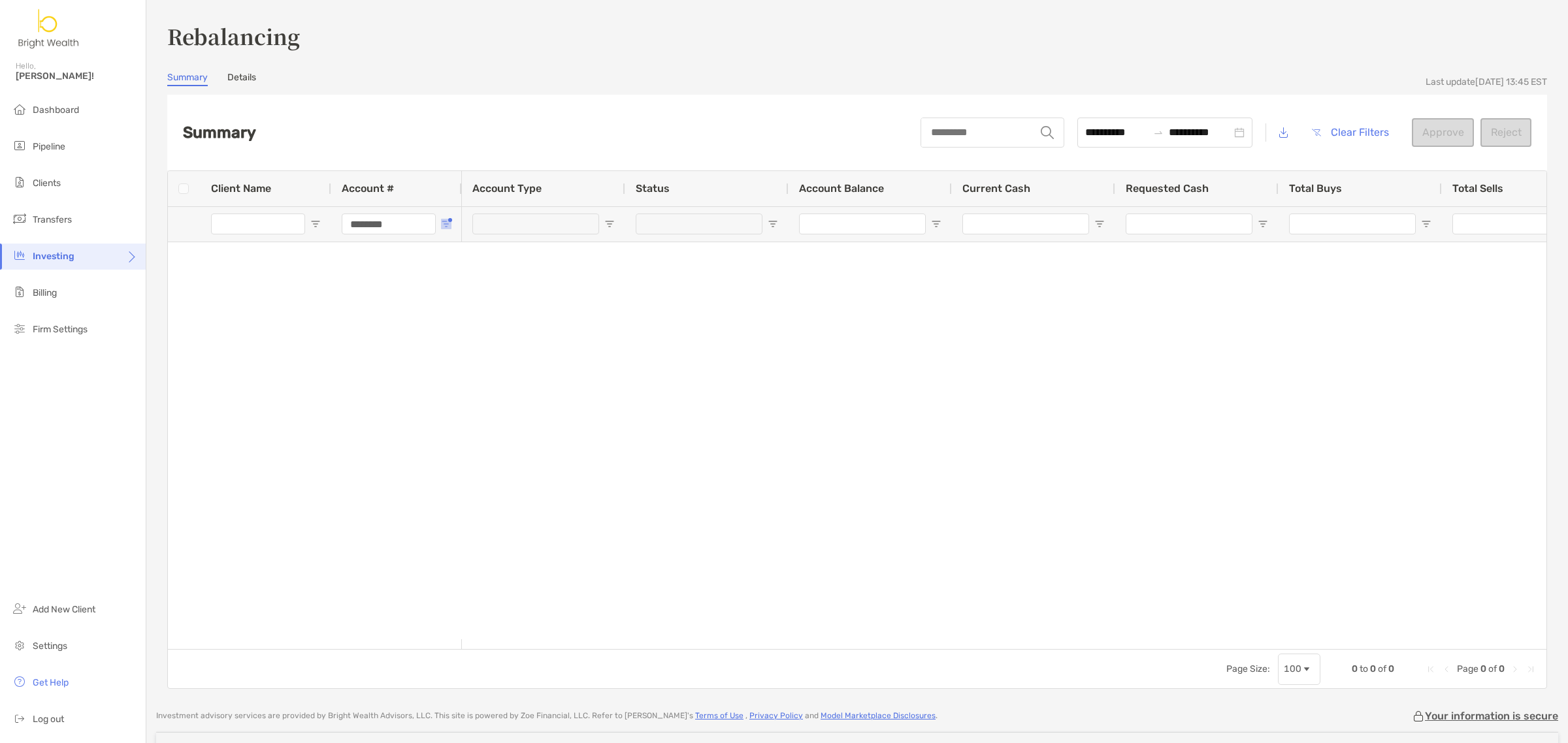
click at [441, 222] on button "Open Filter Menu" at bounding box center [445, 223] width 10 height 10
click at [972, 328] on div at bounding box center [1003, 441] width 1084 height 398
click at [183, 182] on div "Client Name Account # ********" at bounding box center [314, 206] width 294 height 71
click at [249, 47] on h3 "Rebalancing" at bounding box center [857, 36] width 1380 height 30
click at [249, 57] on div "**********" at bounding box center [857, 354] width 1380 height 668
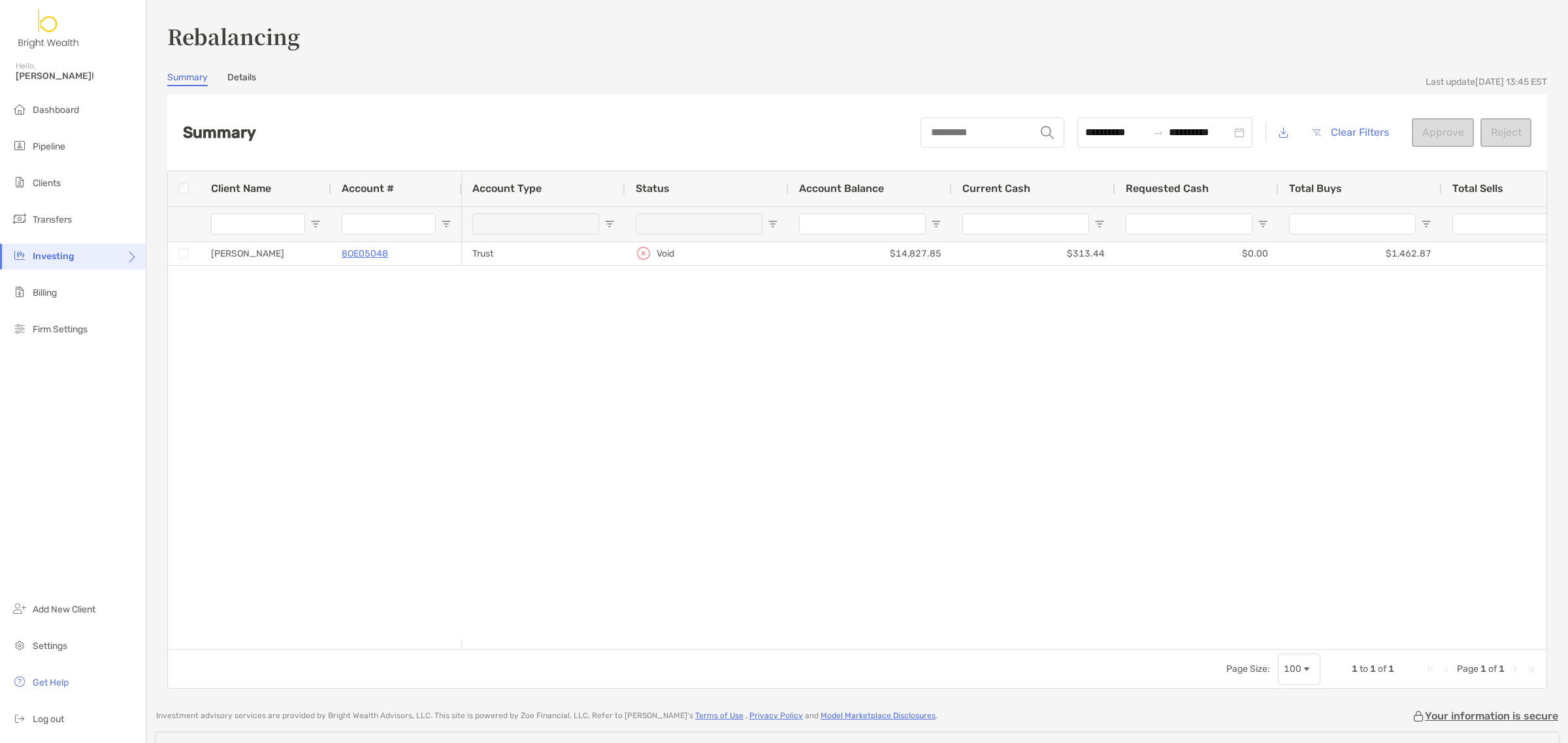
drag, startPoint x: 249, startPoint y: 62, endPoint x: 246, endPoint y: 81, distance: 19.2
click at [248, 71] on div "**********" at bounding box center [857, 354] width 1380 height 668
click at [246, 81] on link "Details" at bounding box center [241, 78] width 28 height 14
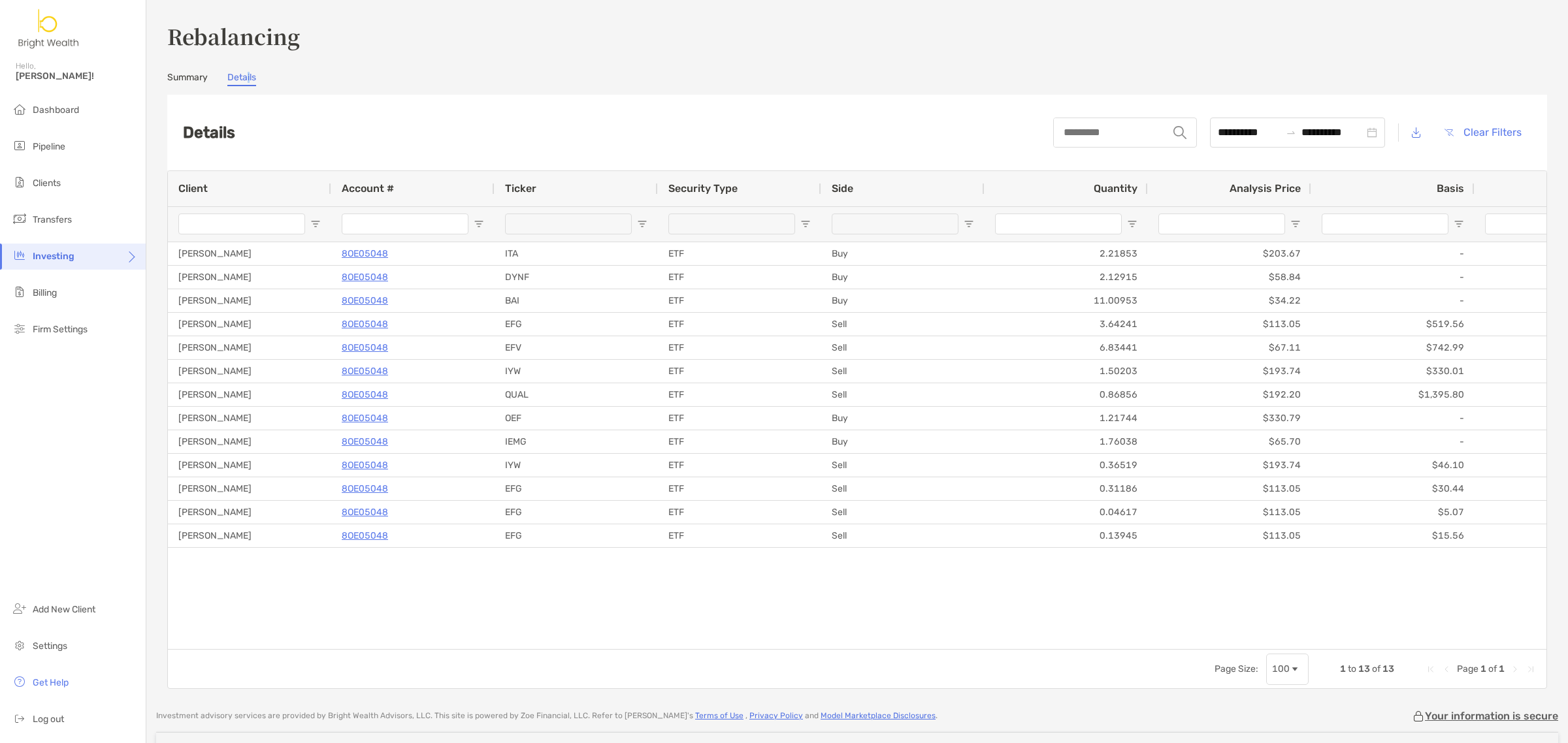
click at [186, 79] on link "Summary" at bounding box center [187, 78] width 41 height 14
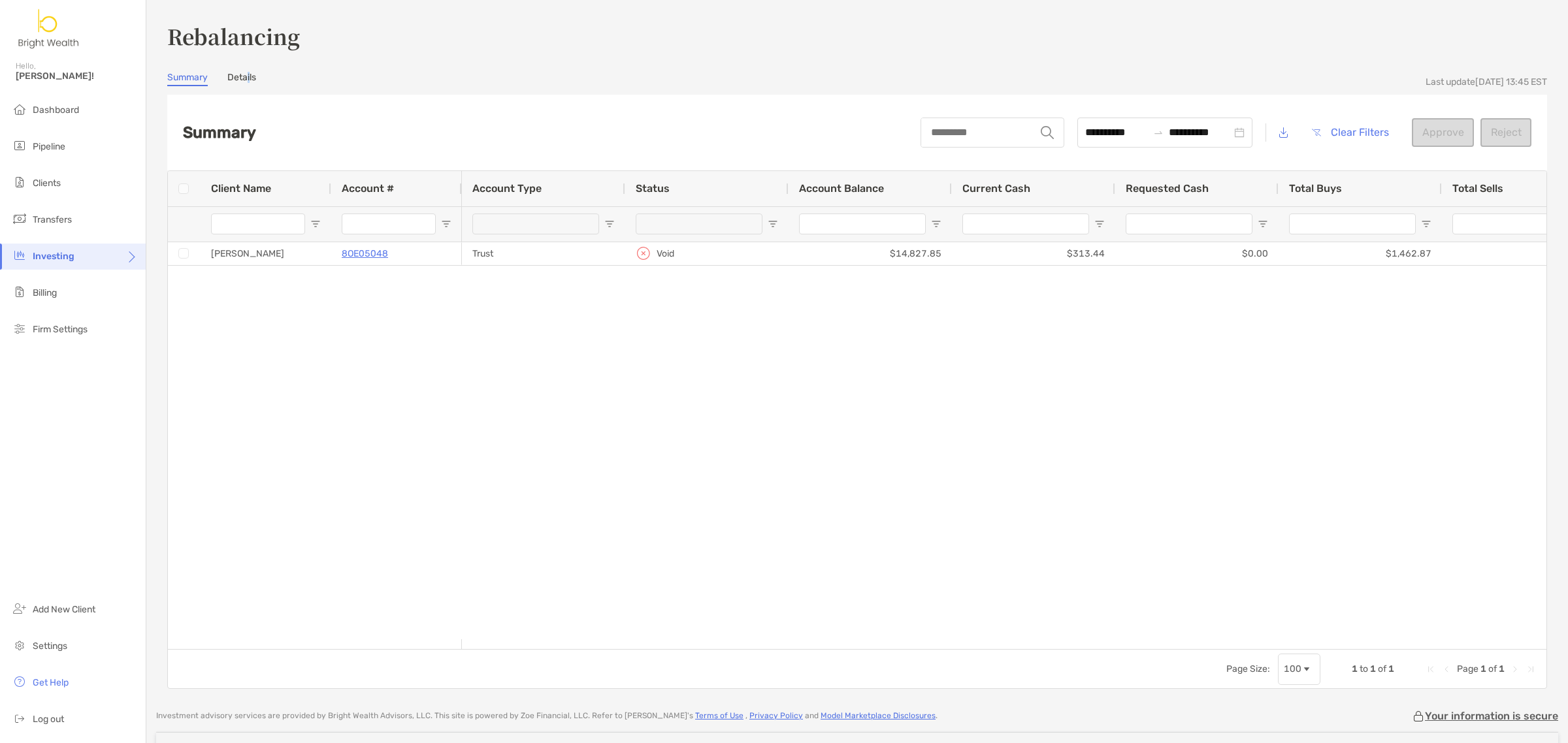
click at [1183, 397] on div "Trust Void $14,827.85 $313.44 $0.00 $1,462.87 $1,445.07 $295.63" at bounding box center [1003, 441] width 1084 height 398
click at [183, 307] on span "Trading" at bounding box center [172, 308] width 30 height 11
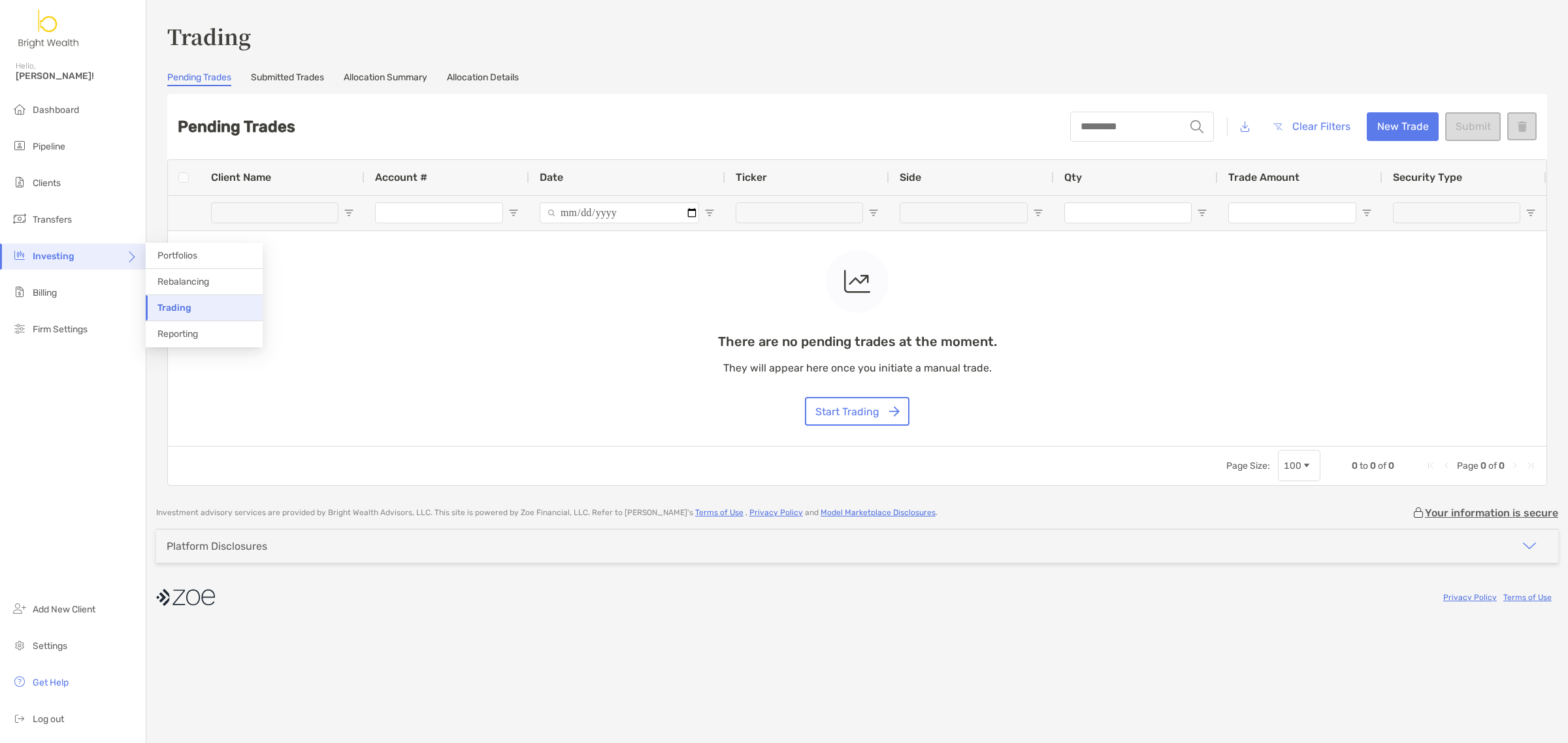
click at [92, 253] on div "Investing" at bounding box center [73, 257] width 146 height 26
click at [176, 260] on span "Portfolios" at bounding box center [177, 256] width 40 height 11
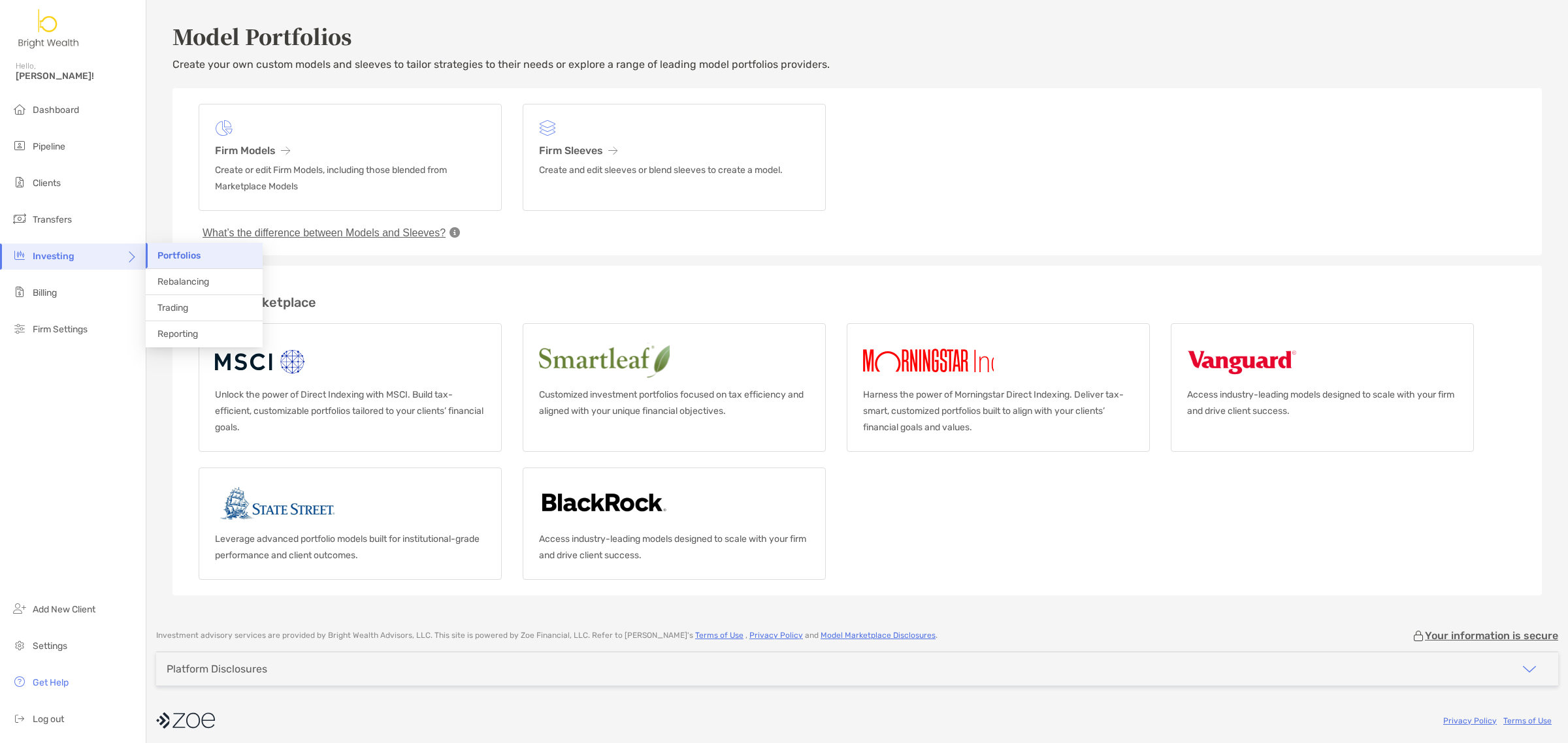
click at [75, 263] on div "Investing" at bounding box center [73, 257] width 146 height 26
click at [195, 280] on span "Rebalancing" at bounding box center [183, 282] width 52 height 11
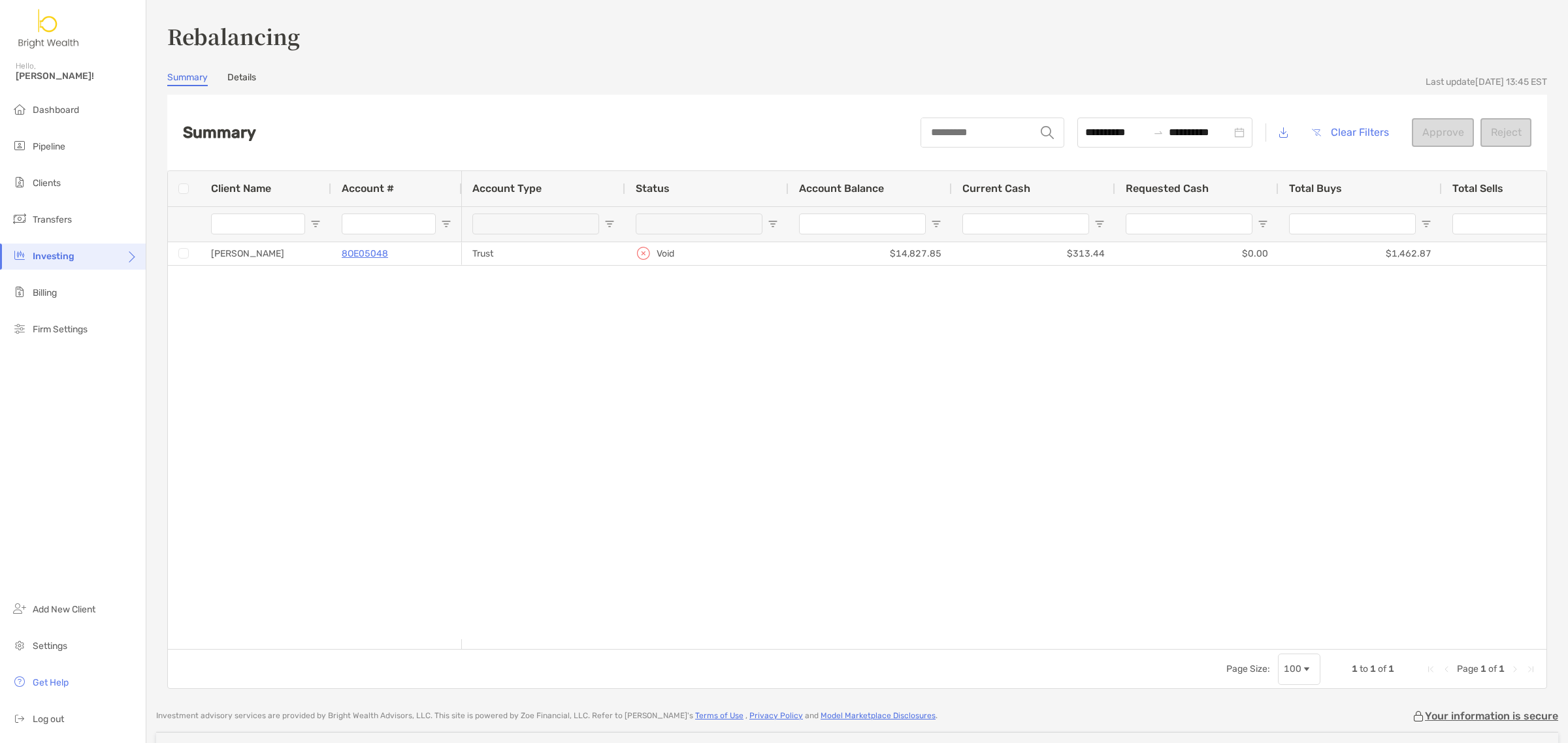
click at [238, 72] on link "Details" at bounding box center [241, 78] width 28 height 14
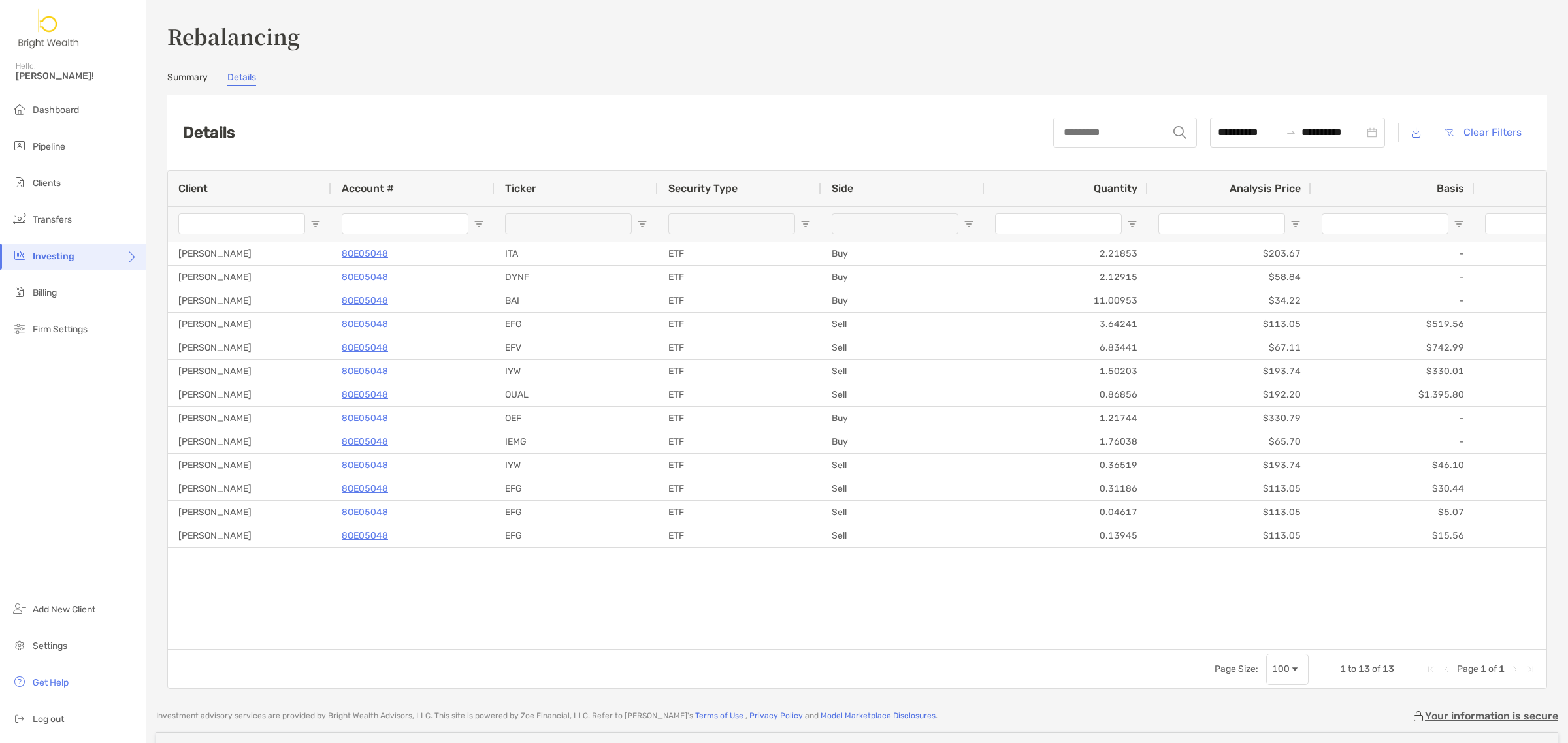
click at [188, 79] on link "Summary" at bounding box center [187, 78] width 41 height 14
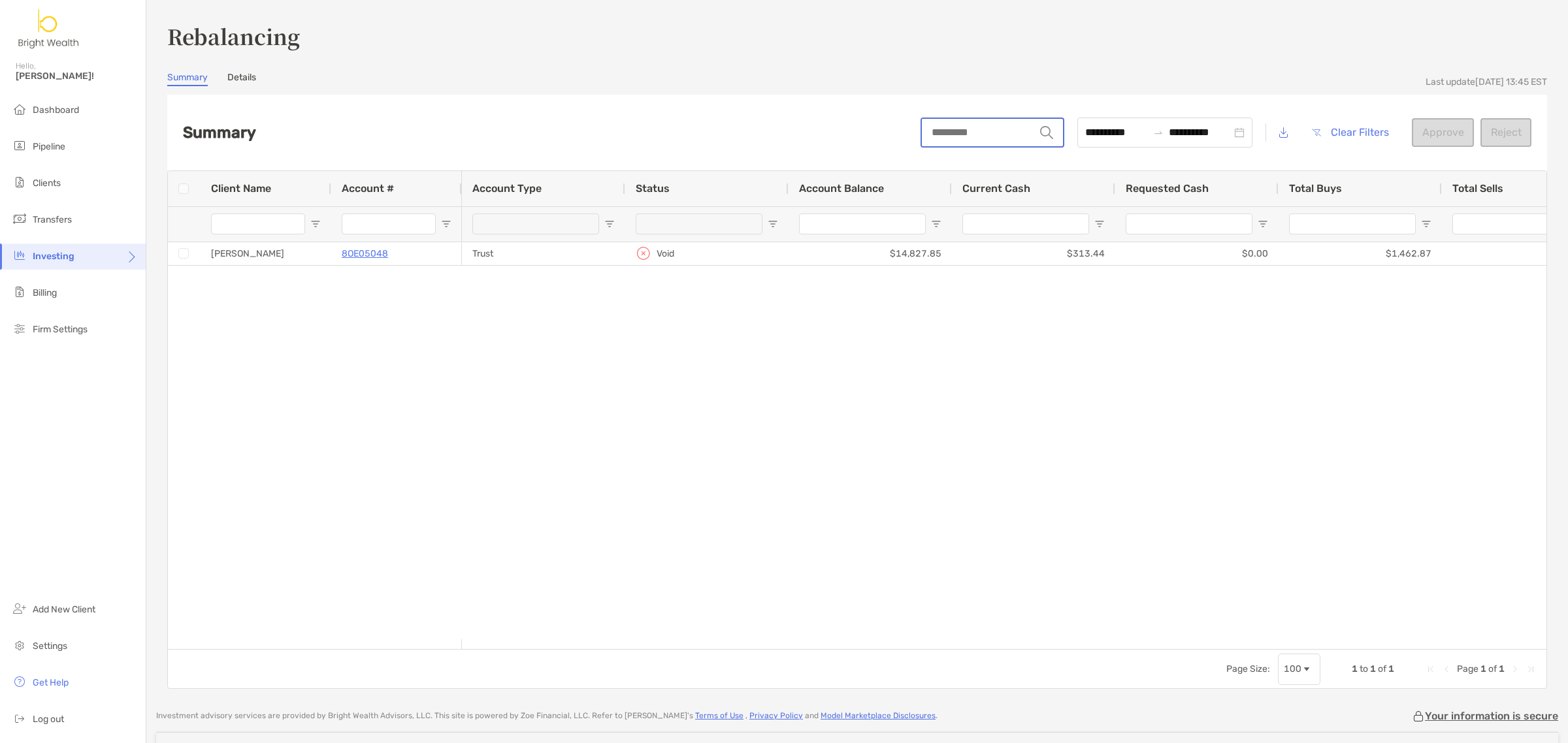
click at [931, 131] on input "string" at bounding box center [977, 132] width 113 height 27
drag, startPoint x: 1002, startPoint y: 118, endPoint x: 1001, endPoint y: 134, distance: 16.0
click at [1002, 121] on input "****" at bounding box center [977, 132] width 113 height 27
click at [1001, 134] on input "****" at bounding box center [977, 132] width 113 height 27
type input "****"
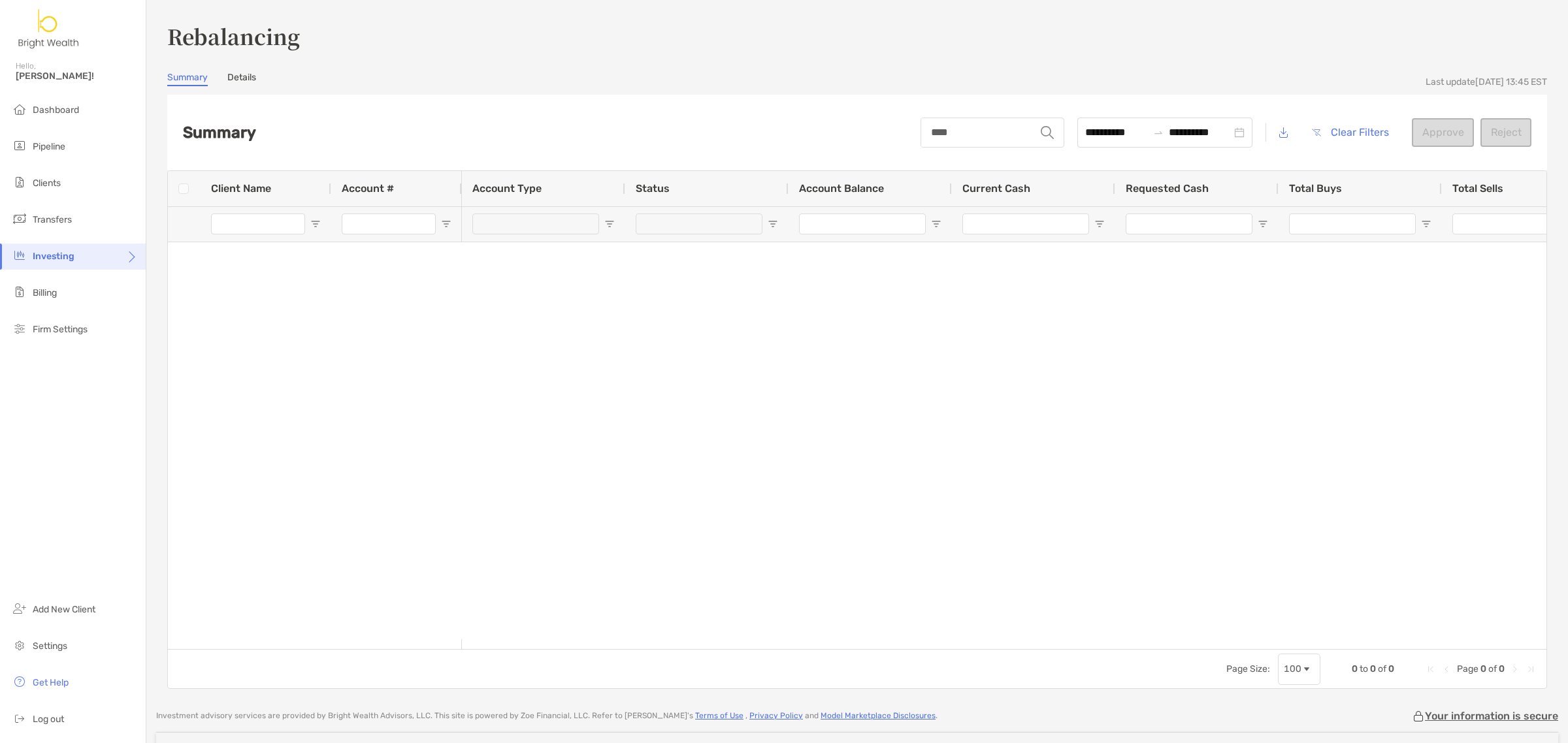
click at [1040, 135] on img at bounding box center [1047, 132] width 13 height 13
click at [248, 79] on link "Details" at bounding box center [241, 78] width 28 height 14
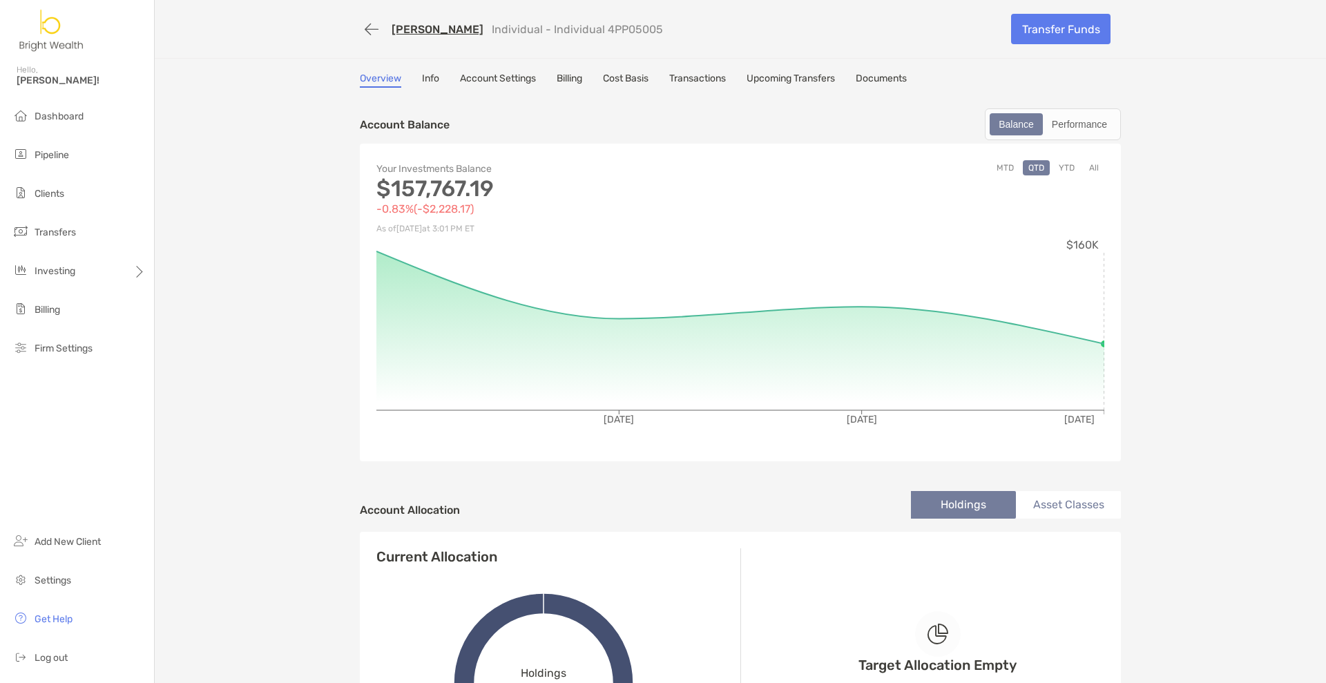
click at [567, 80] on link "Billing" at bounding box center [570, 80] width 26 height 15
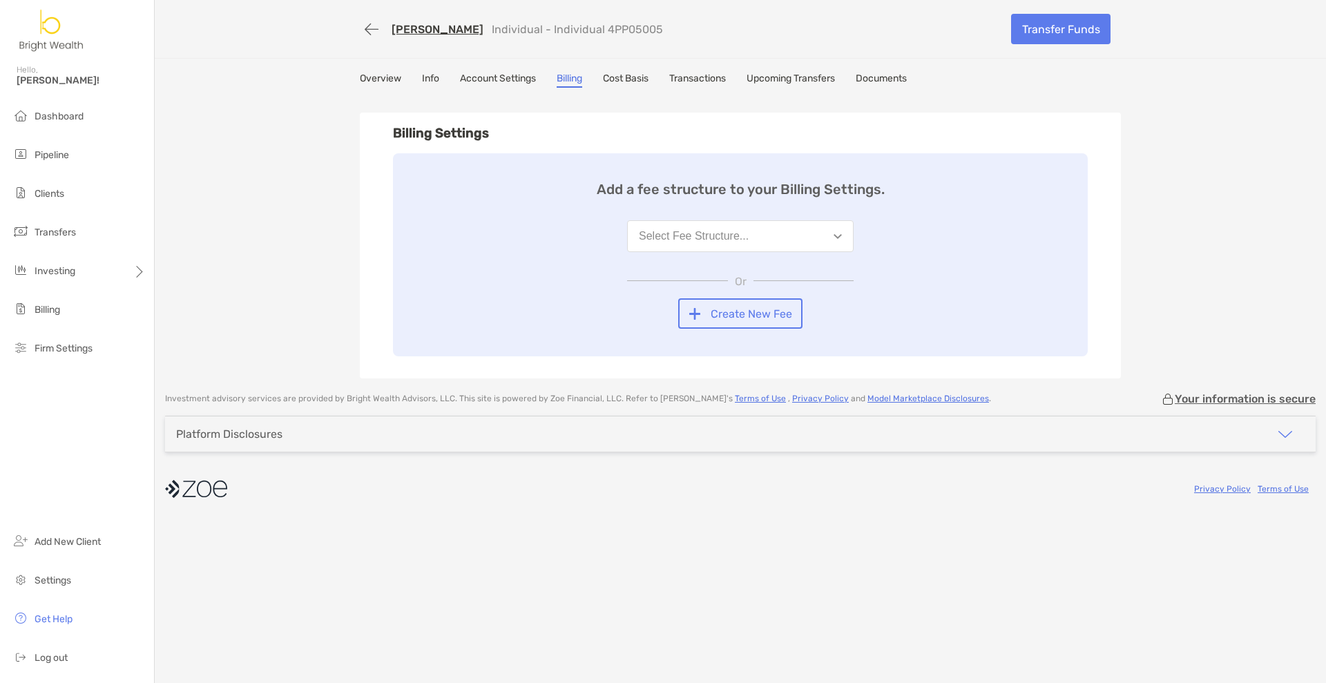
click at [814, 242] on button "Select Fee Structure..." at bounding box center [740, 236] width 227 height 32
click at [776, 273] on button "Bright Wealth Fee Billing" at bounding box center [740, 270] width 225 height 36
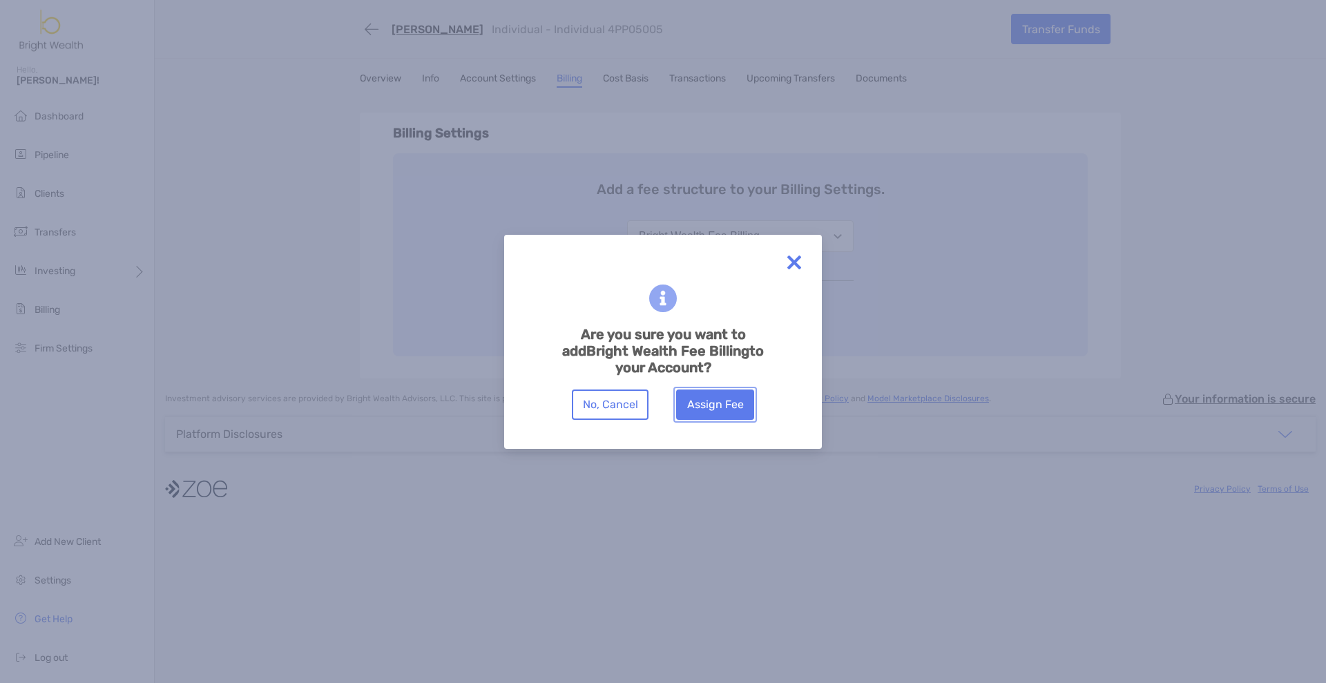
click at [719, 410] on button "Assign Fee" at bounding box center [715, 405] width 78 height 30
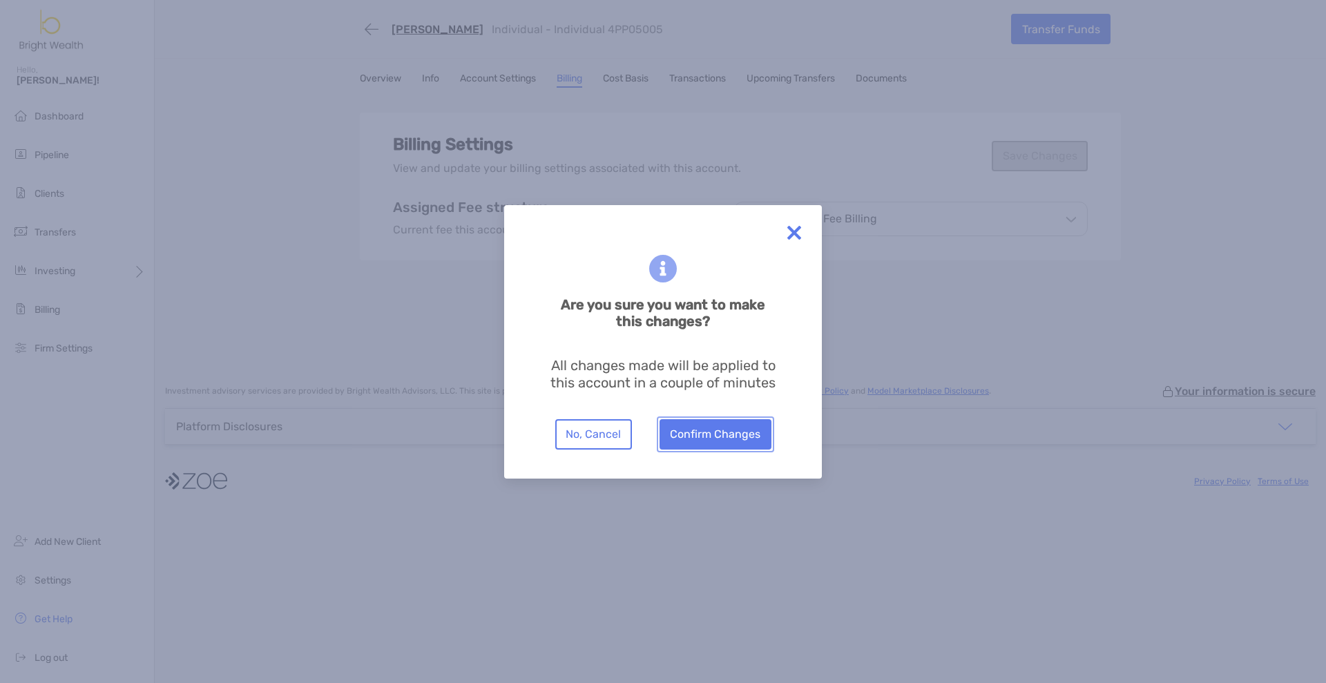
click at [742, 434] on button "Confirm Changes" at bounding box center [716, 434] width 112 height 30
